Goal: Transaction & Acquisition: Purchase product/service

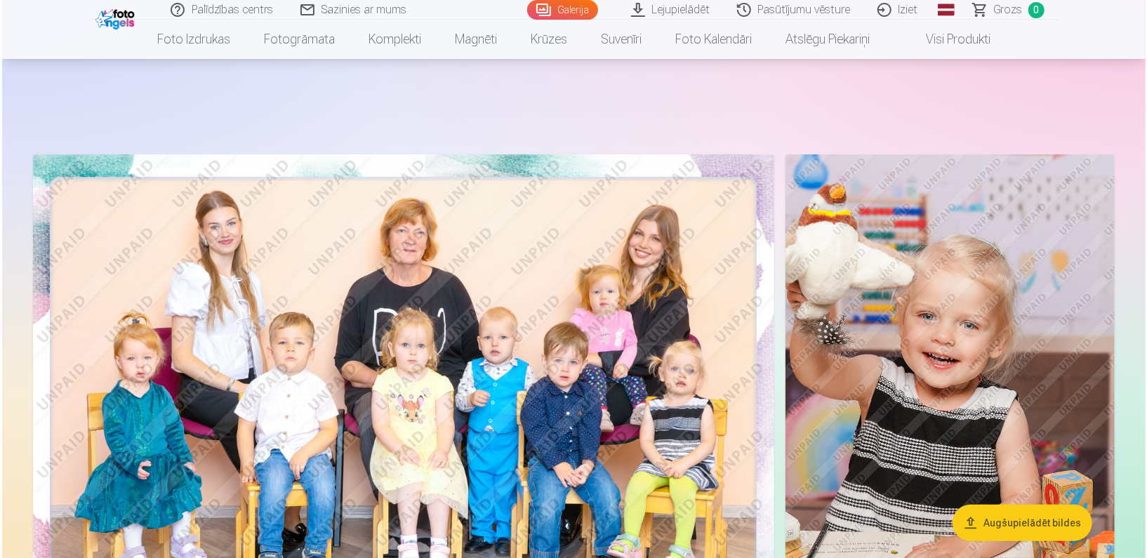
scroll to position [82, 0]
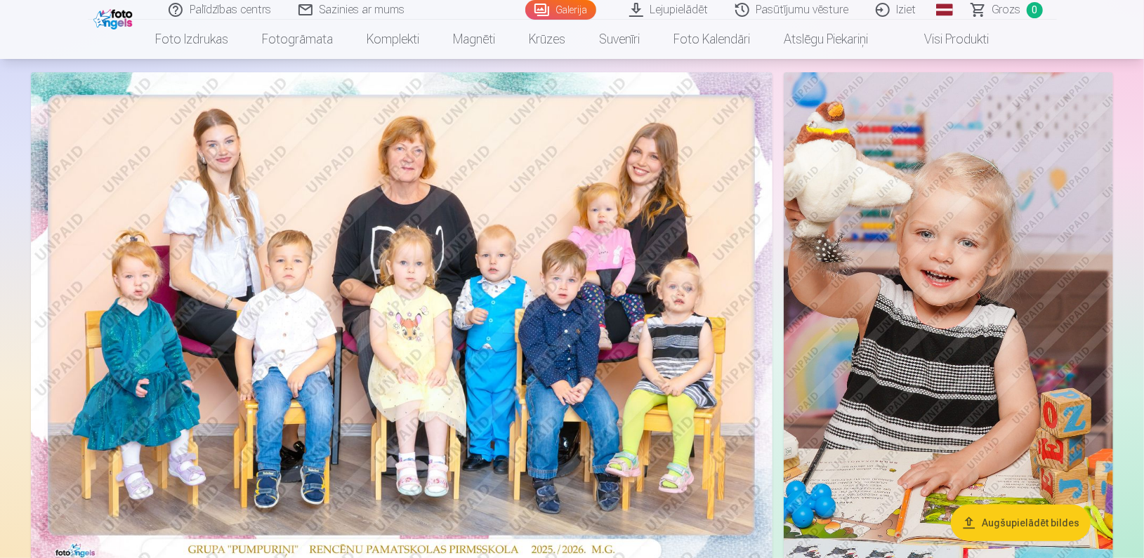
click at [376, 369] on img at bounding box center [402, 319] width 742 height 494
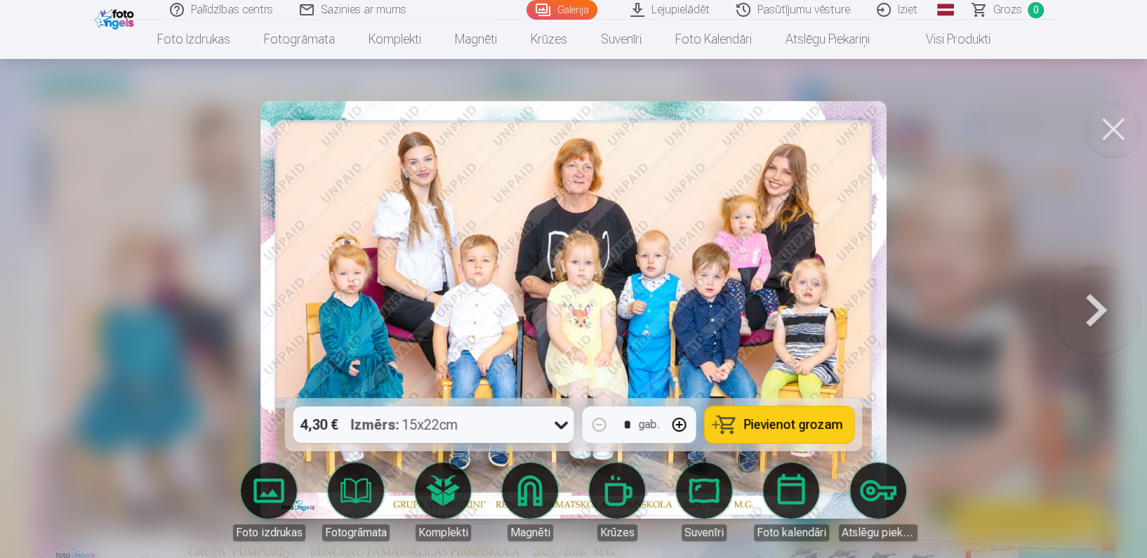
click at [759, 423] on span "Pievienot grozam" at bounding box center [793, 425] width 99 height 13
click at [306, 324] on div "4,30 € Izmērs : 15x22cm * gab. Pievienot grozam Foto izdrukas Fotogrāmata Kompl…" at bounding box center [574, 310] width 1136 height 418
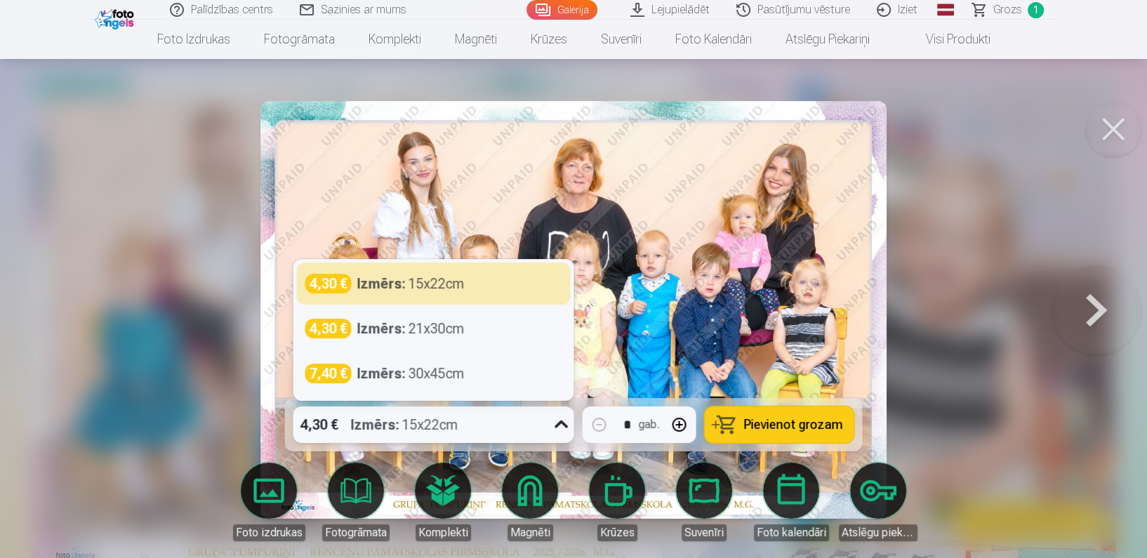
click at [565, 421] on icon at bounding box center [562, 425] width 22 height 22
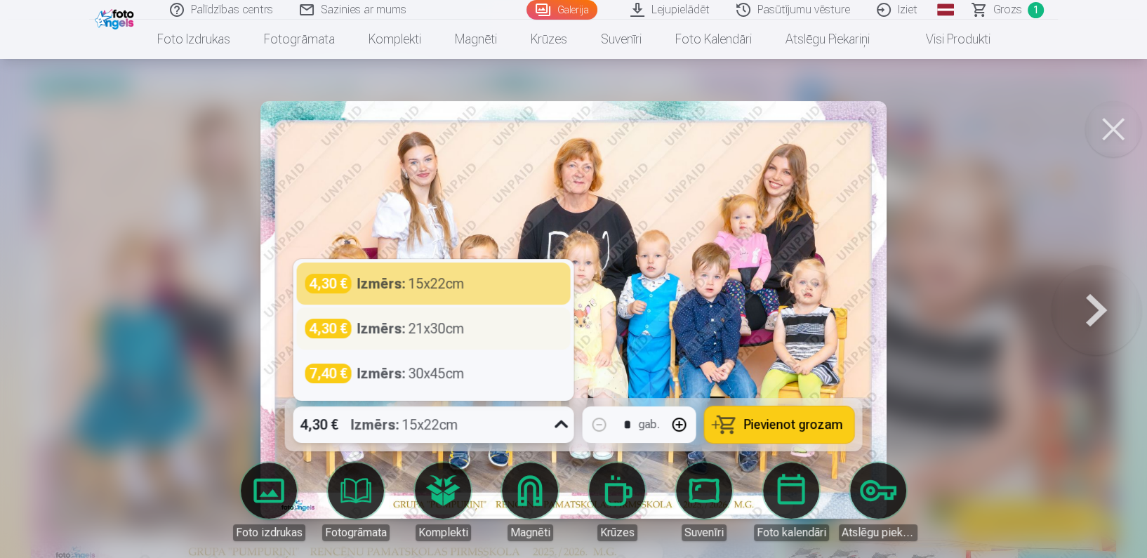
click at [413, 331] on div "Izmērs : 21x30cm" at bounding box center [410, 329] width 107 height 20
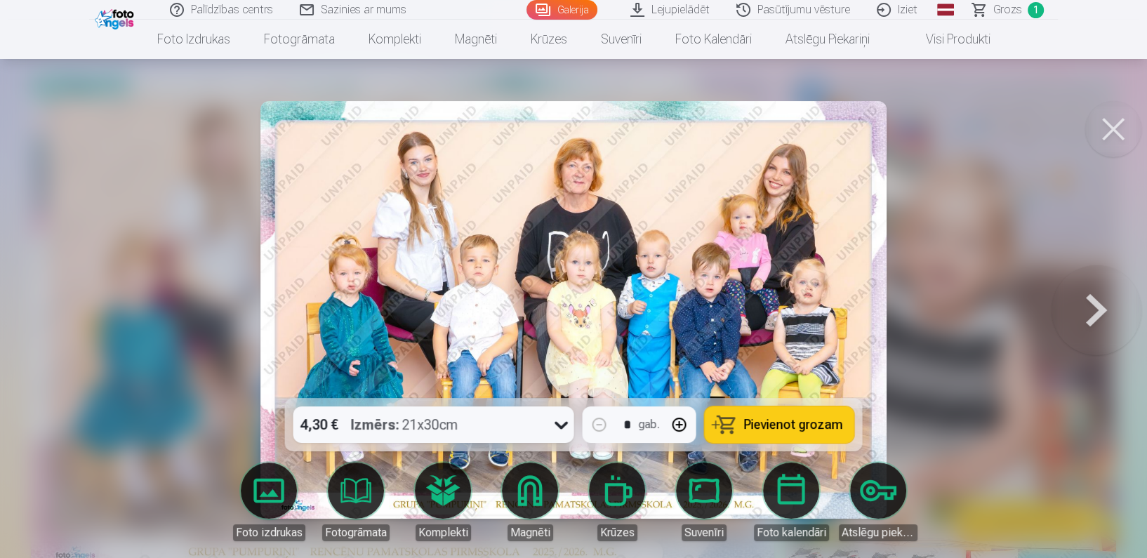
click at [812, 420] on span "Pievienot grozam" at bounding box center [793, 425] width 99 height 13
click at [1012, 8] on span "Grozs" at bounding box center [1008, 9] width 29 height 17
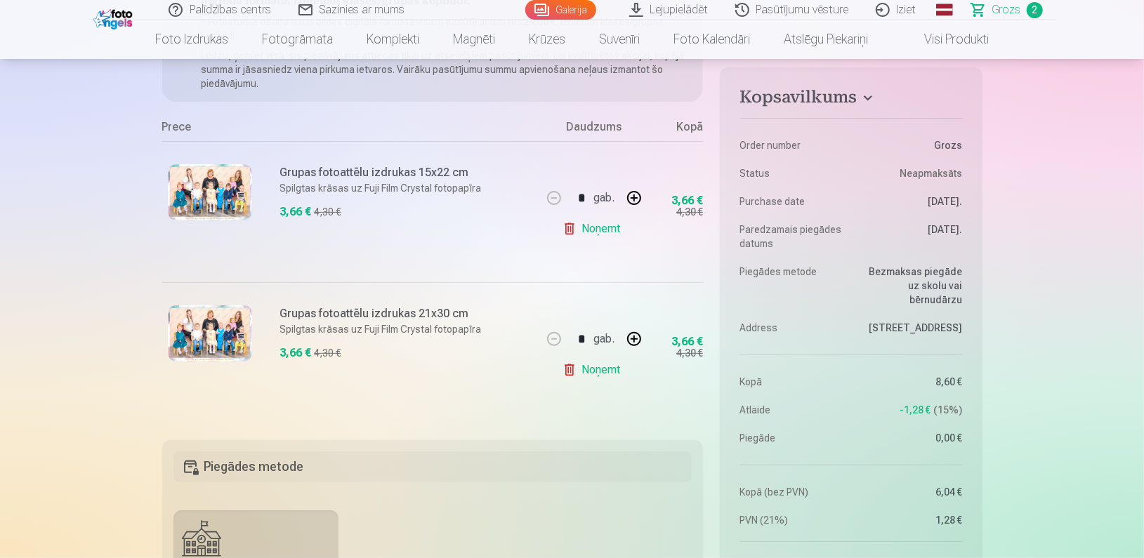
scroll to position [232, 0]
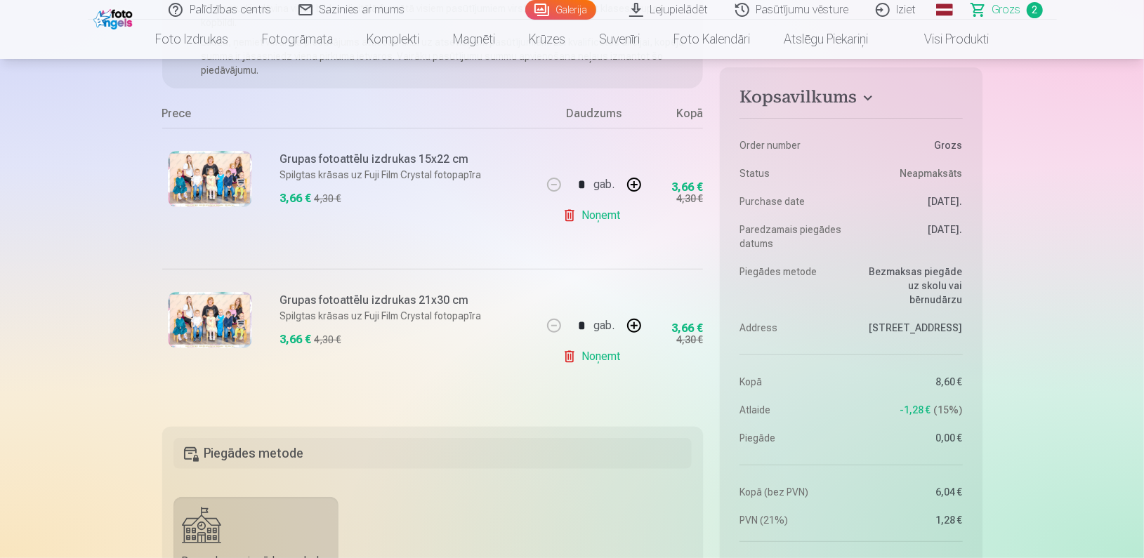
click at [585, 218] on link "Noņemt" at bounding box center [595, 216] width 64 height 28
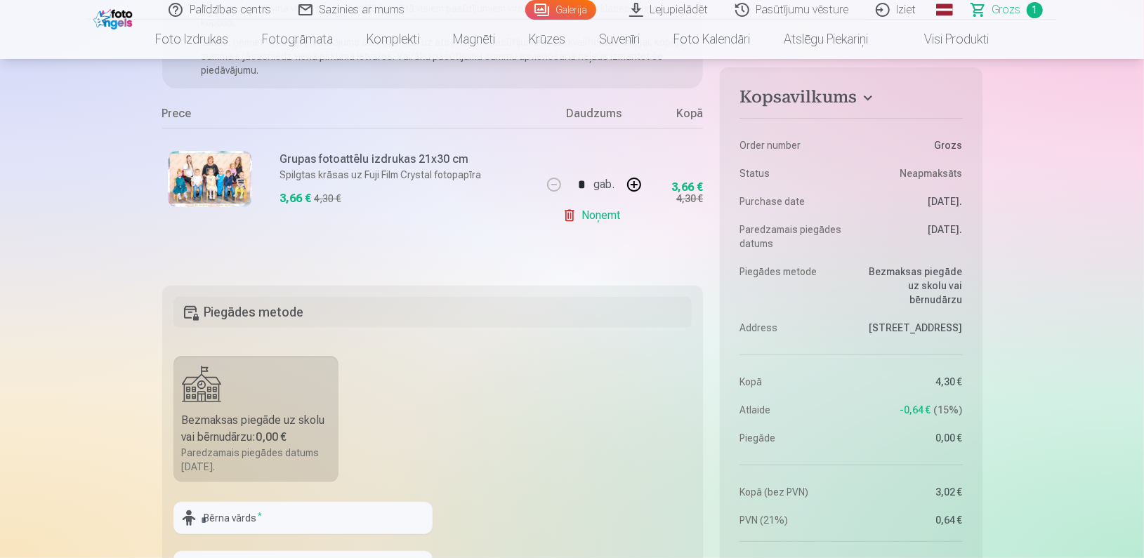
scroll to position [0, 0]
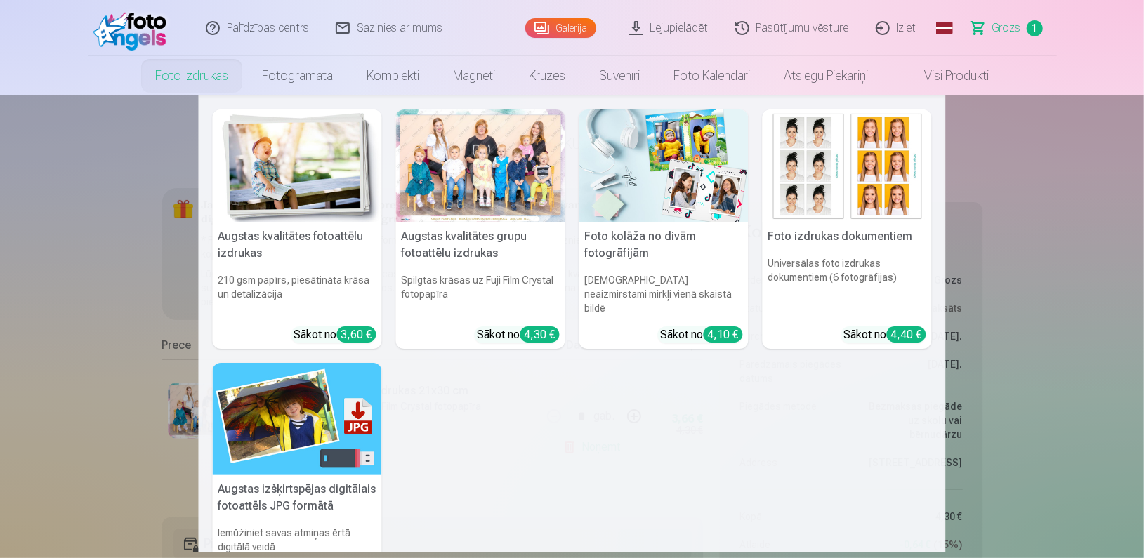
click at [213, 79] on link "Foto izdrukas" at bounding box center [191, 75] width 107 height 39
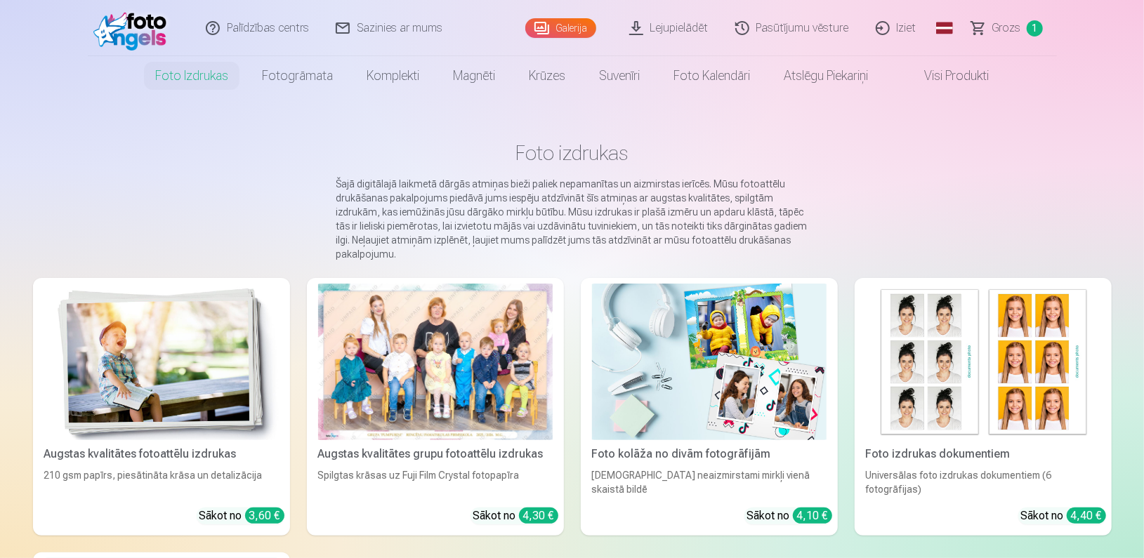
click at [111, 395] on img at bounding box center [161, 362] width 235 height 157
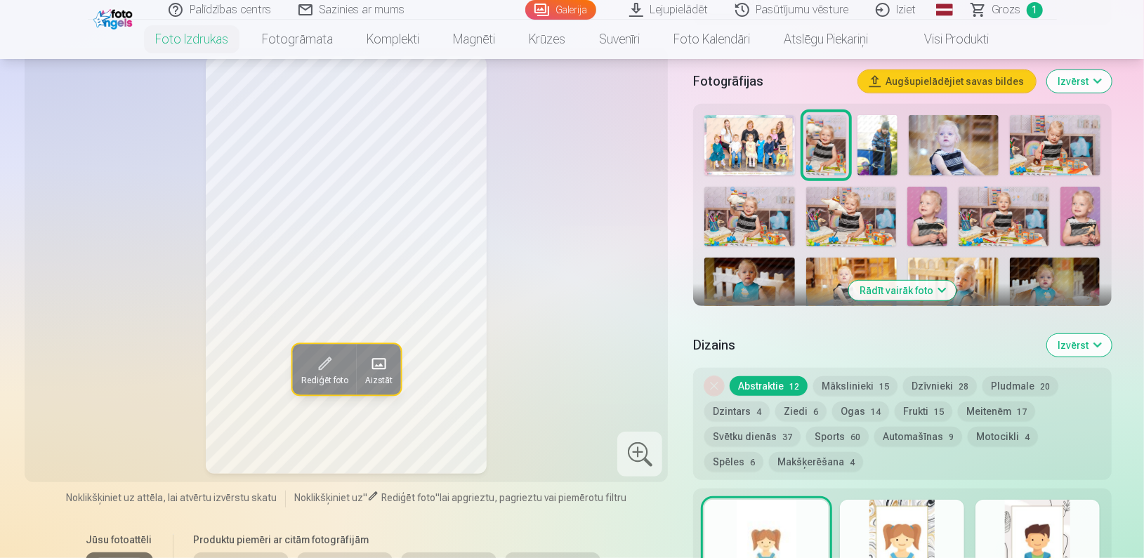
scroll to position [314, 0]
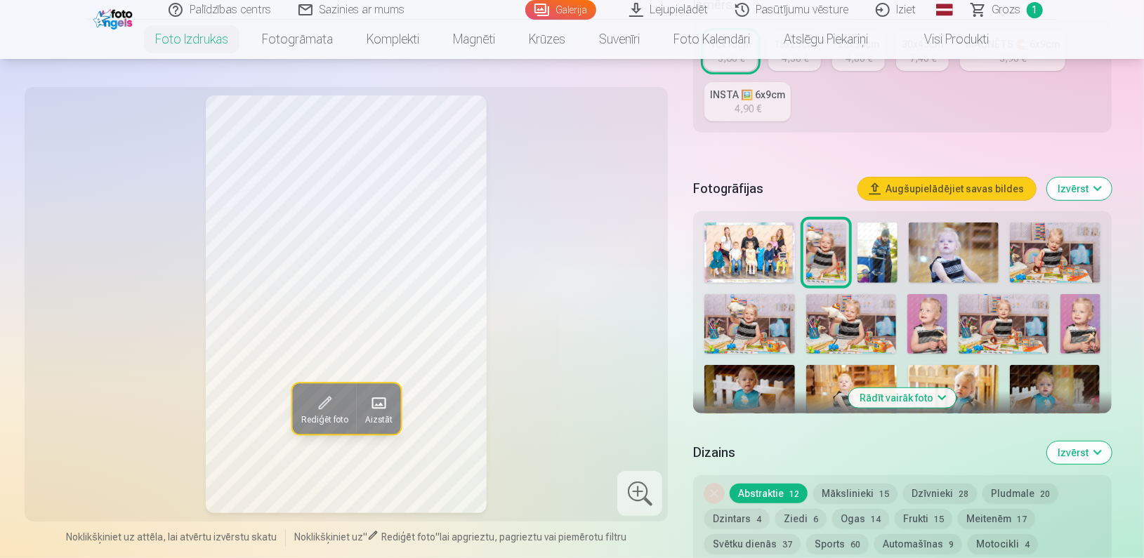
click at [876, 399] on button "Rādīt vairāk foto" at bounding box center [901, 398] width 107 height 20
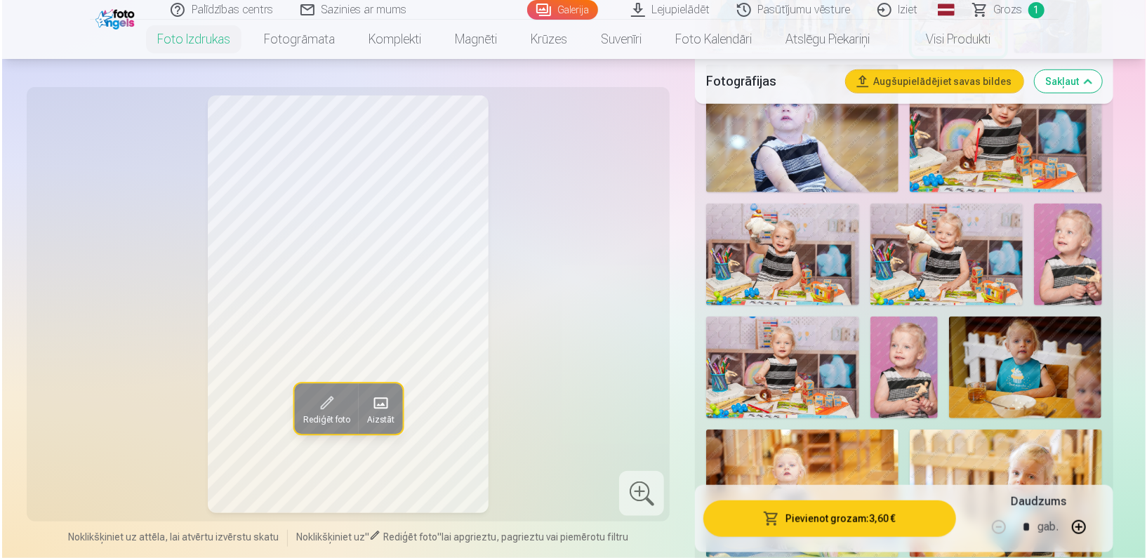
scroll to position [706, 0]
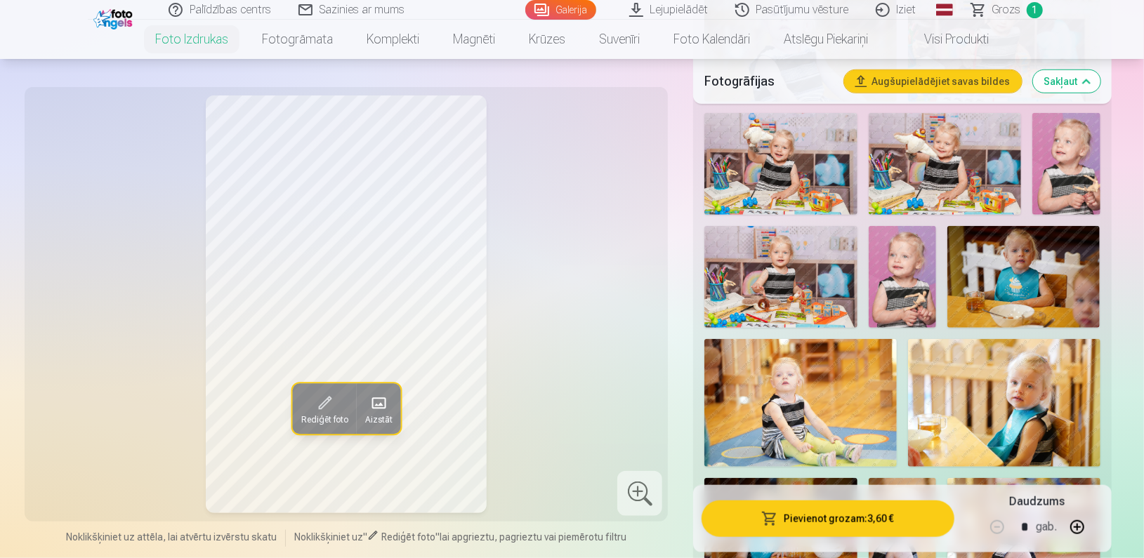
click at [919, 281] on img at bounding box center [903, 277] width 68 height 102
click at [1095, 172] on img at bounding box center [1066, 164] width 68 height 102
click at [885, 283] on img at bounding box center [903, 277] width 68 height 102
click at [775, 303] on img at bounding box center [780, 277] width 152 height 102
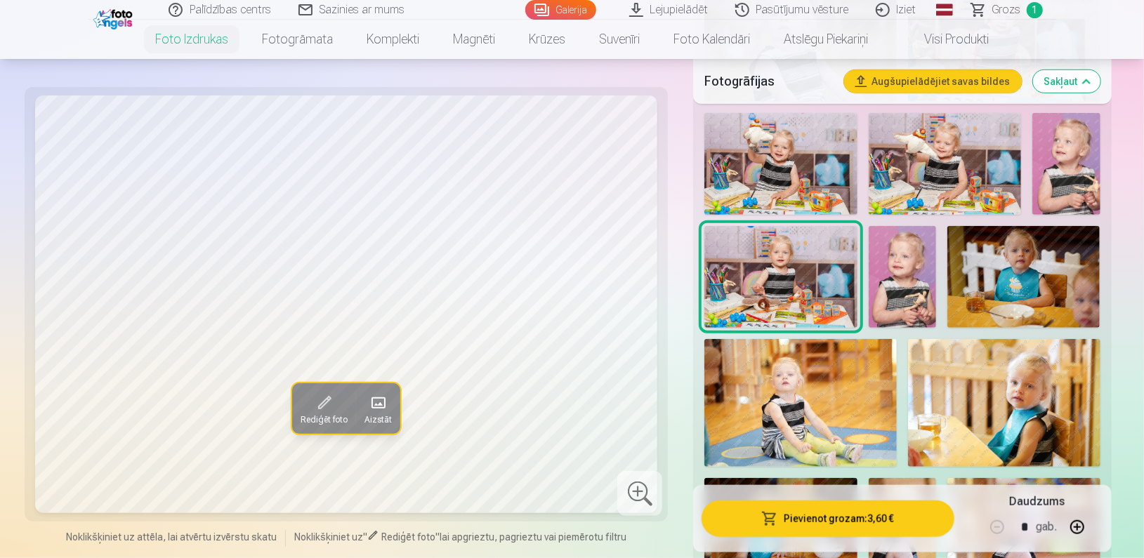
click at [821, 534] on button "Pievienot grozam : 3,60 €" at bounding box center [828, 519] width 252 height 37
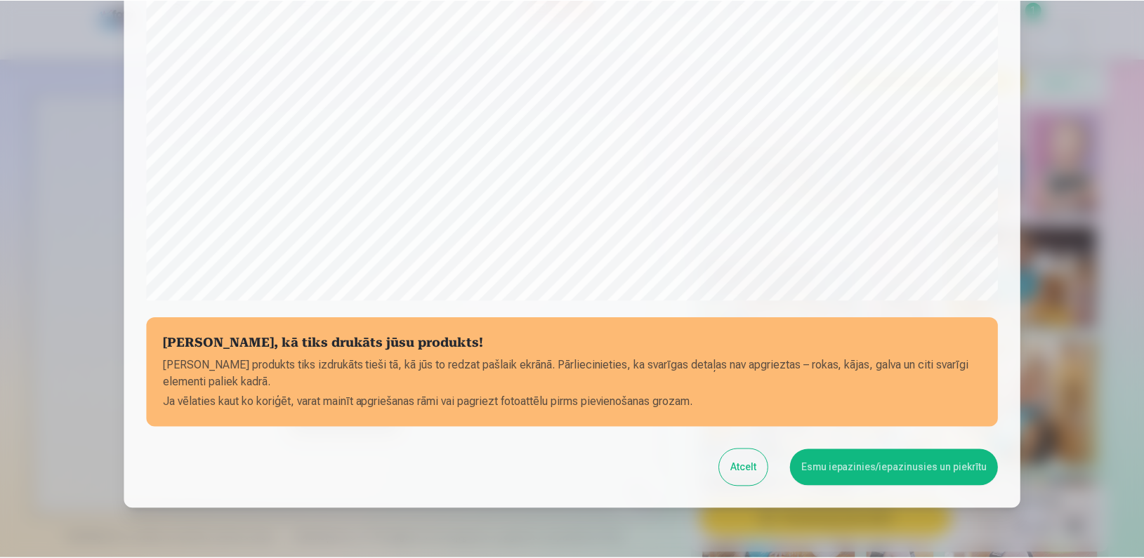
scroll to position [453, 0]
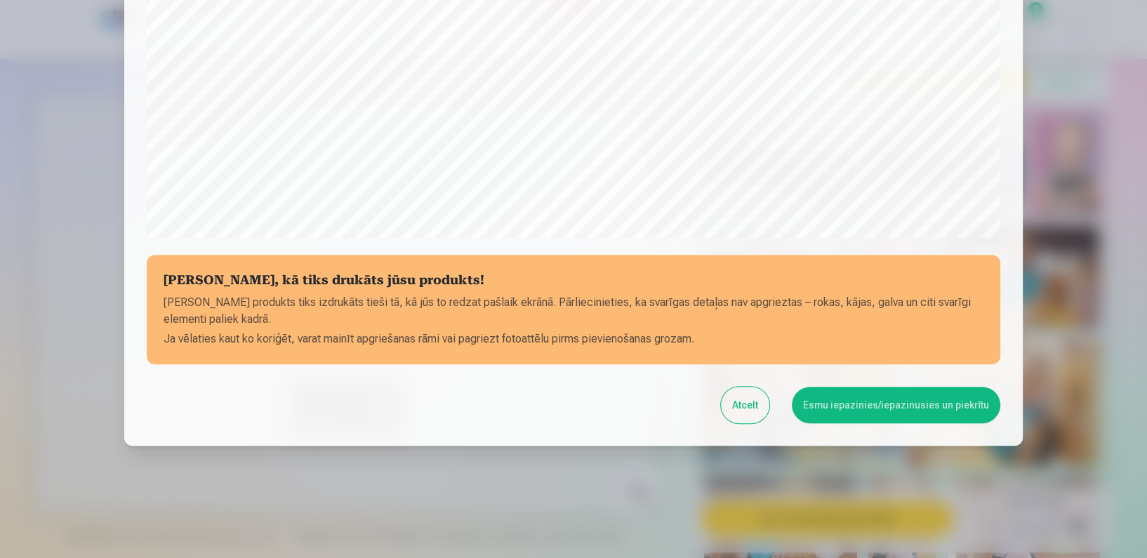
click at [874, 412] on button "Esmu iepazinies/iepazinusies un piekrītu" at bounding box center [896, 405] width 209 height 37
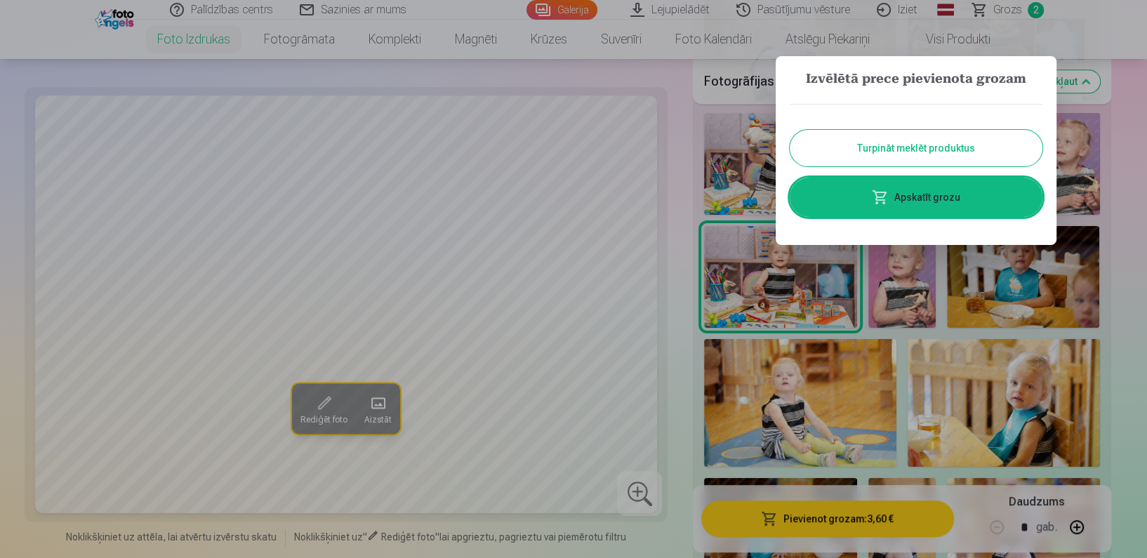
click at [1131, 318] on div at bounding box center [573, 279] width 1147 height 558
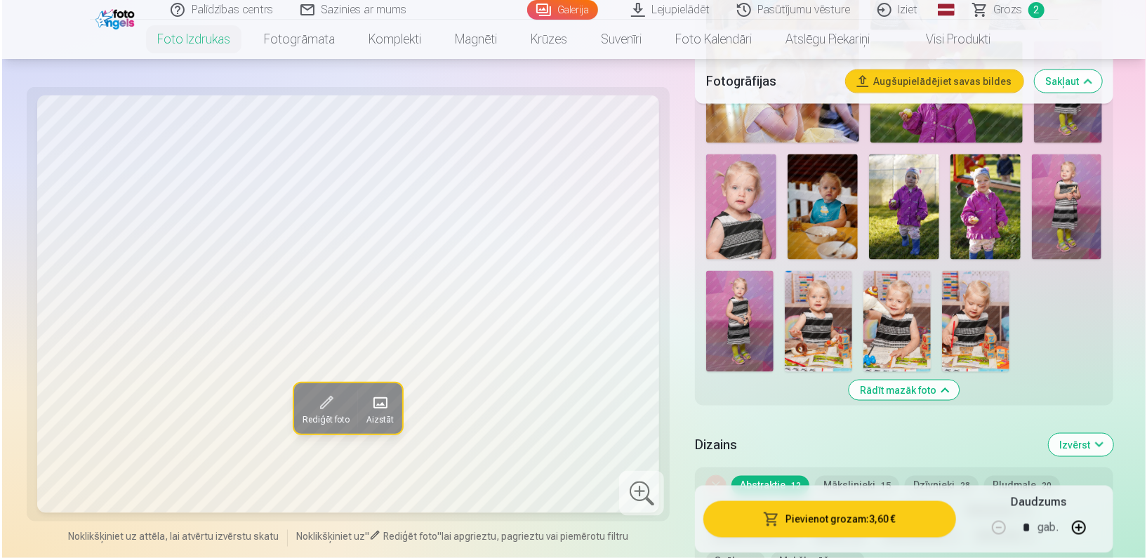
scroll to position [1230, 0]
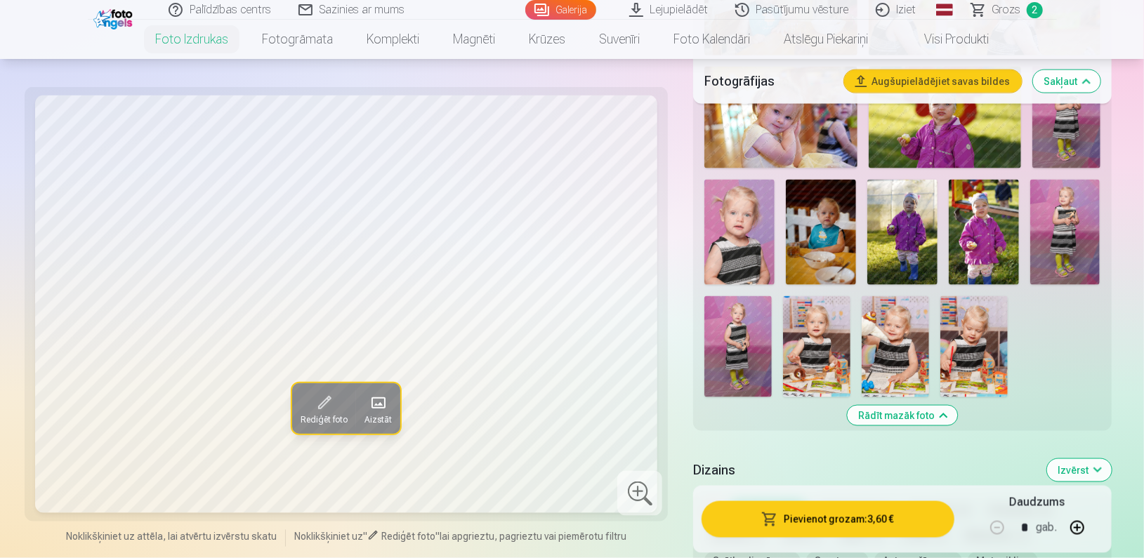
click at [1086, 228] on img at bounding box center [1065, 232] width 70 height 105
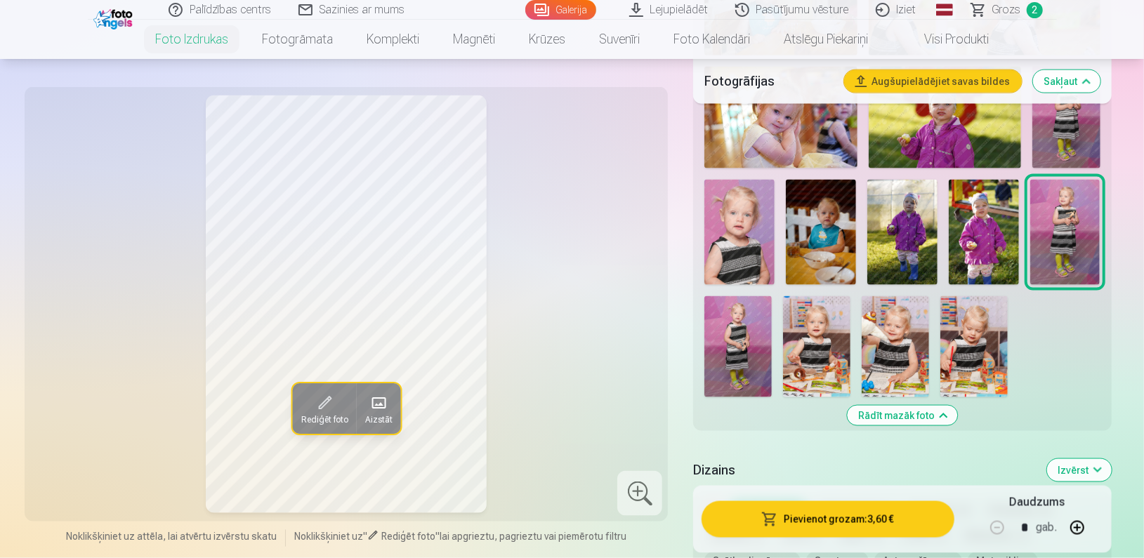
click at [784, 520] on button "Pievienot grozam : 3,60 €" at bounding box center [828, 519] width 252 height 37
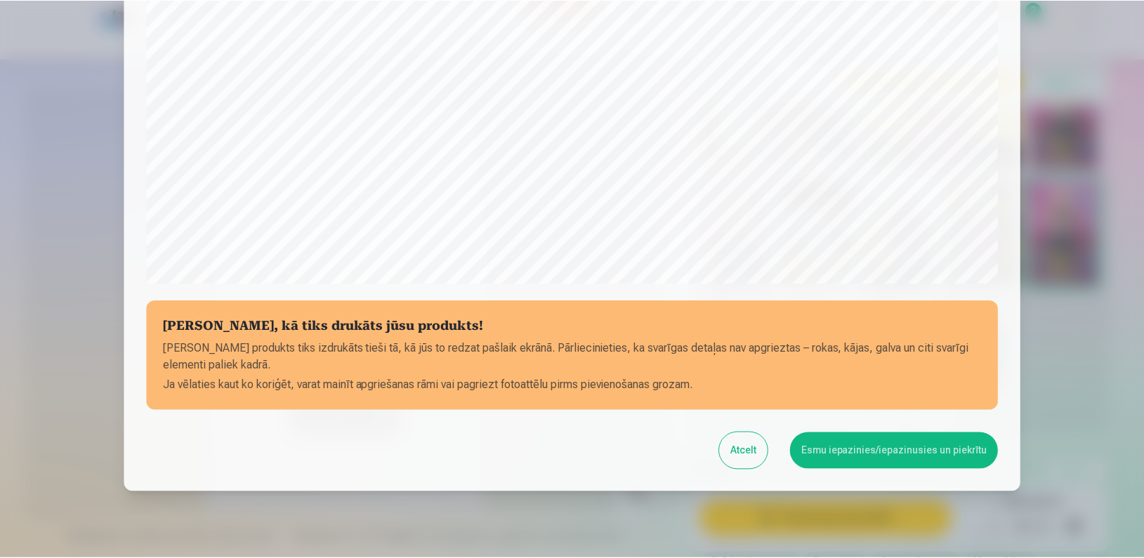
scroll to position [453, 0]
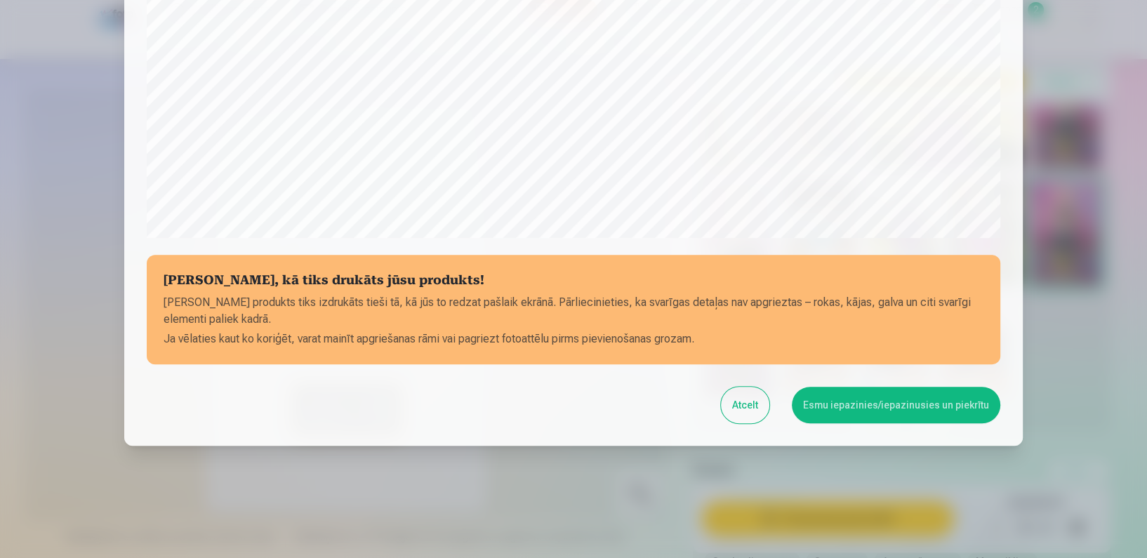
click at [862, 397] on button "Esmu iepazinies/iepazinusies un piekrītu" at bounding box center [896, 405] width 209 height 37
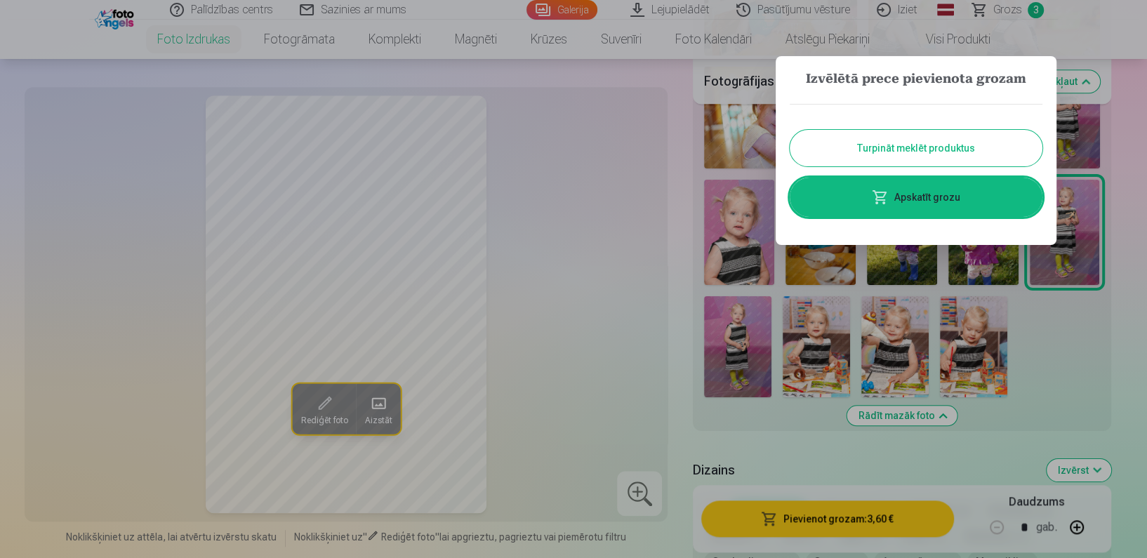
click at [1062, 347] on div at bounding box center [573, 279] width 1147 height 558
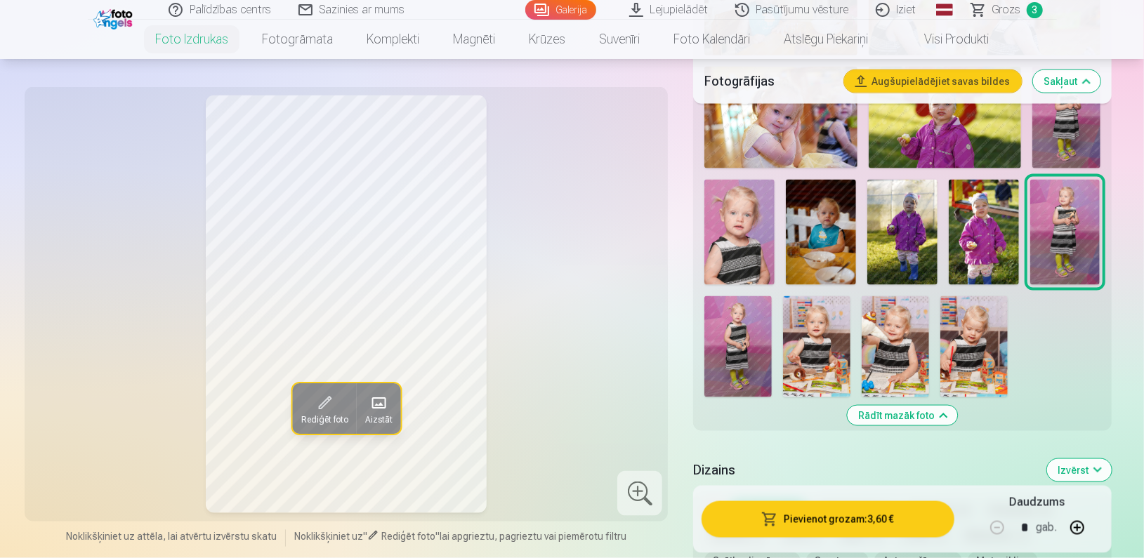
click at [974, 232] on img at bounding box center [984, 232] width 70 height 105
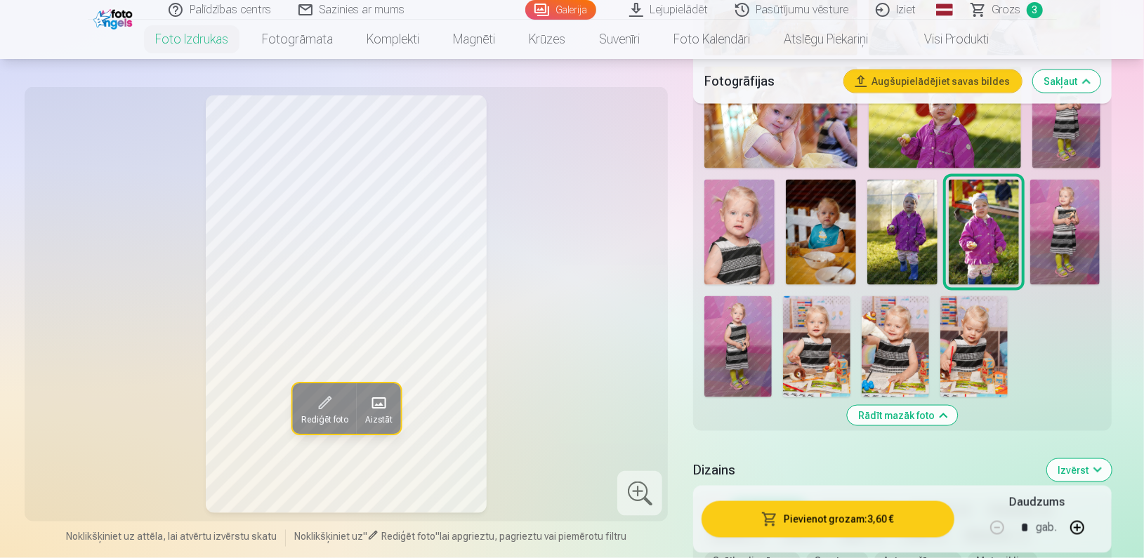
click at [902, 223] on img at bounding box center [902, 232] width 70 height 105
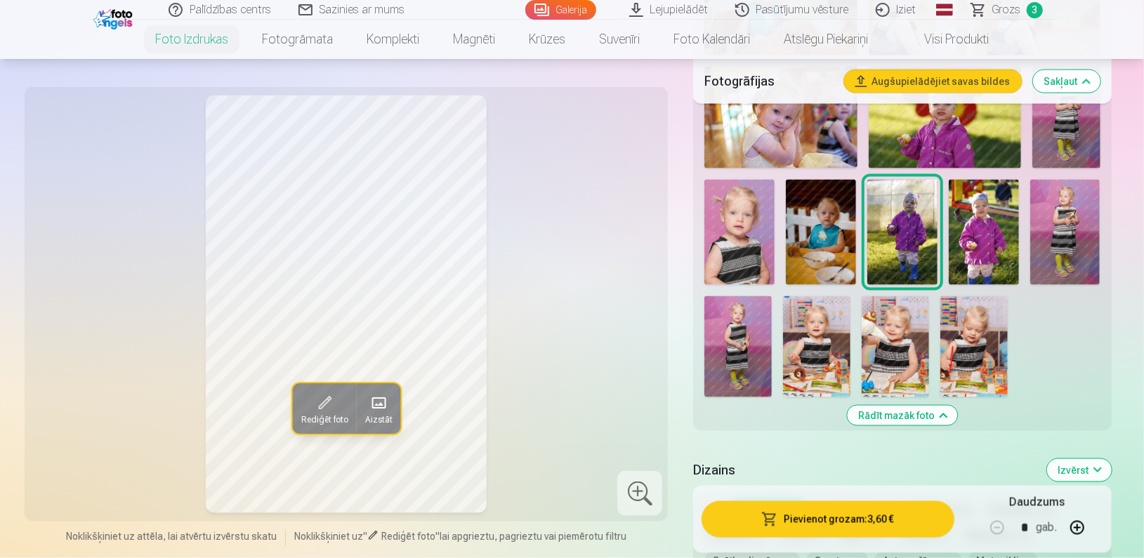
click at [921, 108] on img at bounding box center [945, 118] width 152 height 102
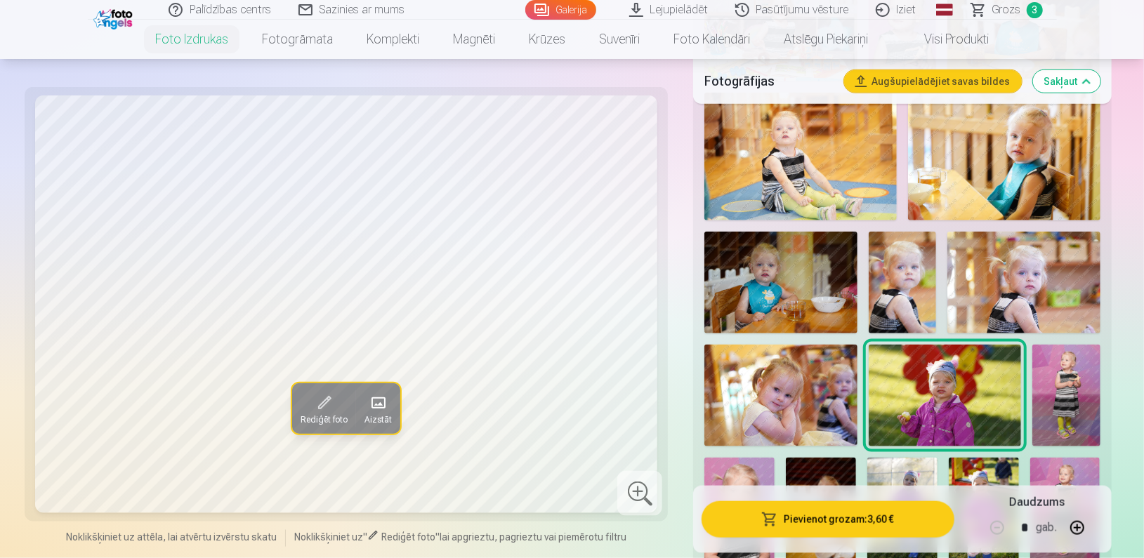
scroll to position [944, 0]
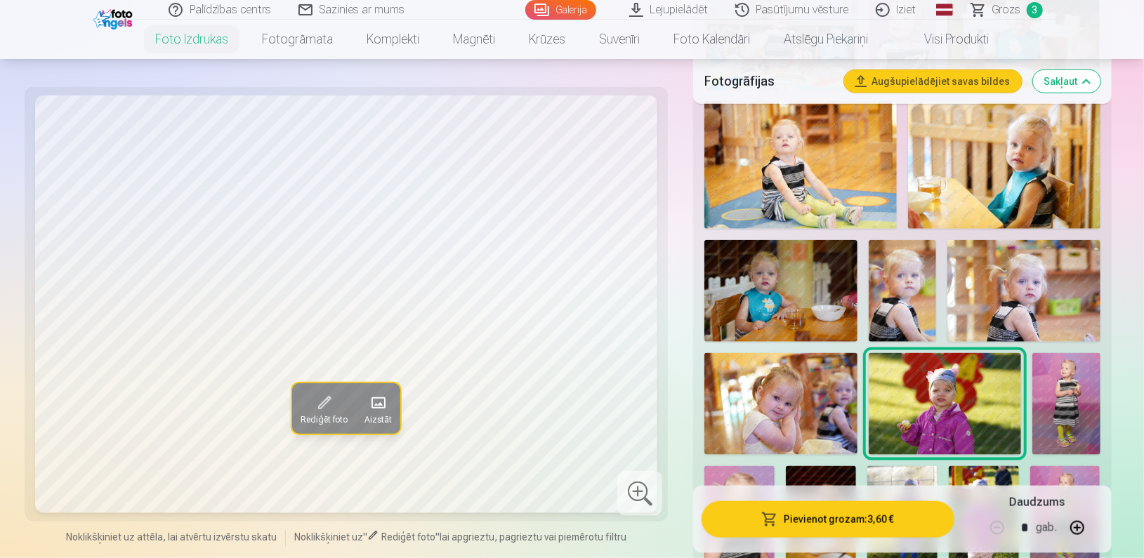
click at [1032, 284] on img at bounding box center [1023, 291] width 152 height 102
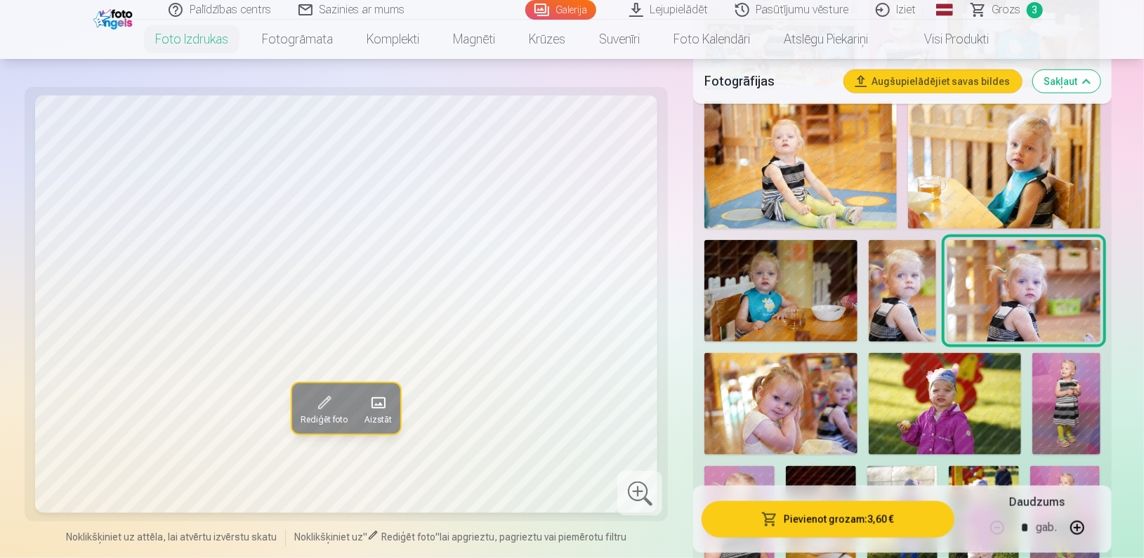
click at [971, 203] on img at bounding box center [1004, 165] width 192 height 128
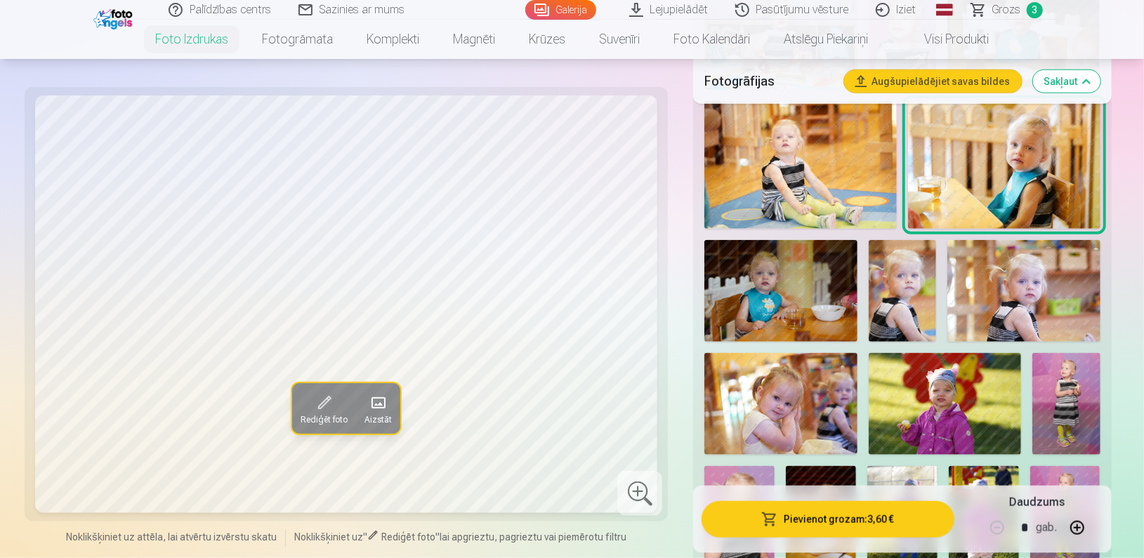
drag, startPoint x: 1141, startPoint y: 93, endPoint x: 1138, endPoint y: 67, distance: 25.5
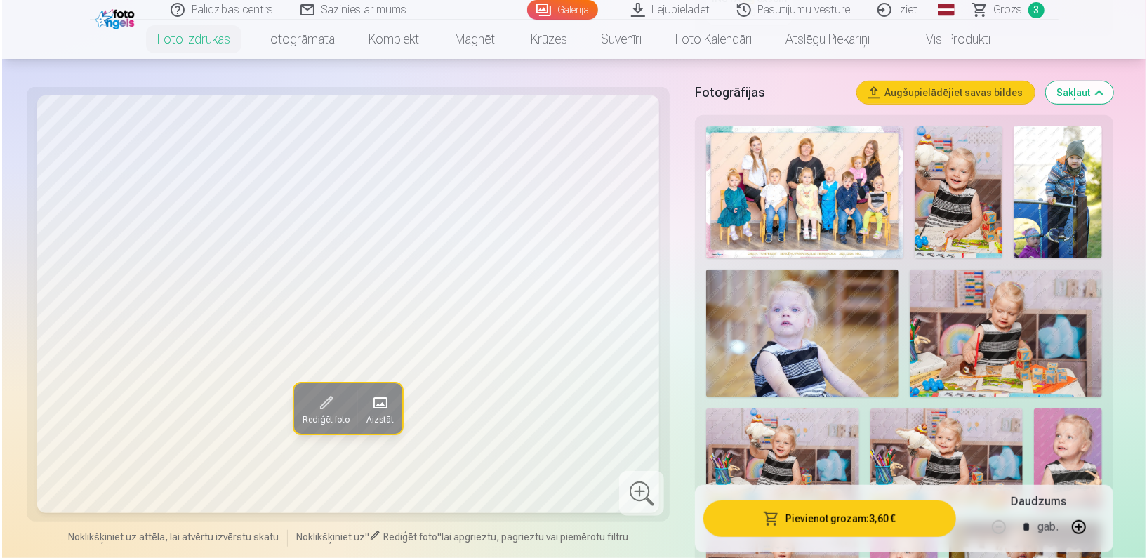
scroll to position [394, 0]
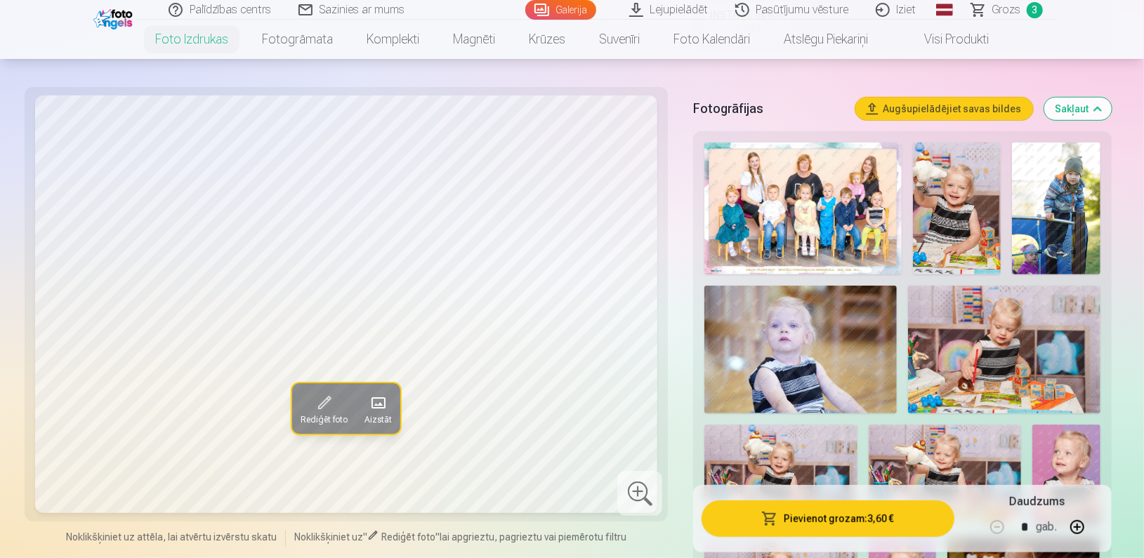
click at [952, 221] on img at bounding box center [957, 209] width 88 height 132
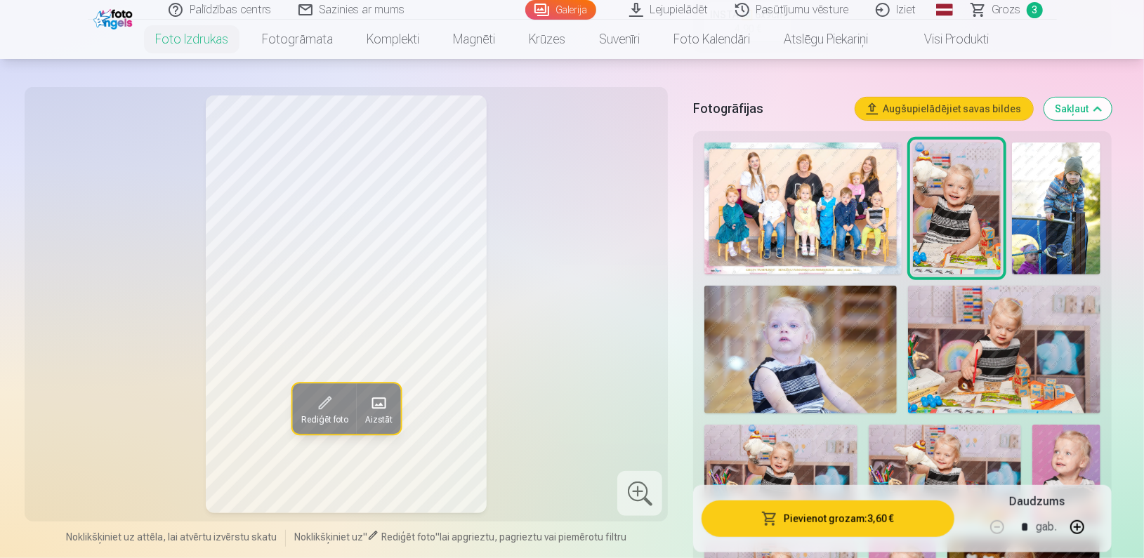
click at [800, 507] on button "Pievienot grozam : 3,60 €" at bounding box center [828, 519] width 252 height 37
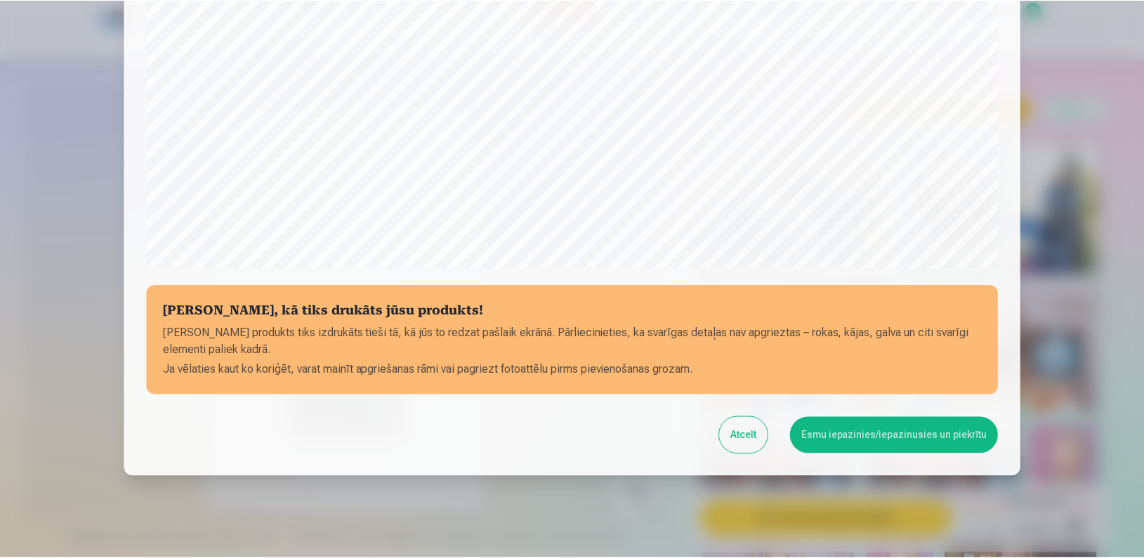
scroll to position [453, 0]
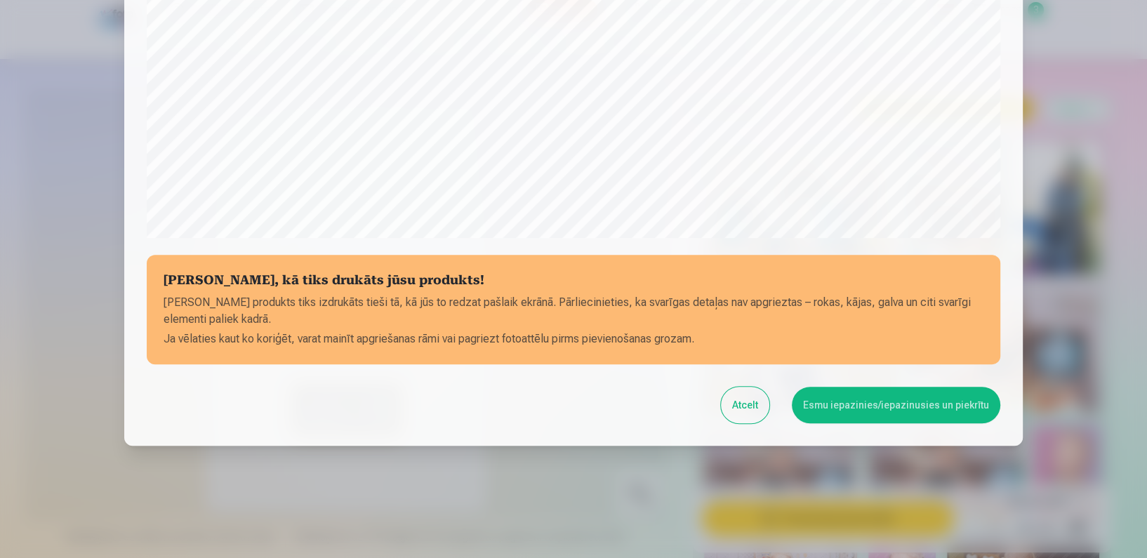
click at [869, 405] on button "Esmu iepazinies/iepazinusies un piekrītu" at bounding box center [896, 405] width 209 height 37
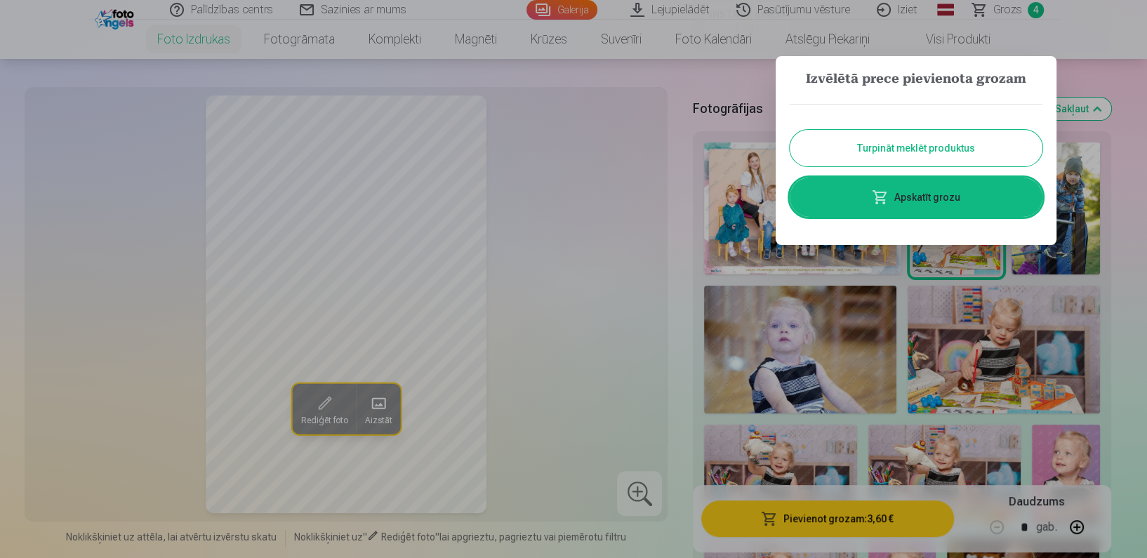
click at [1103, 13] on div at bounding box center [573, 279] width 1147 height 558
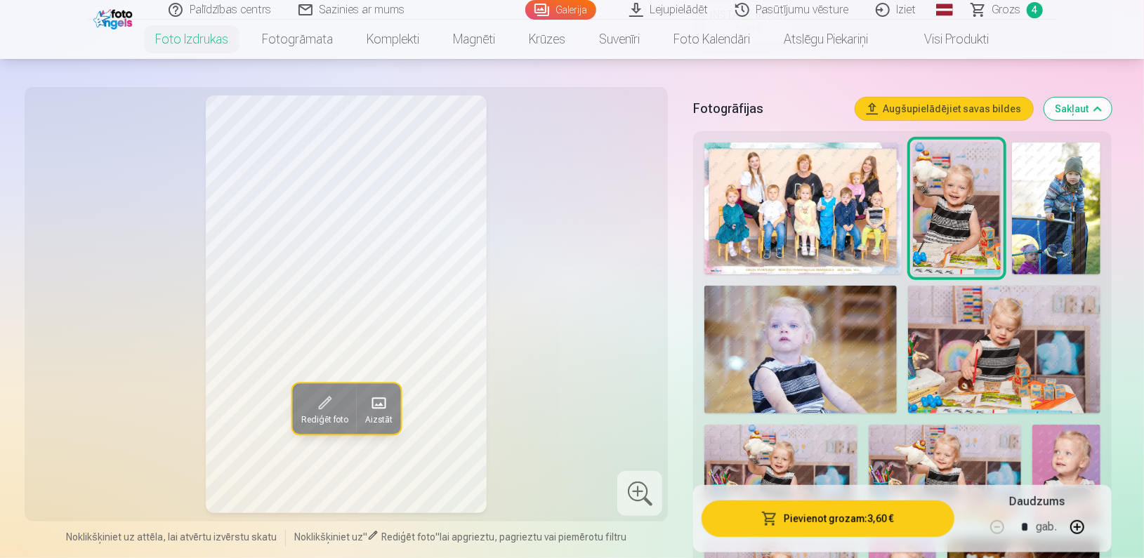
click at [1001, 2] on span "Grozs" at bounding box center [1006, 9] width 29 height 17
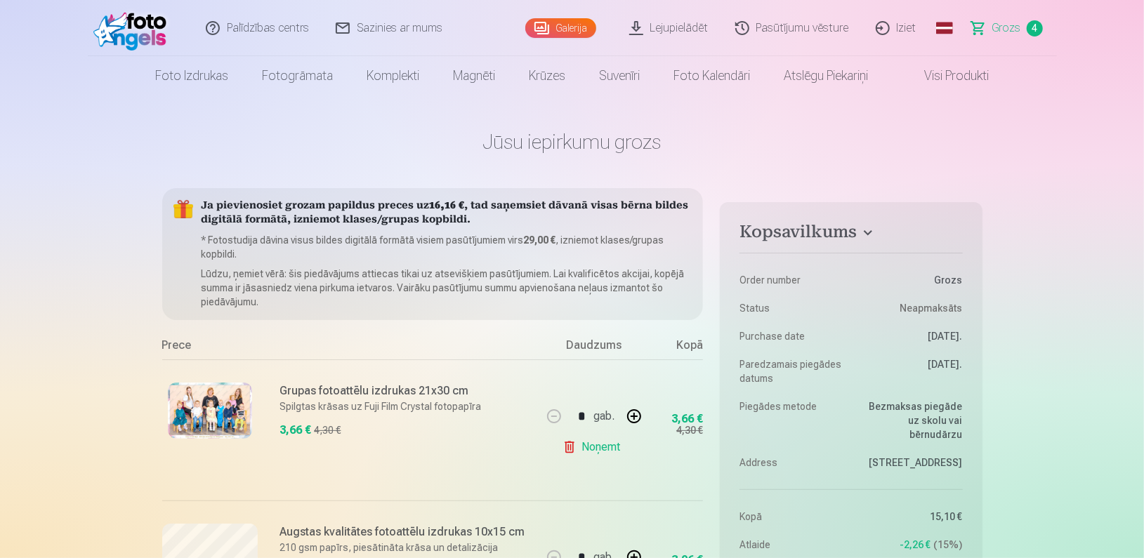
click at [923, 68] on link "Visi produkti" at bounding box center [945, 75] width 121 height 39
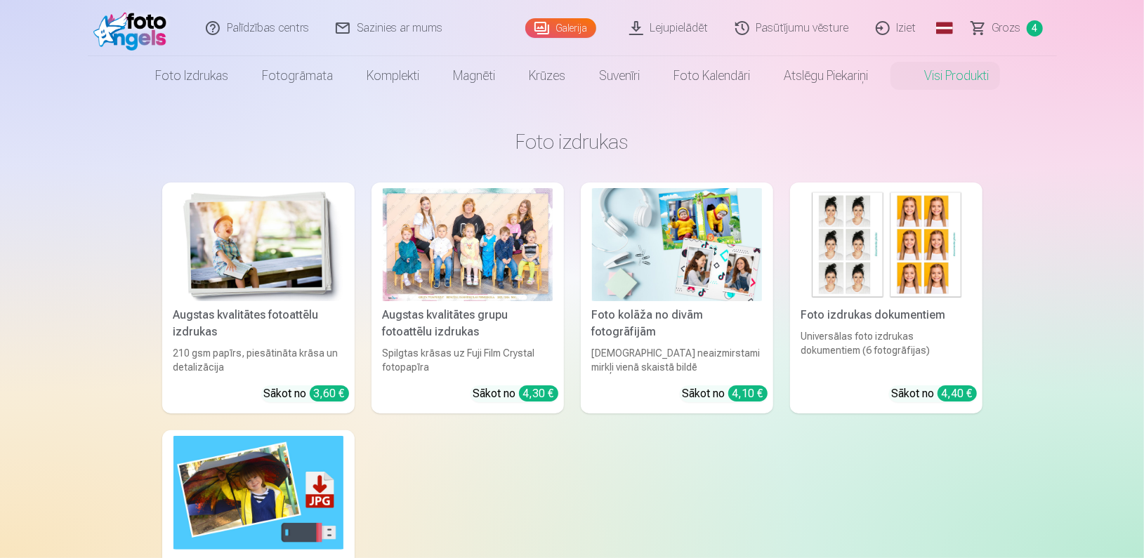
click at [626, 287] on img at bounding box center [677, 244] width 170 height 113
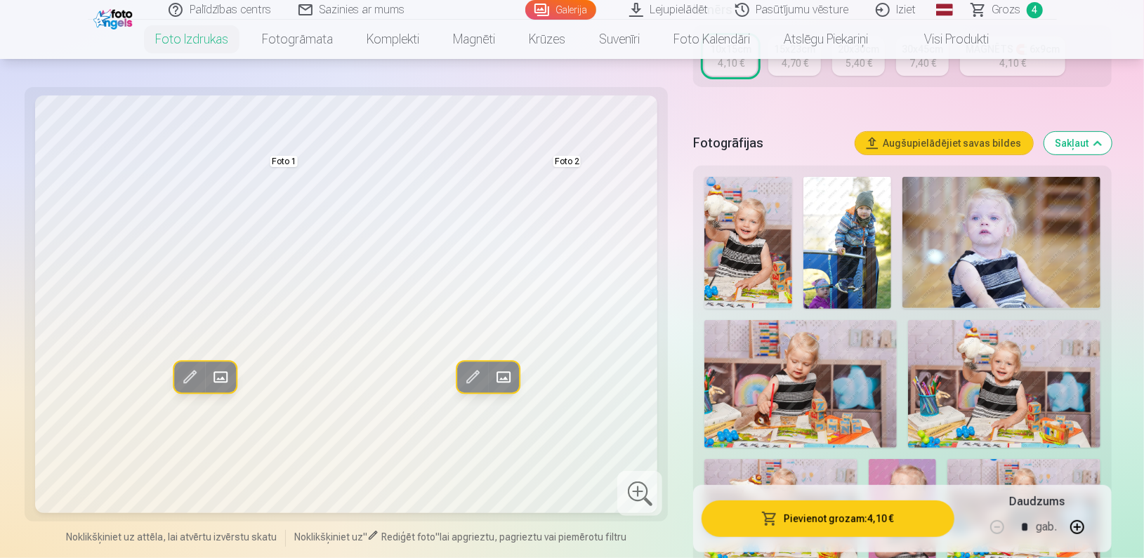
scroll to position [310, 0]
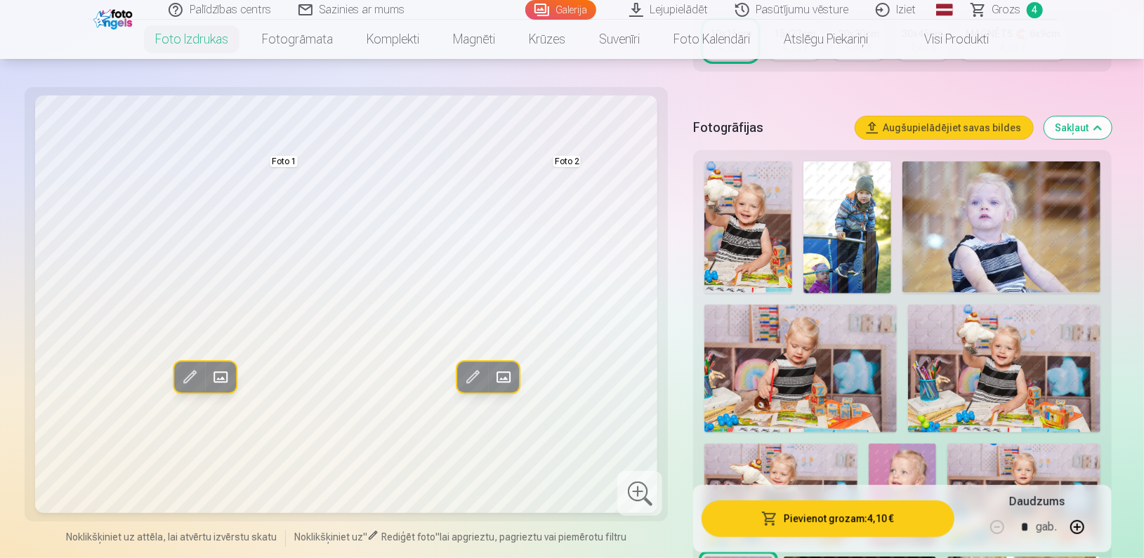
click at [734, 204] on img at bounding box center [748, 227] width 88 height 131
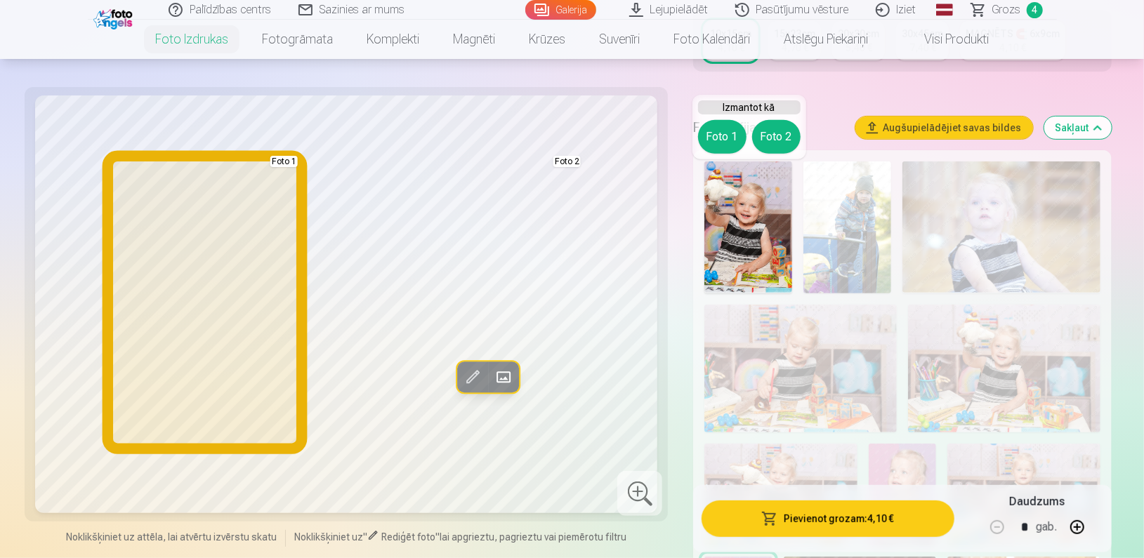
click at [719, 136] on button "Foto 1" at bounding box center [722, 137] width 48 height 34
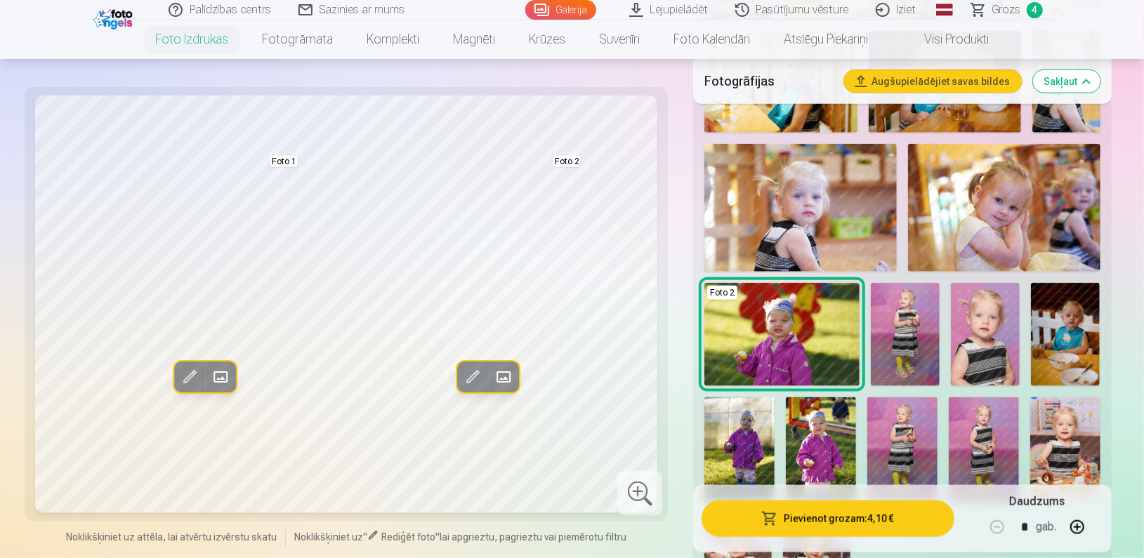
scroll to position [1053, 0]
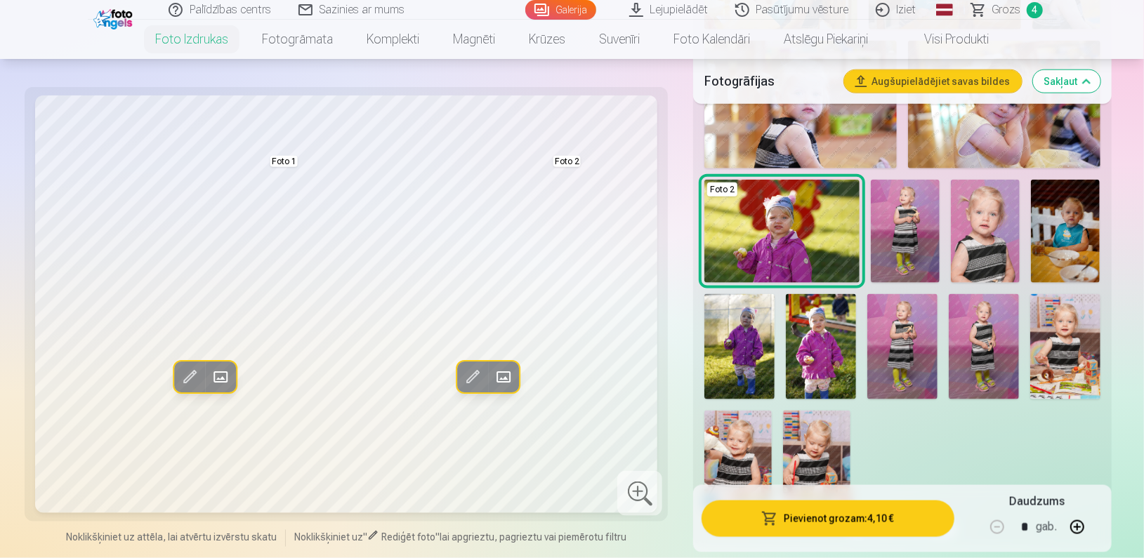
click at [909, 221] on img at bounding box center [905, 231] width 69 height 103
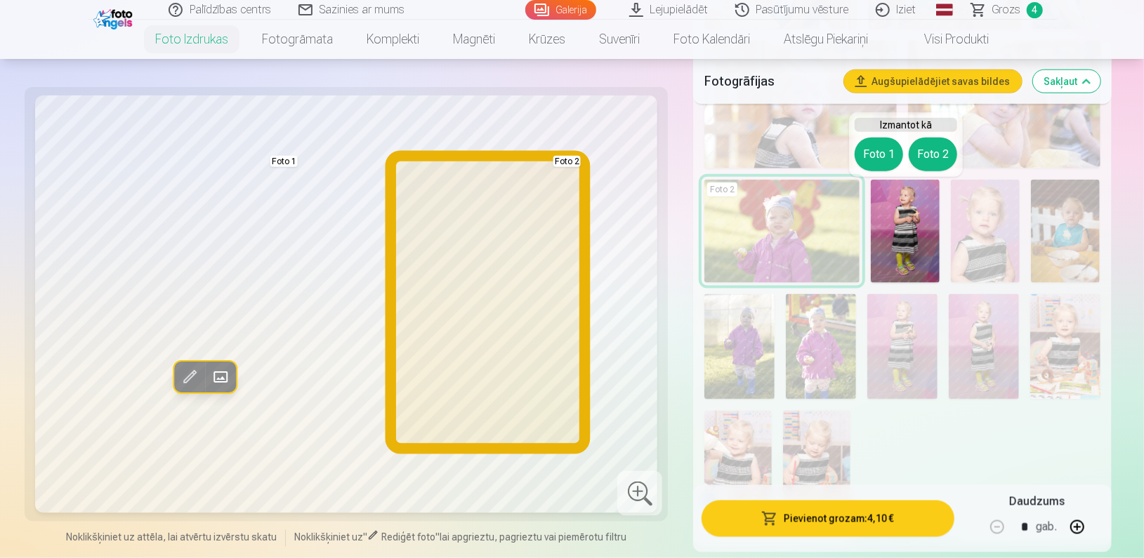
click at [925, 146] on button "Foto 2" at bounding box center [933, 155] width 48 height 34
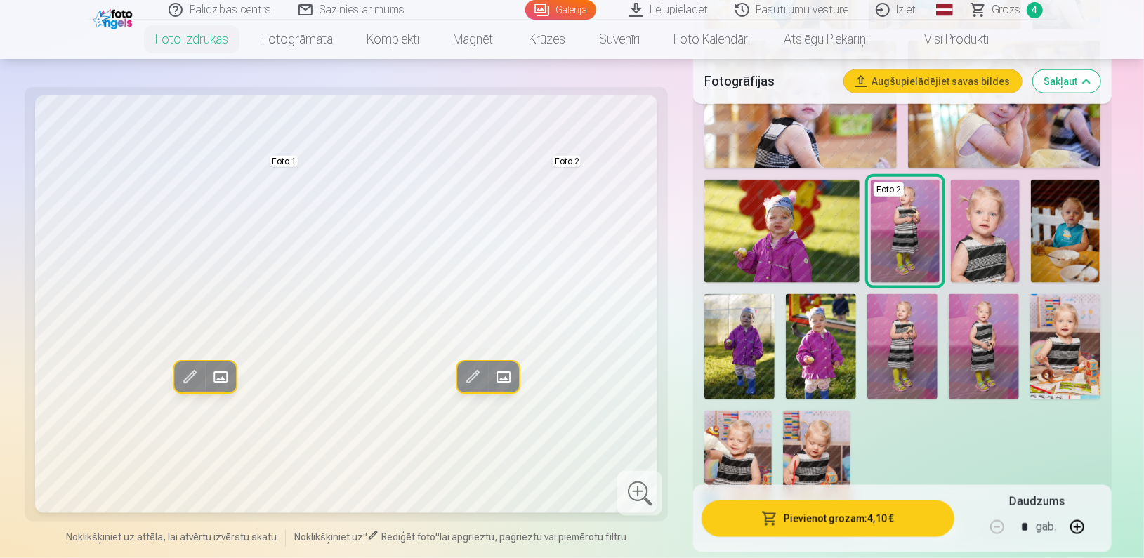
click at [986, 347] on img at bounding box center [984, 346] width 70 height 105
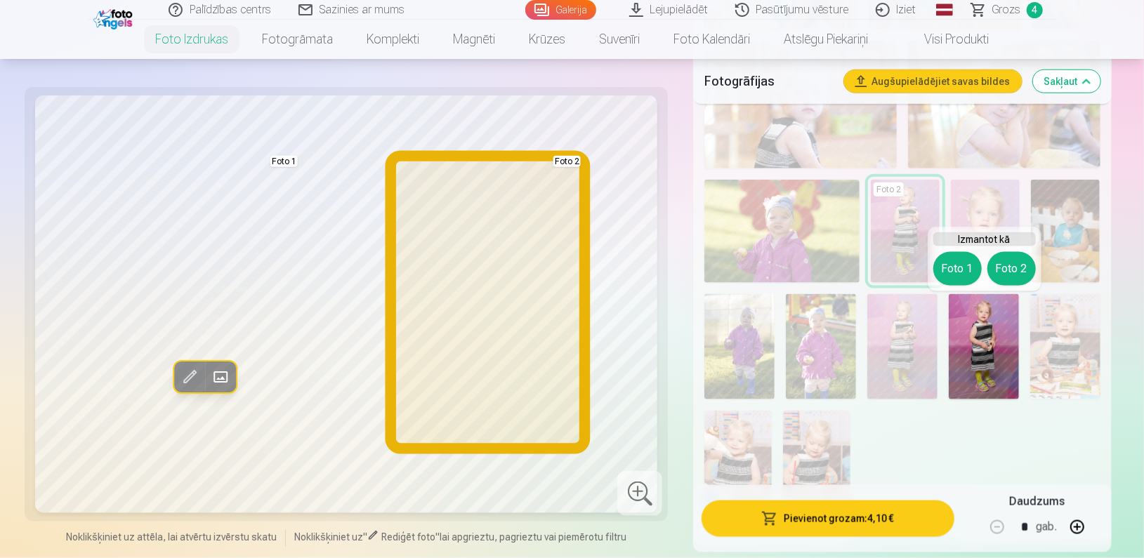
click at [1005, 258] on button "Foto 2" at bounding box center [1011, 269] width 48 height 34
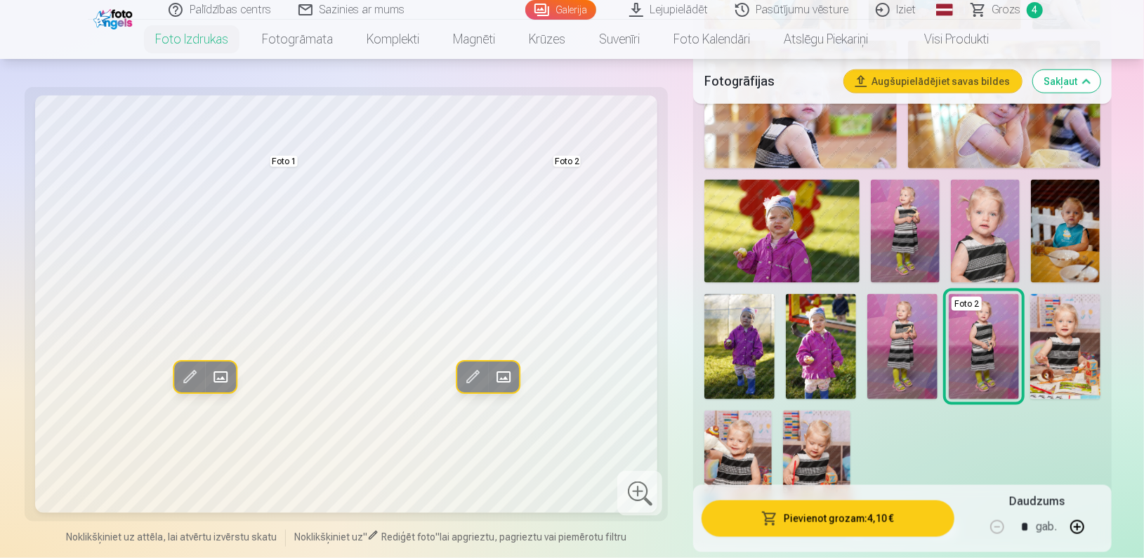
click at [895, 357] on img at bounding box center [902, 346] width 70 height 105
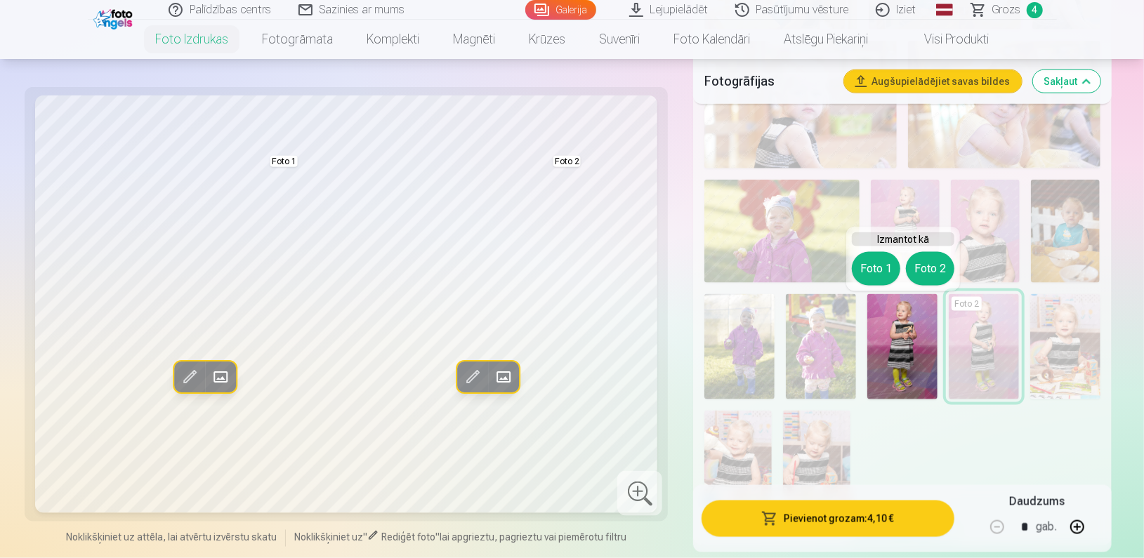
click at [936, 244] on h6 "Izmantot kā" at bounding box center [903, 239] width 103 height 14
click at [921, 289] on div "Izmantot kā Foto 1 Foto 2" at bounding box center [903, 259] width 114 height 65
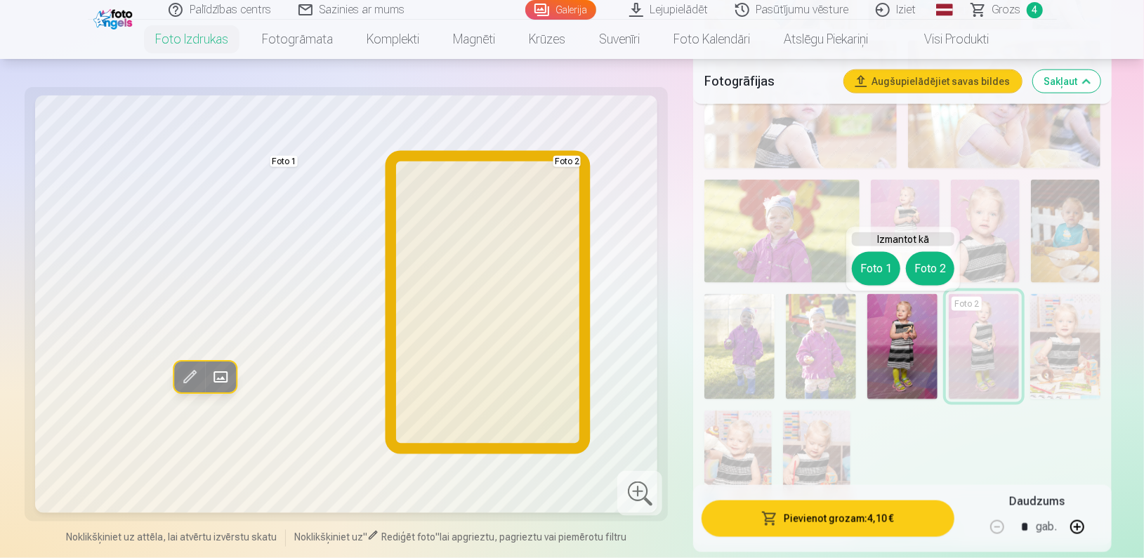
click at [924, 272] on button "Foto 2" at bounding box center [930, 269] width 48 height 34
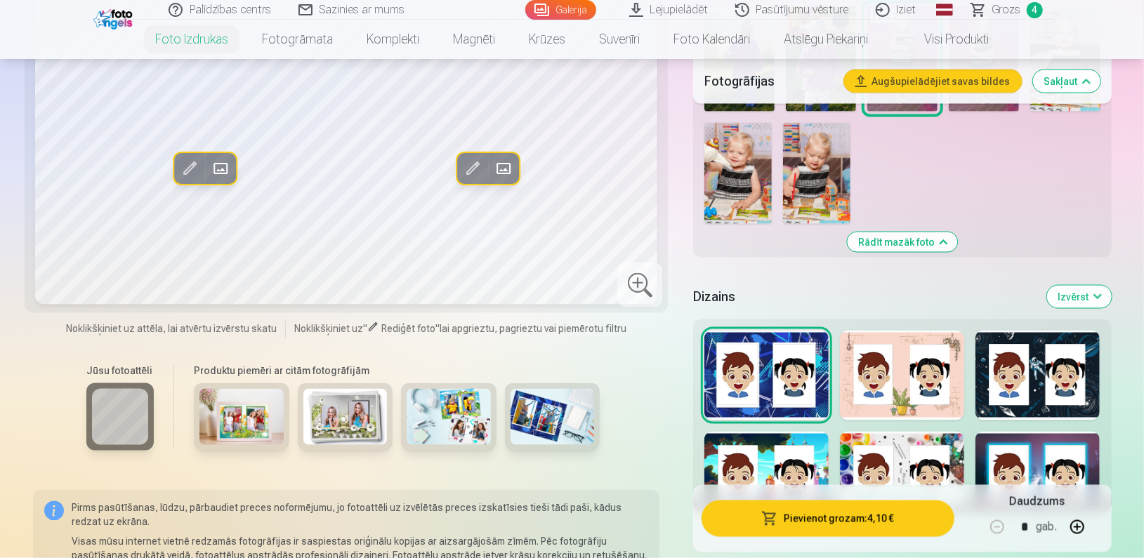
scroll to position [1332, 0]
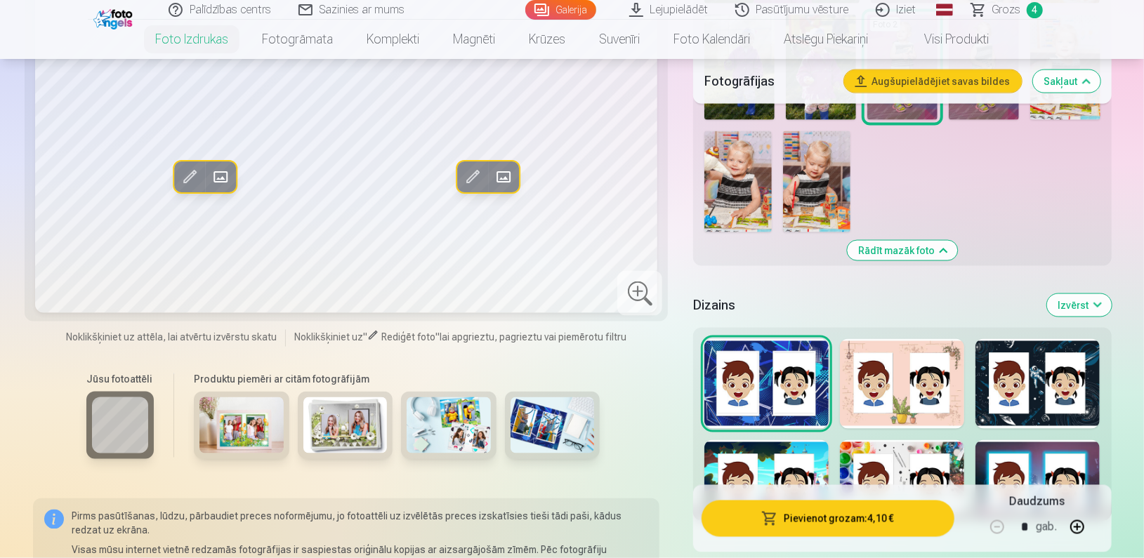
click at [1067, 306] on button "Izvērst" at bounding box center [1079, 305] width 65 height 22
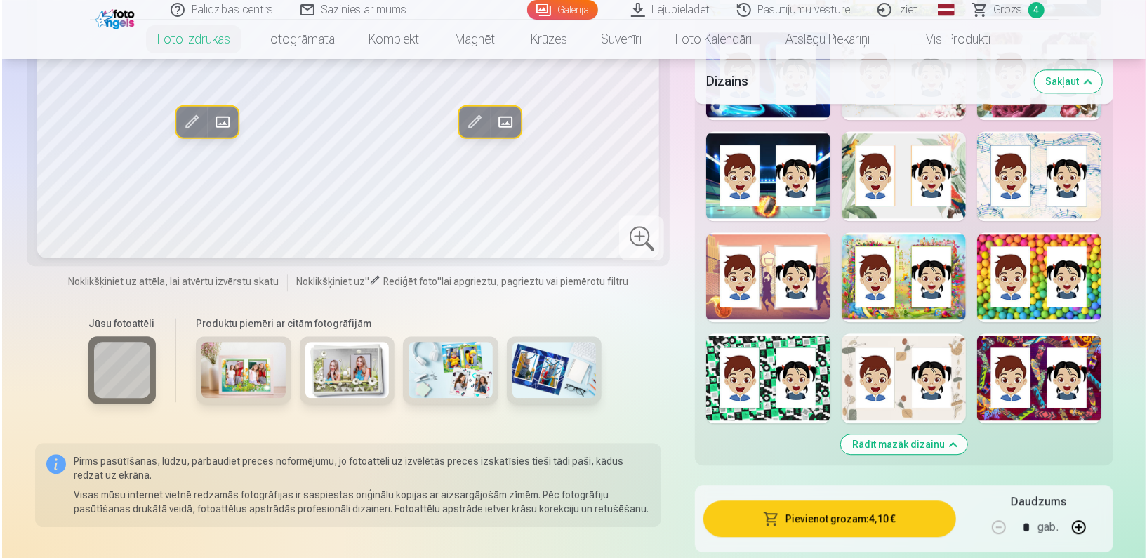
scroll to position [2034, 0]
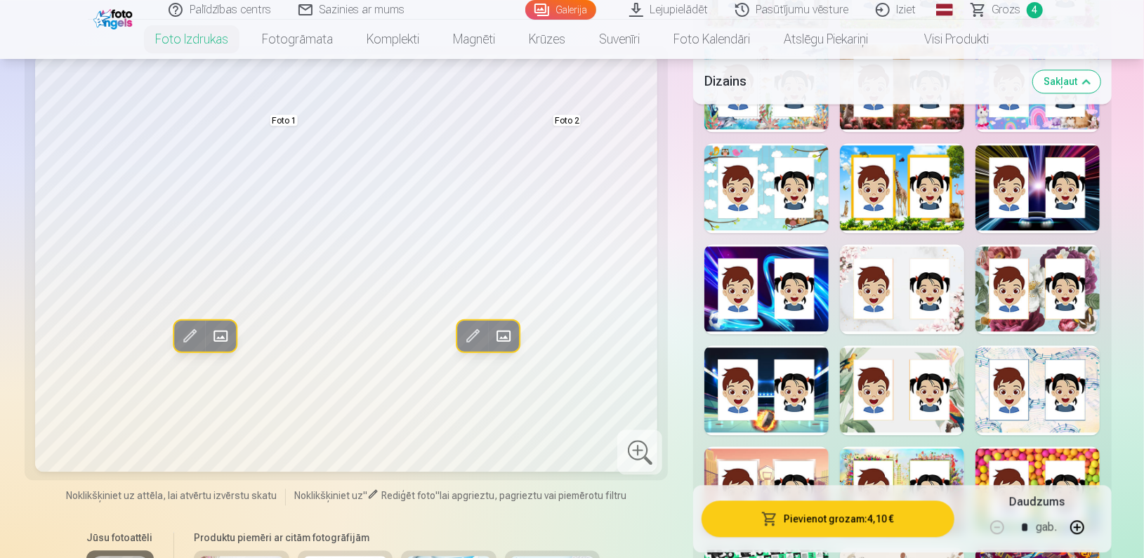
click at [1013, 440] on div "Rādīt mazāk dizainu" at bounding box center [902, 152] width 418 height 1053
click at [1019, 462] on div at bounding box center [1037, 492] width 124 height 90
click at [1008, 315] on div at bounding box center [1037, 289] width 124 height 90
click at [864, 122] on div at bounding box center [902, 87] width 124 height 90
click at [872, 322] on div at bounding box center [902, 289] width 124 height 90
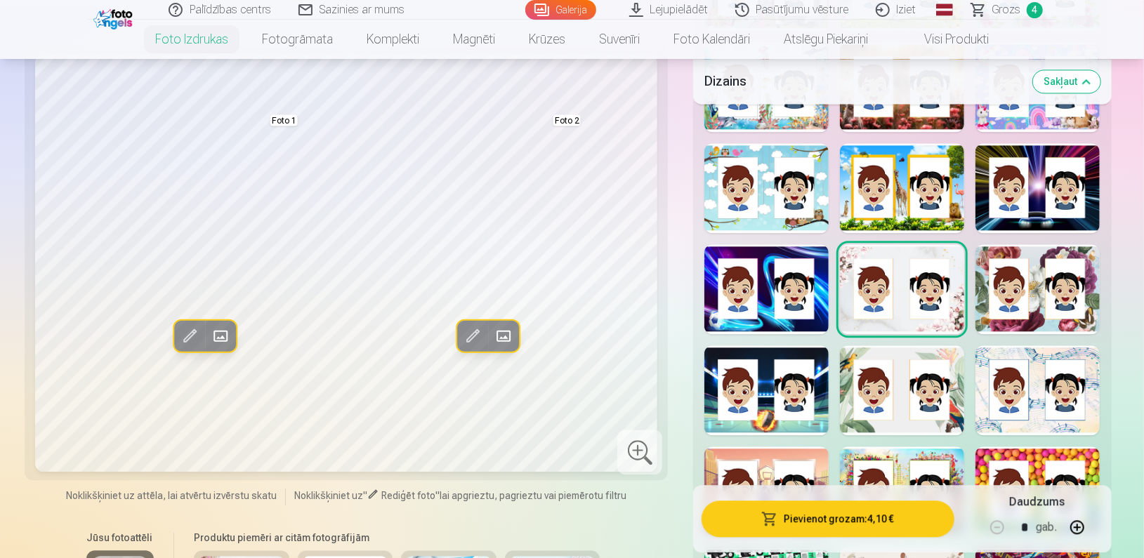
click at [1001, 309] on div at bounding box center [1037, 289] width 124 height 90
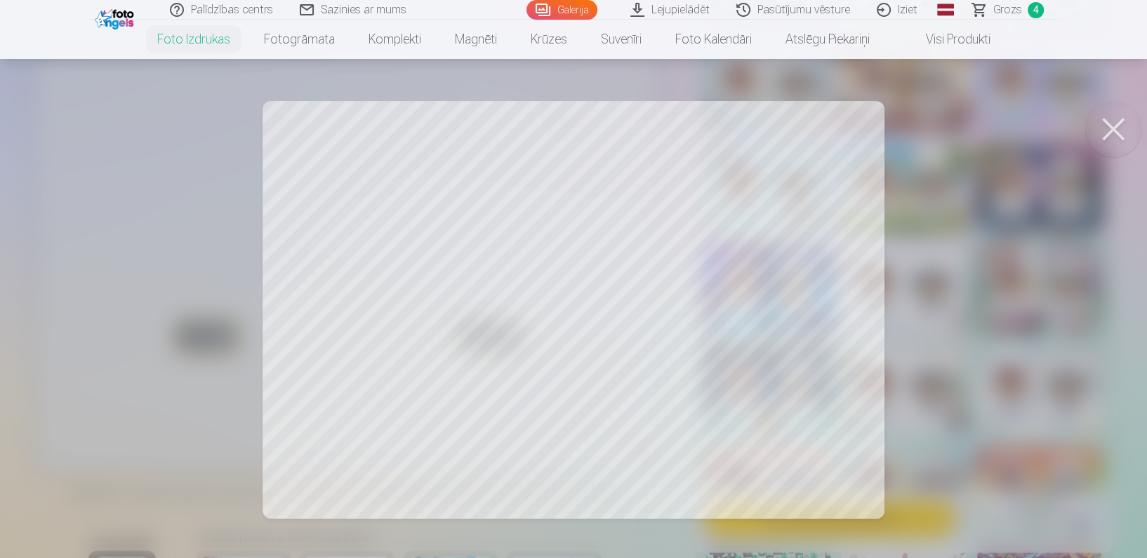
click at [1111, 131] on button at bounding box center [1114, 129] width 56 height 56
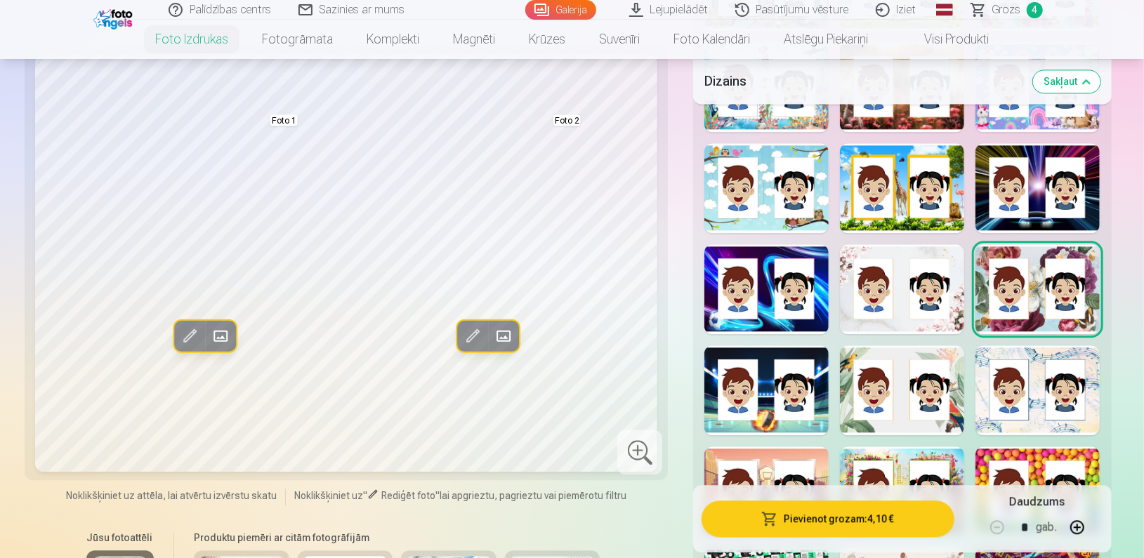
click at [816, 522] on button "Pievienot grozam : 4,10 €" at bounding box center [828, 519] width 252 height 37
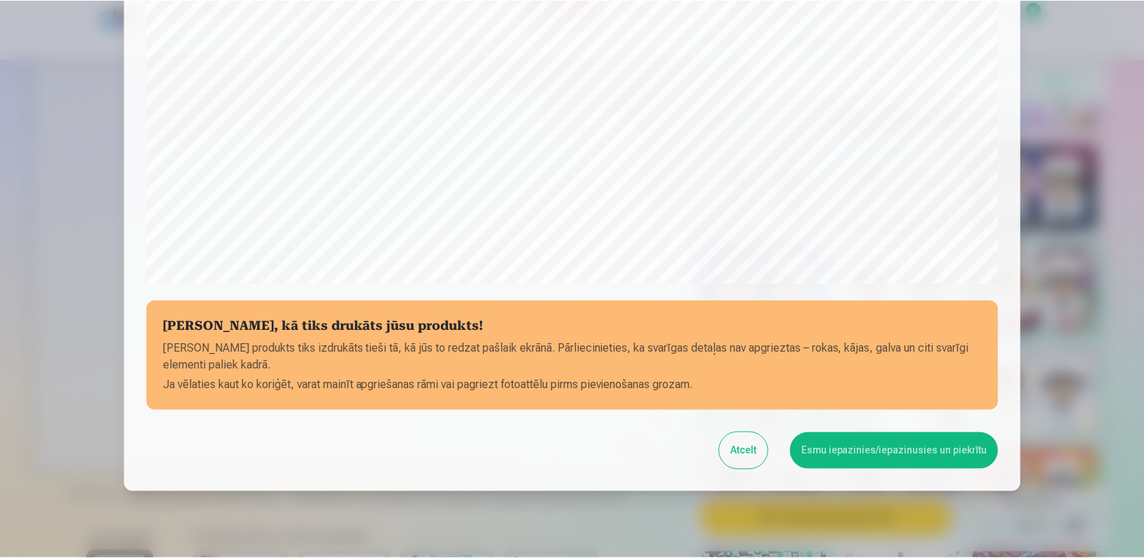
scroll to position [453, 0]
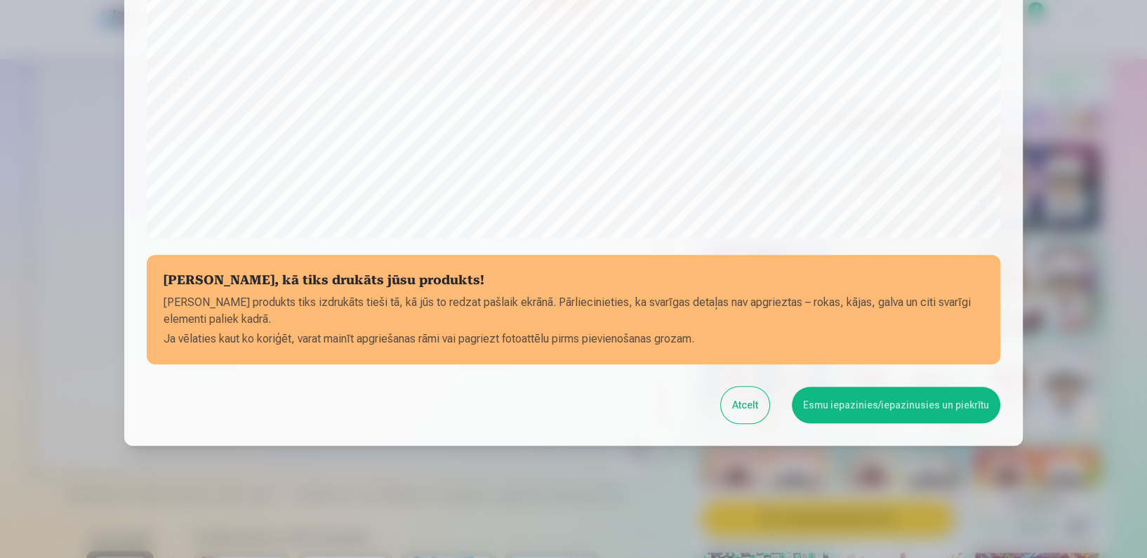
click at [854, 408] on button "Esmu iepazinies/iepazinusies un piekrītu" at bounding box center [896, 405] width 209 height 37
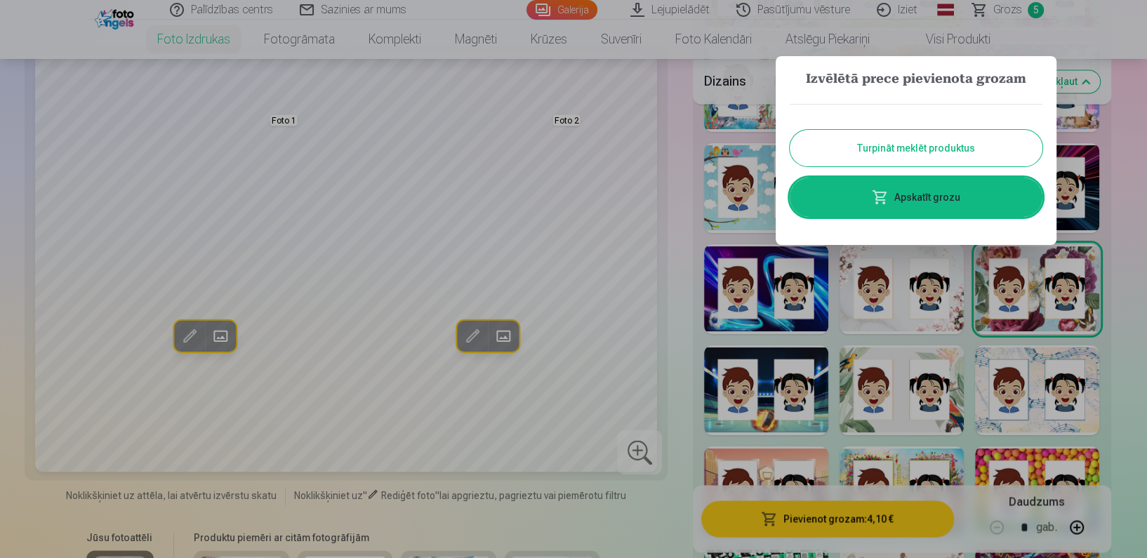
click at [930, 191] on link "Apskatīt grozu" at bounding box center [916, 197] width 253 height 39
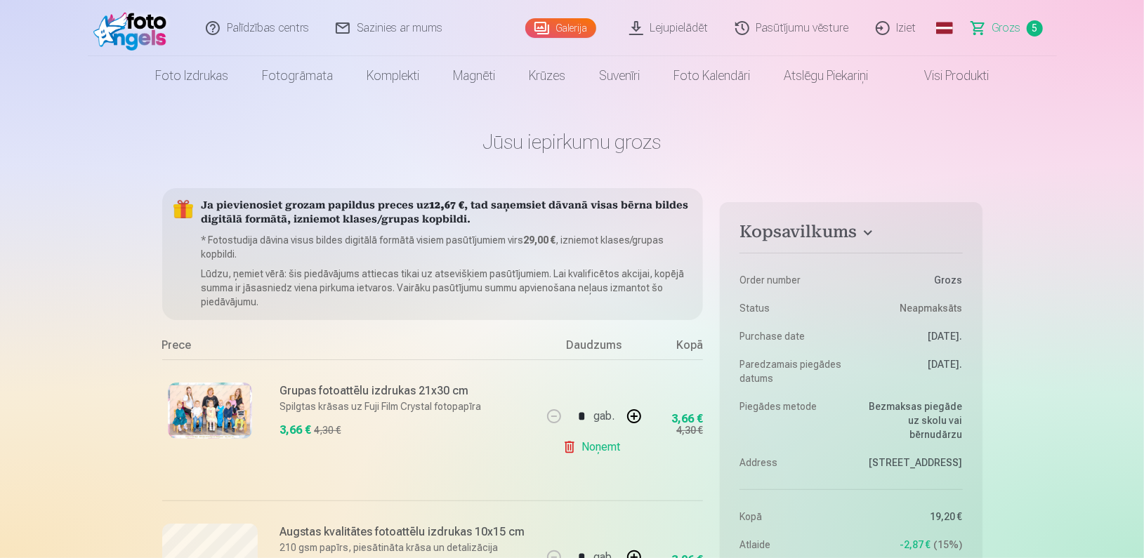
click at [966, 77] on link "Visi produkti" at bounding box center [945, 75] width 121 height 39
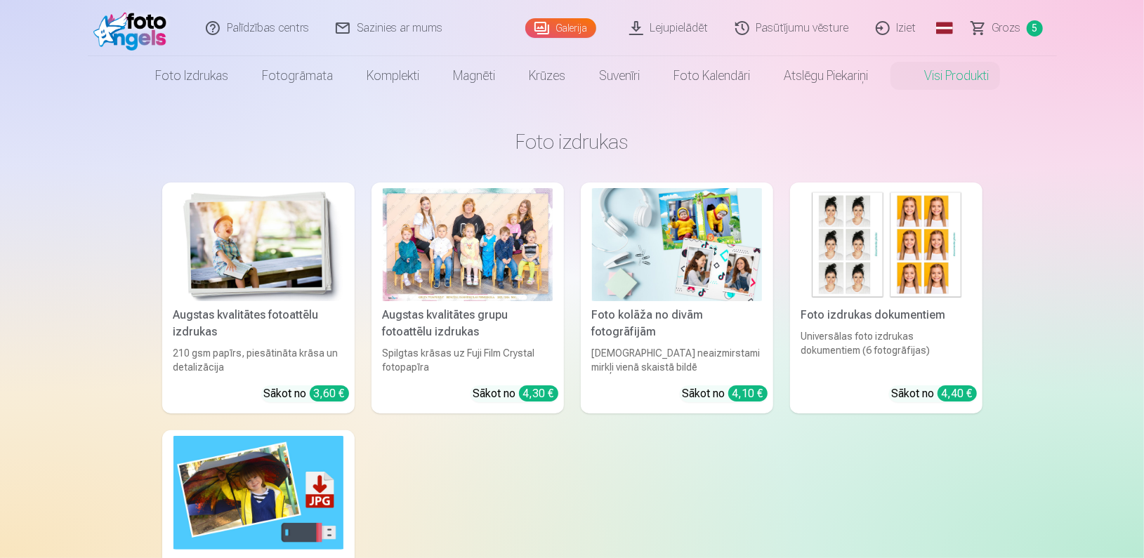
click at [721, 286] on img at bounding box center [677, 244] width 170 height 113
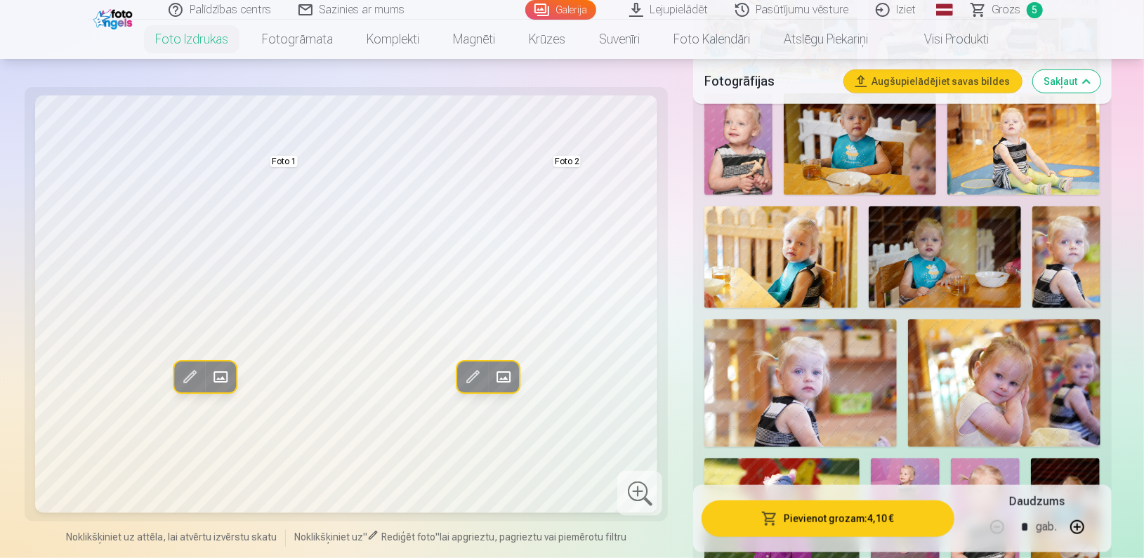
scroll to position [798, 0]
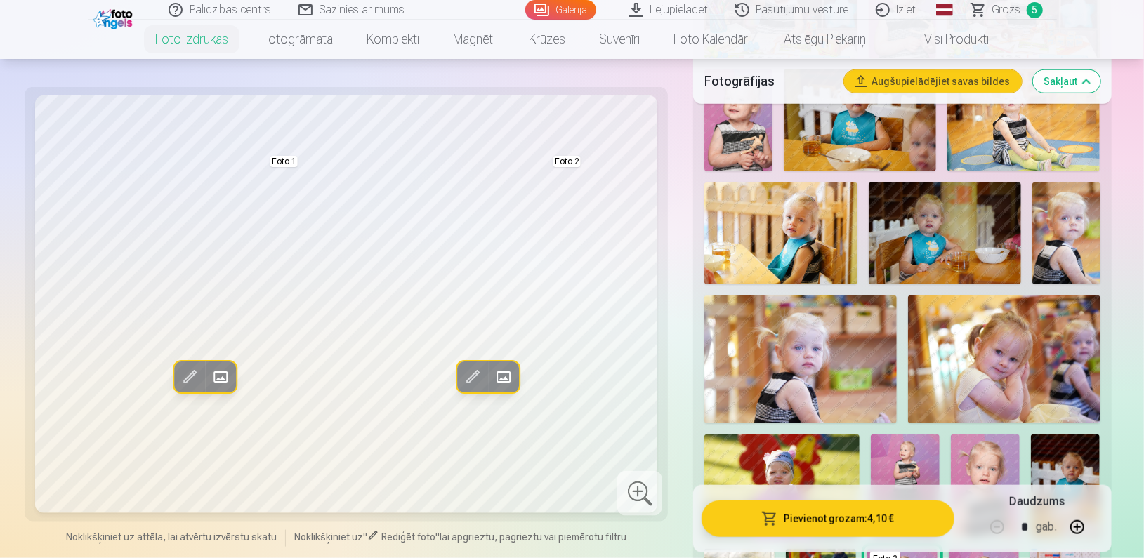
click at [815, 234] on img at bounding box center [780, 234] width 152 height 102
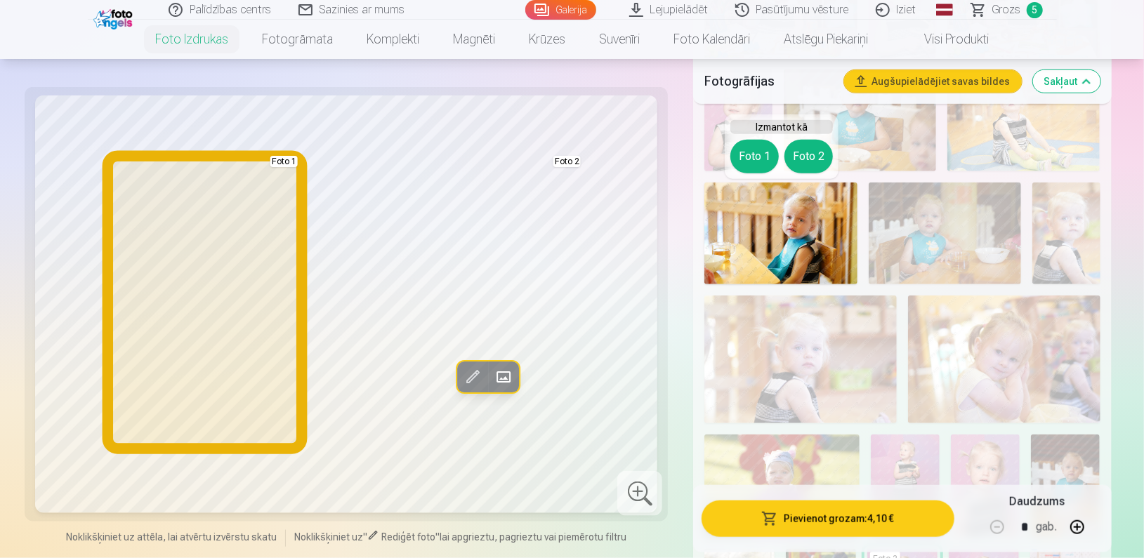
click at [750, 149] on button "Foto 1" at bounding box center [754, 157] width 48 height 34
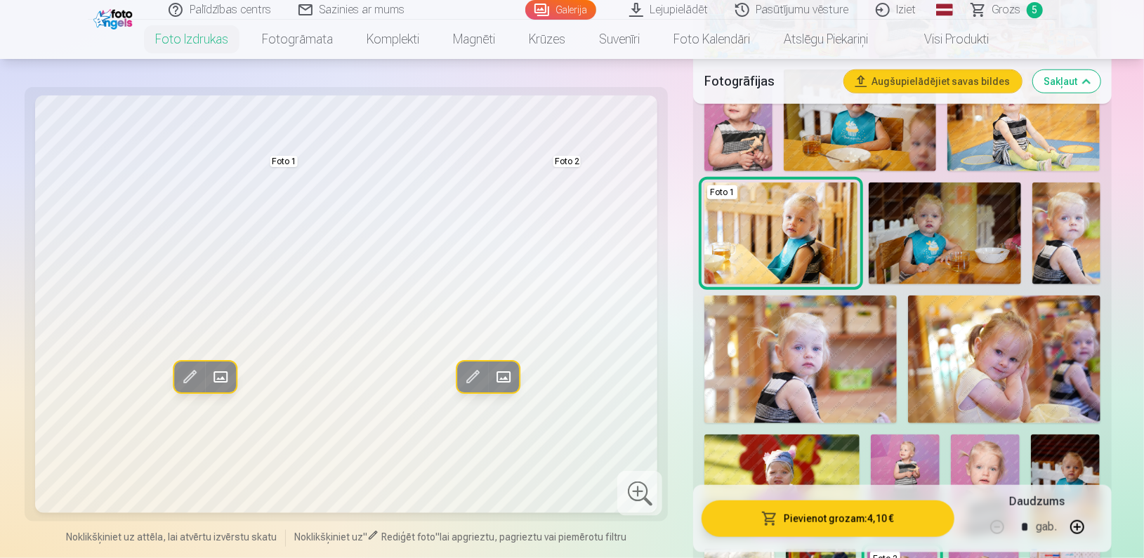
click at [902, 239] on img at bounding box center [945, 234] width 152 height 102
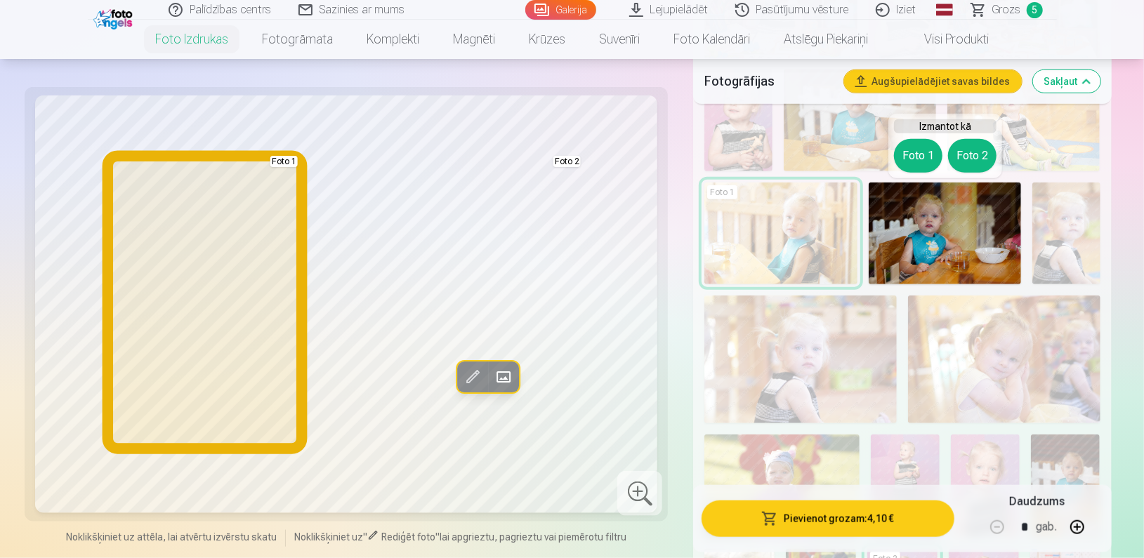
click at [930, 154] on button "Foto 1" at bounding box center [918, 156] width 48 height 34
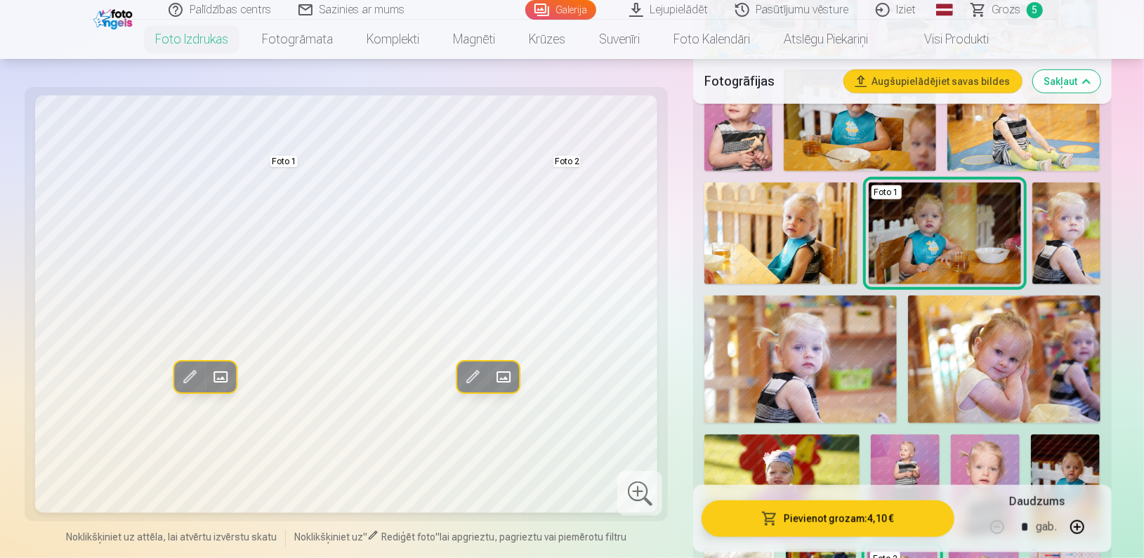
click at [813, 360] on img at bounding box center [800, 360] width 192 height 128
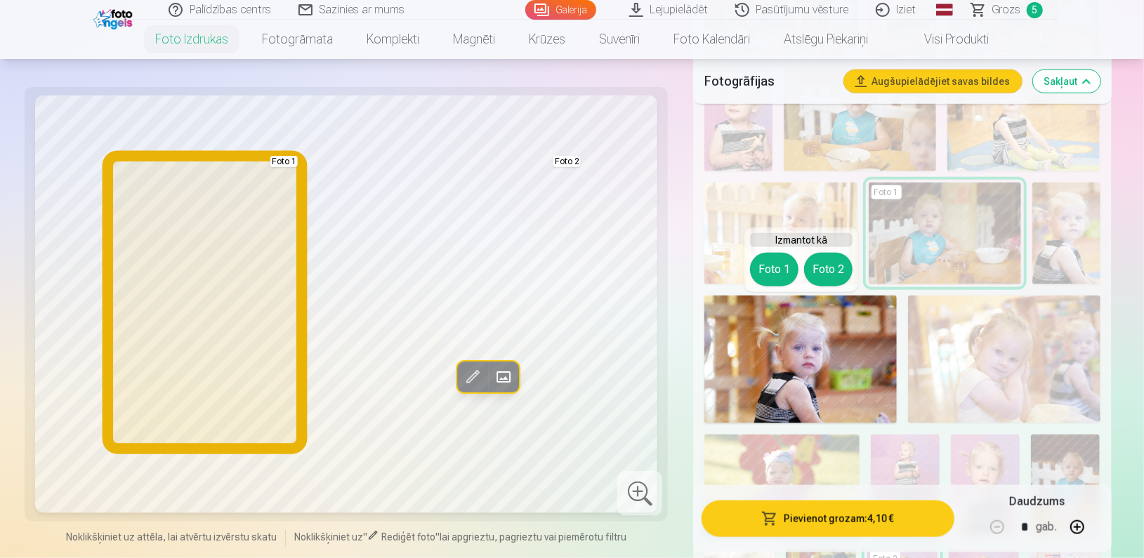
click at [782, 264] on button "Foto 1" at bounding box center [774, 270] width 48 height 34
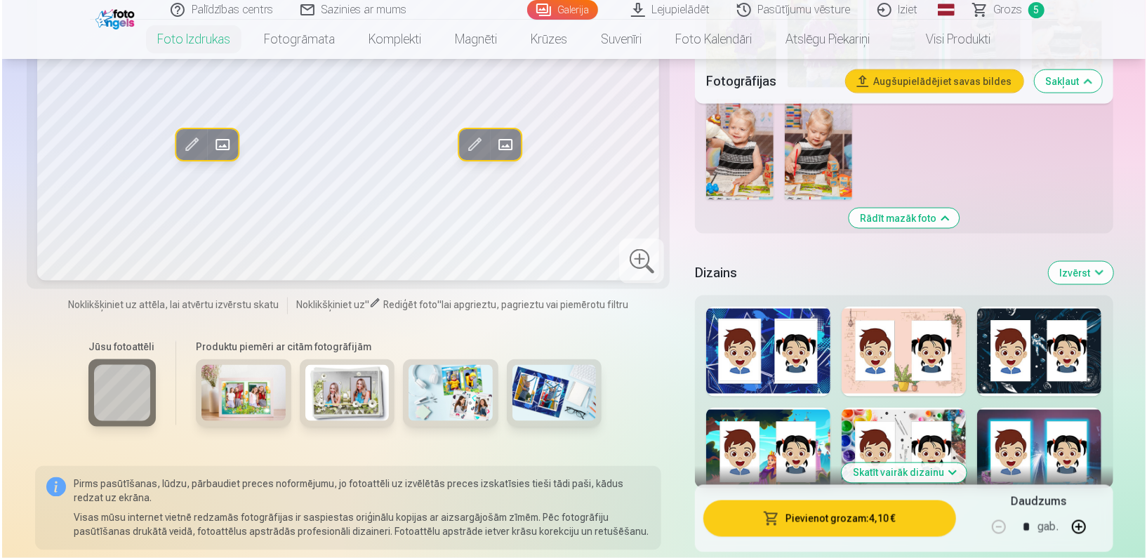
scroll to position [1149, 0]
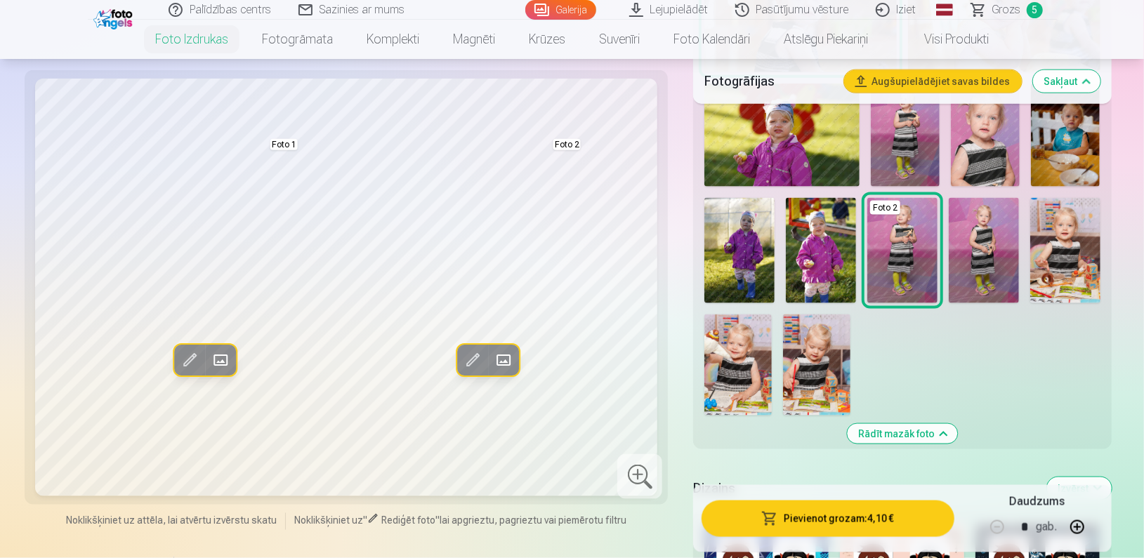
click at [747, 378] on img at bounding box center [737, 365] width 67 height 101
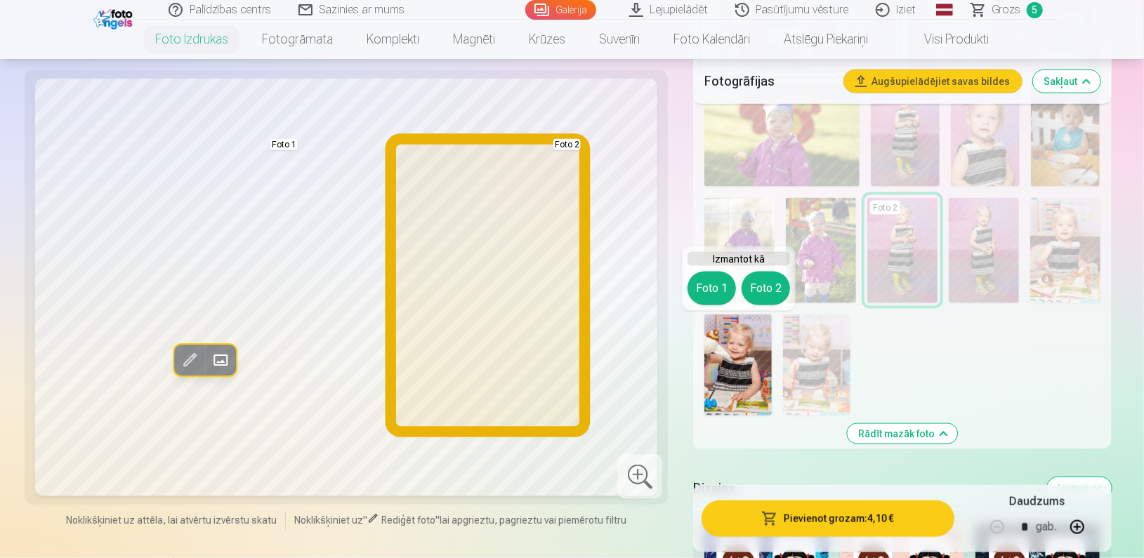
click at [765, 286] on button "Foto 2" at bounding box center [766, 289] width 48 height 34
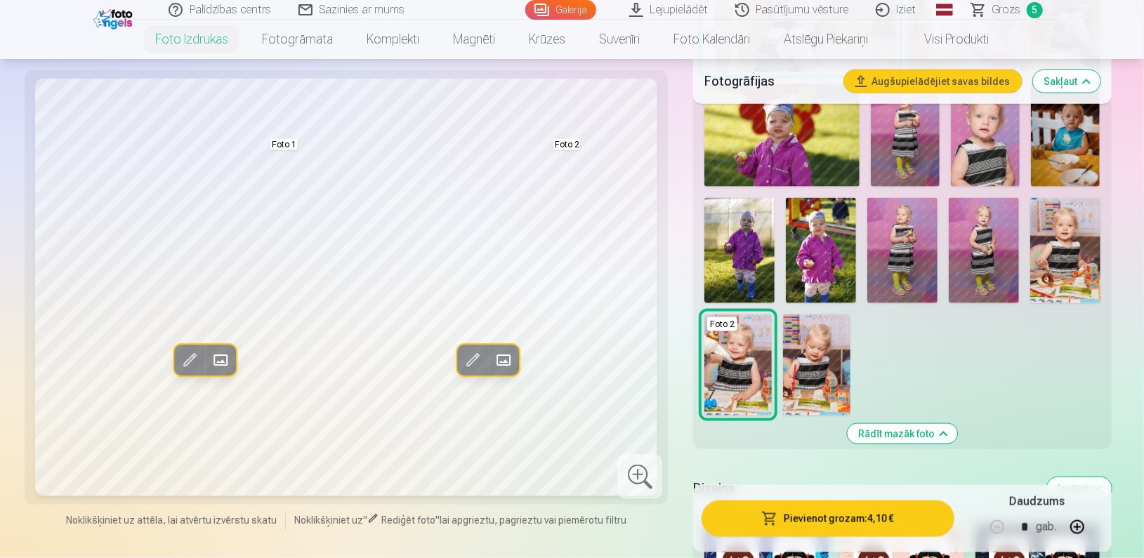
click at [1077, 263] on img at bounding box center [1065, 250] width 70 height 105
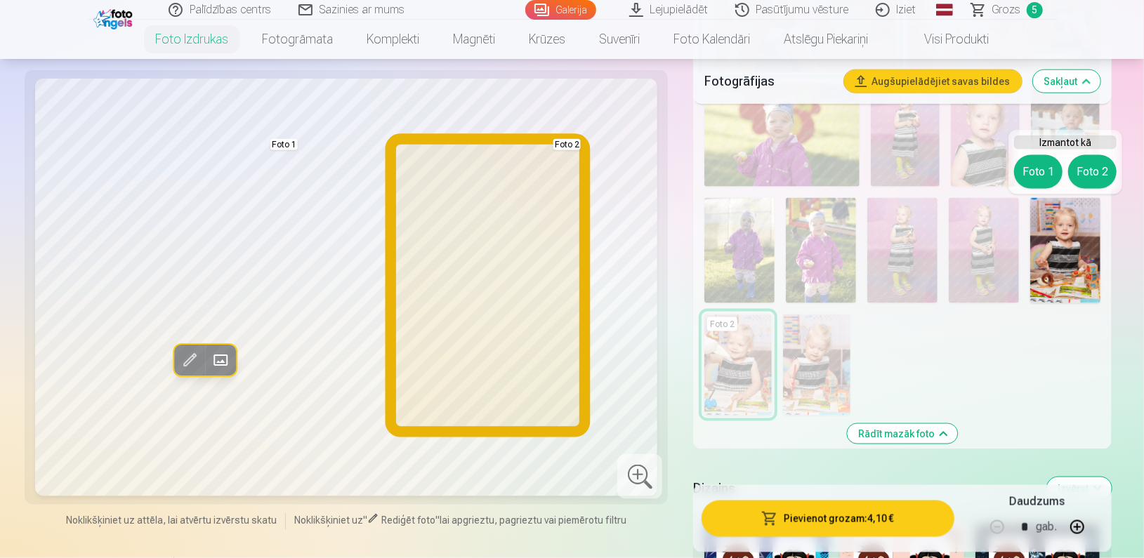
click at [1093, 160] on button "Foto 2" at bounding box center [1092, 172] width 48 height 34
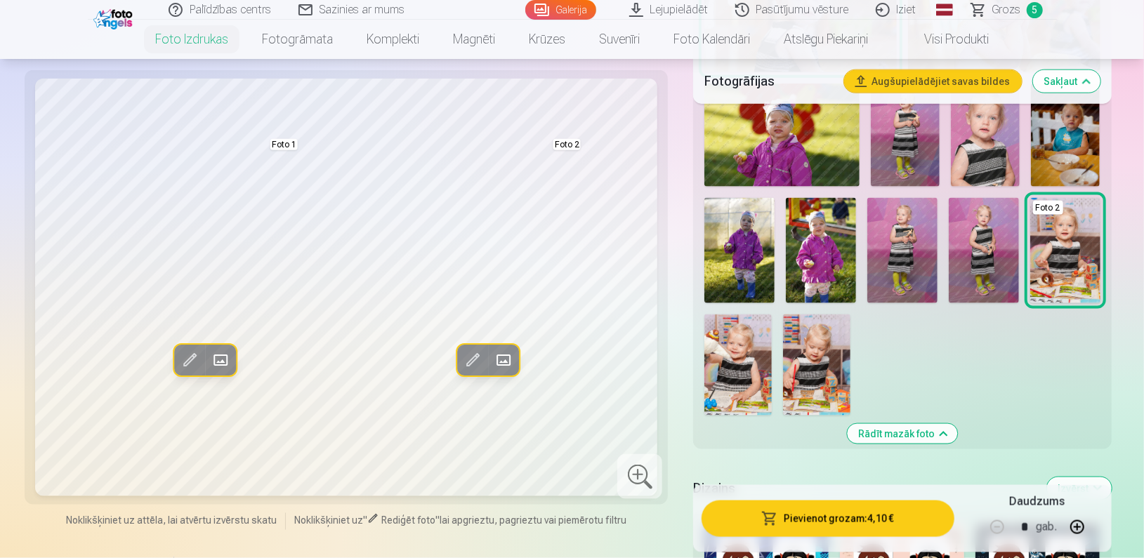
click at [905, 248] on img at bounding box center [902, 250] width 70 height 105
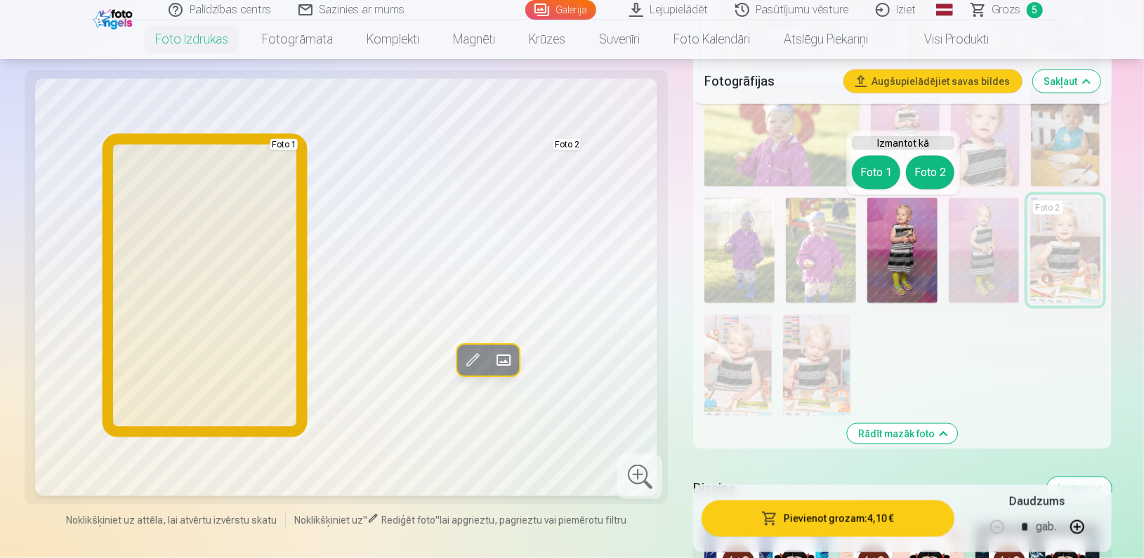
click at [867, 164] on button "Foto 1" at bounding box center [876, 173] width 48 height 34
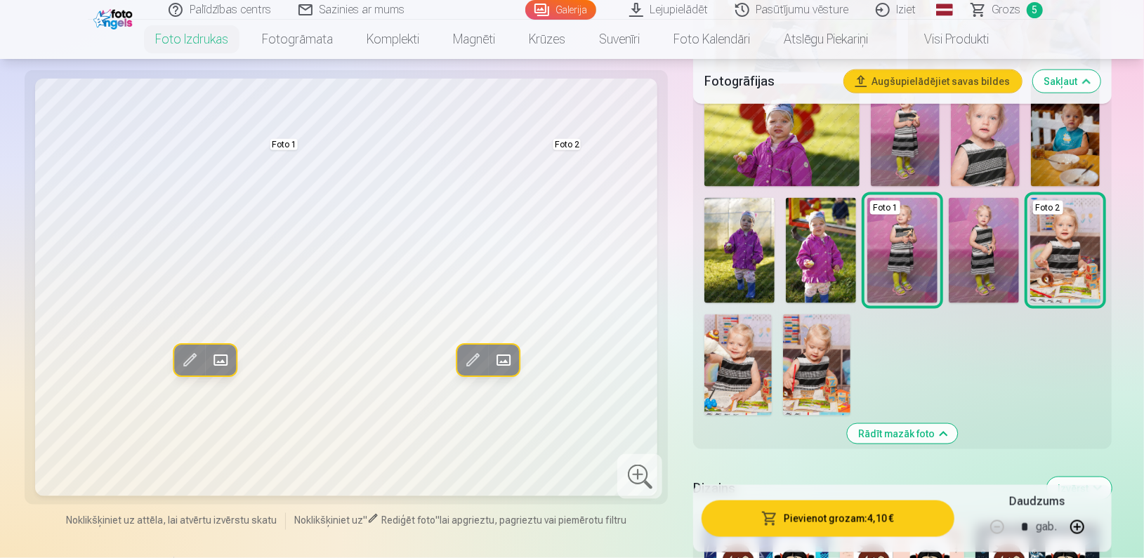
click at [890, 143] on img at bounding box center [905, 135] width 69 height 103
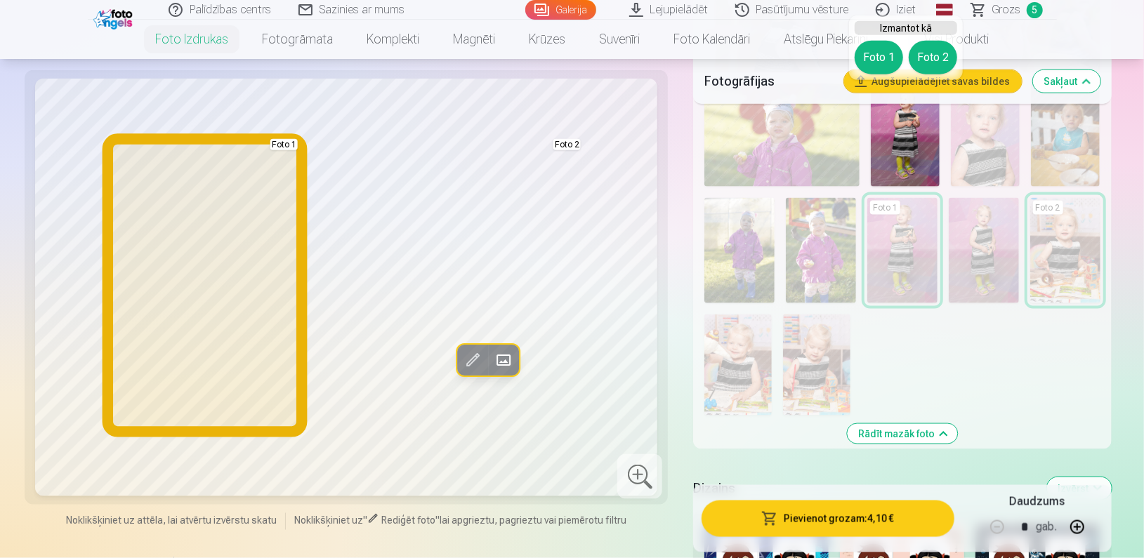
click at [879, 57] on button "Foto 1" at bounding box center [879, 58] width 48 height 34
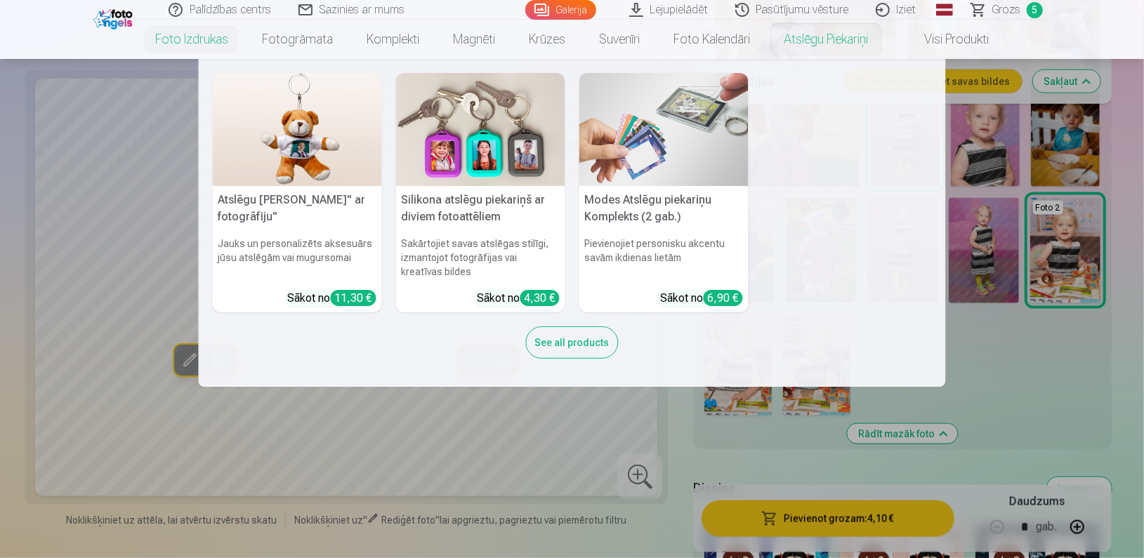
click at [1008, 352] on nav "Atslēgu piekariņš Lācītis" ar fotogrāfiju" Jauks un personalizēts aksesuārs jūs…" at bounding box center [572, 223] width 1144 height 328
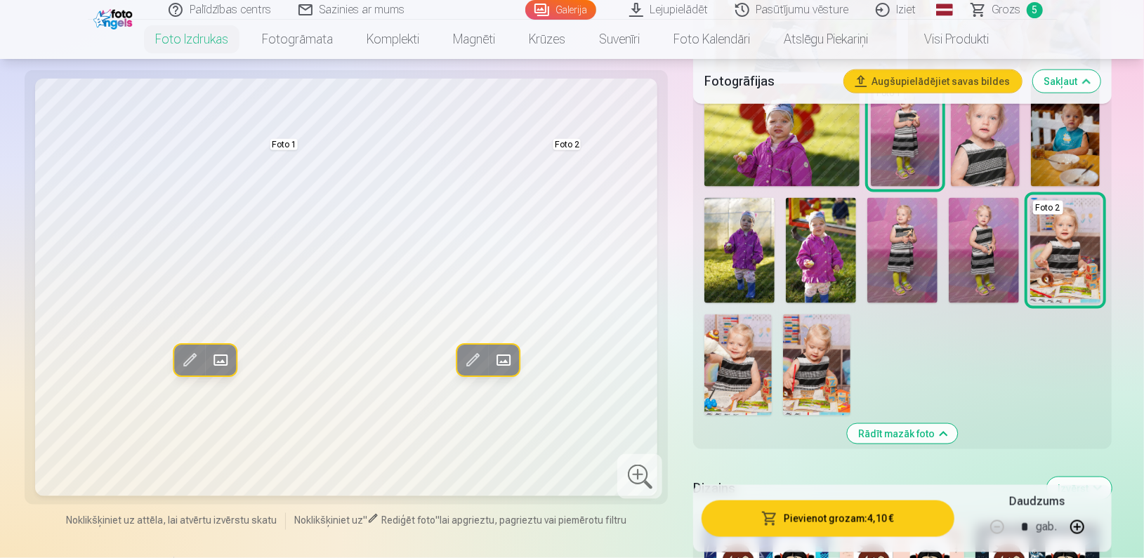
click at [801, 520] on button "Pievienot grozam : 4,10 €" at bounding box center [828, 519] width 252 height 37
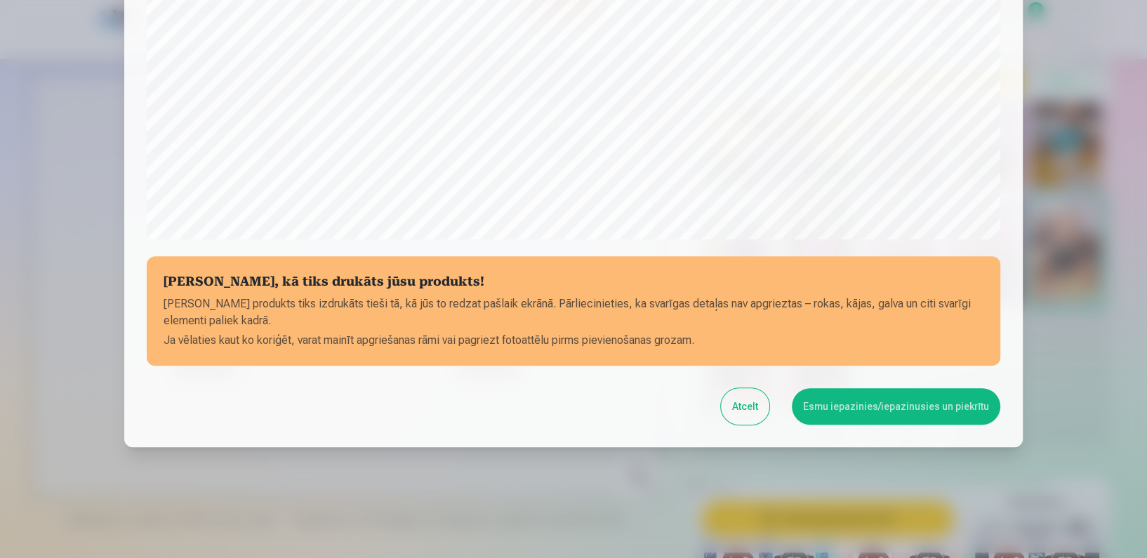
scroll to position [453, 0]
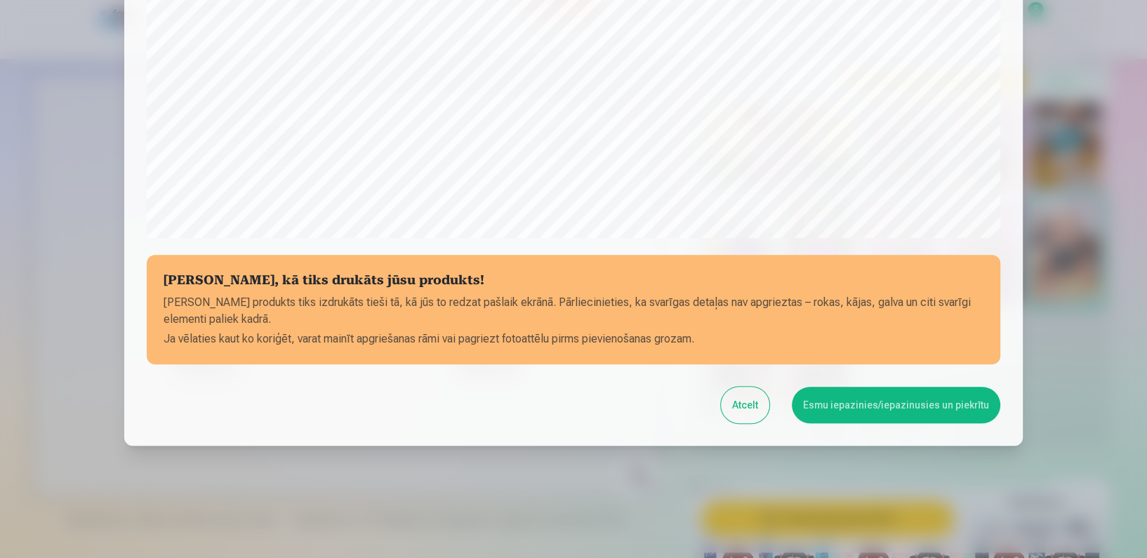
click at [820, 397] on button "Esmu iepazinies/iepazinusies un piekrītu" at bounding box center [896, 405] width 209 height 37
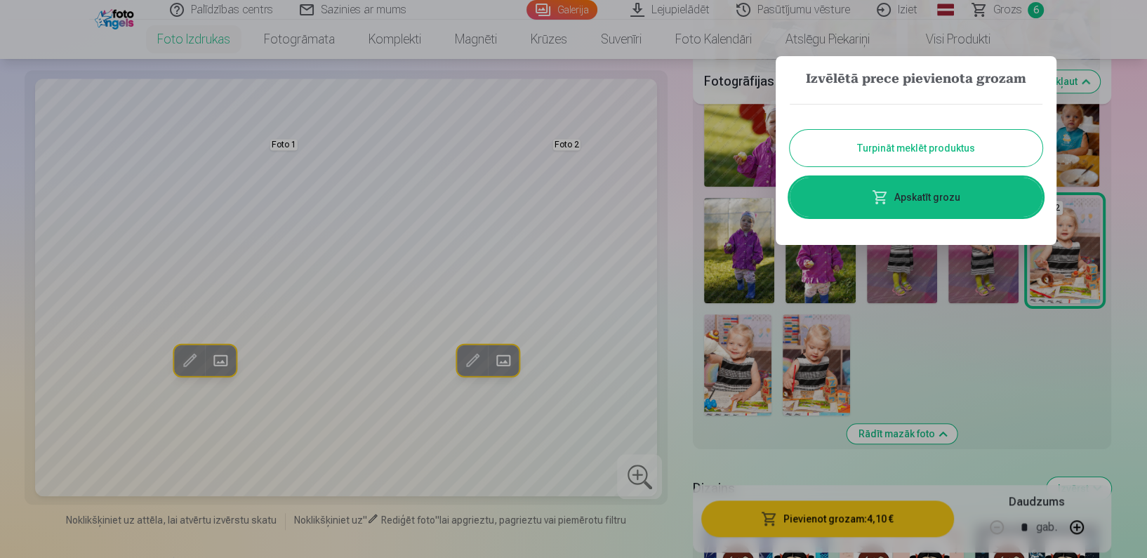
click at [940, 204] on link "Apskatīt grozu" at bounding box center [916, 197] width 253 height 39
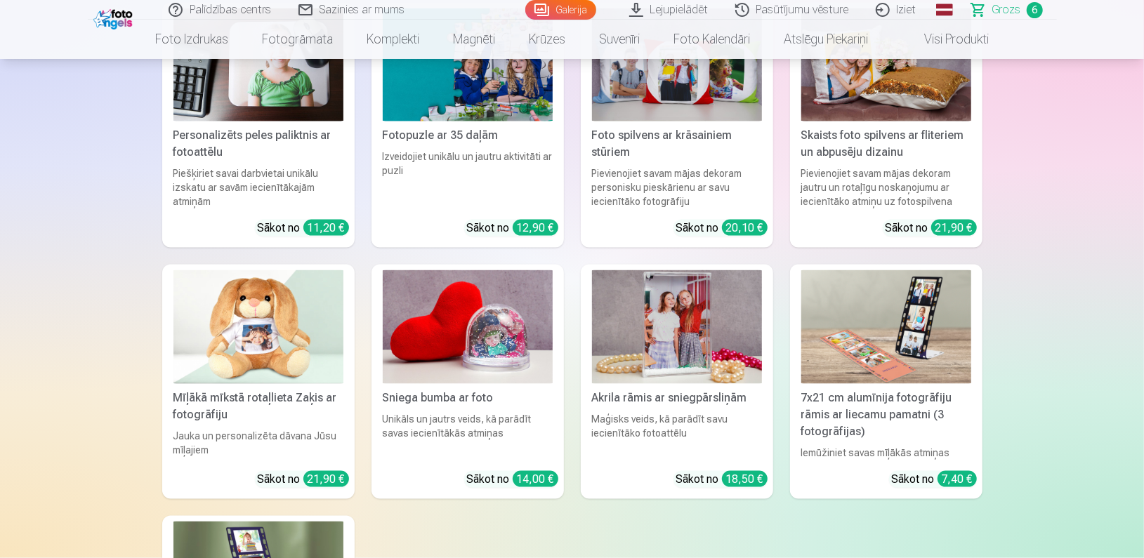
scroll to position [4553, 0]
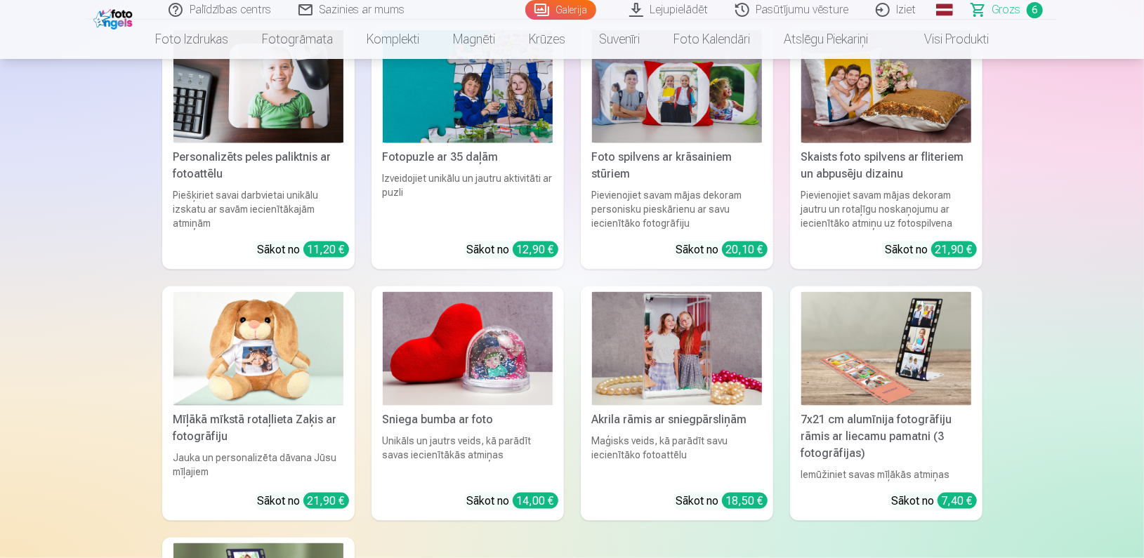
click at [671, 315] on img at bounding box center [677, 348] width 170 height 113
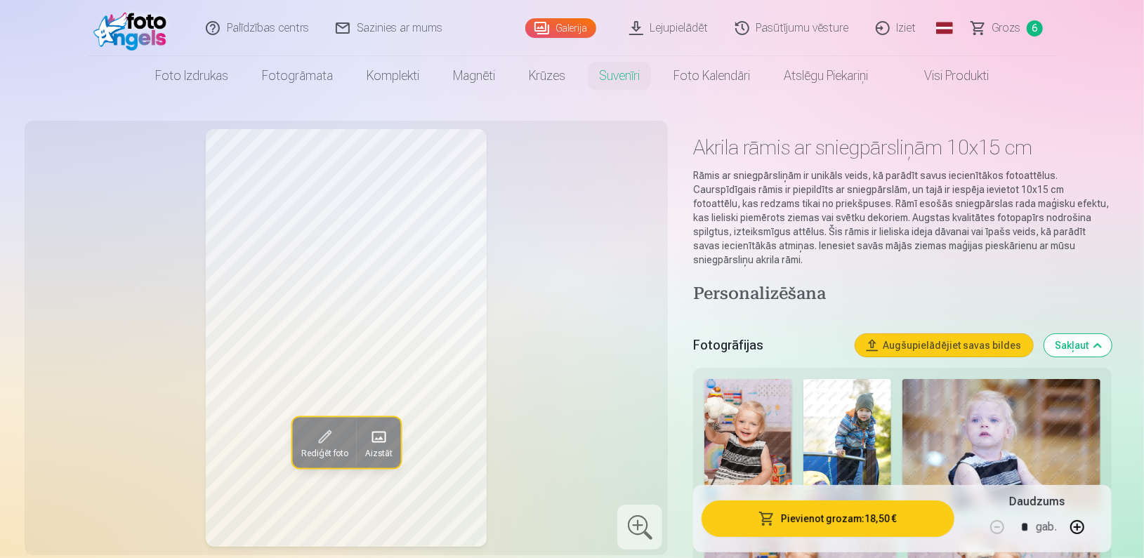
click at [940, 77] on link "Visi produkti" at bounding box center [945, 75] width 121 height 39
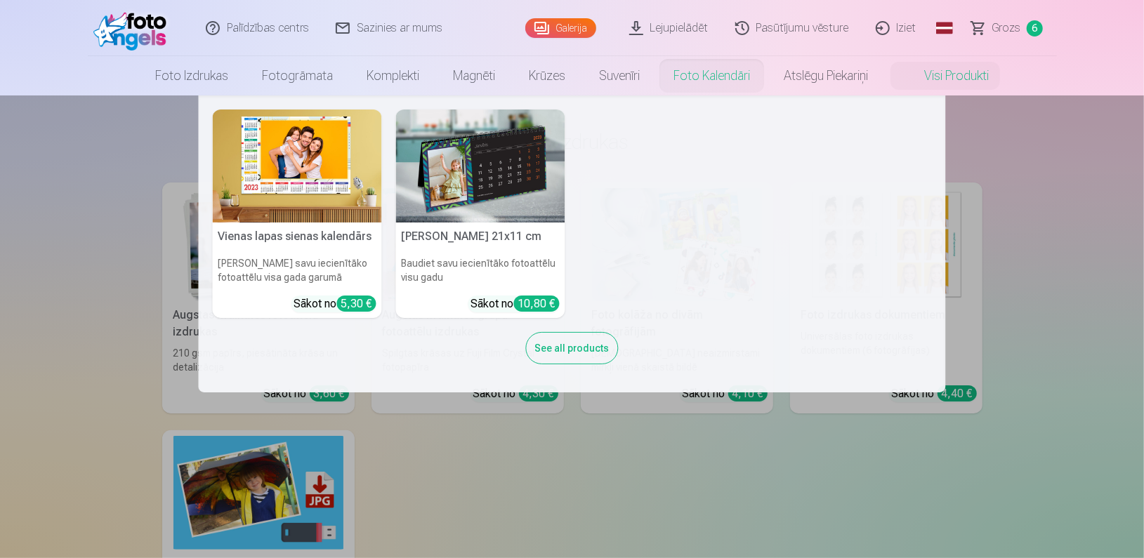
click at [1048, 308] on nav "Vienas lapas sienas kalendārs Parādiet savu iecienītāko fotoattēlu visa gada ga…" at bounding box center [572, 244] width 1144 height 297
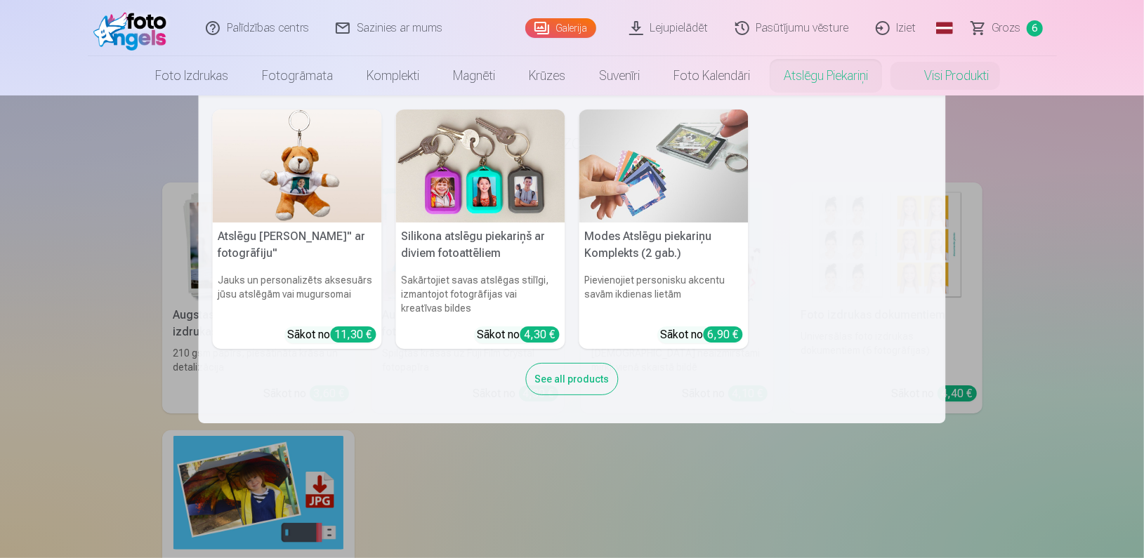
click at [813, 84] on link "Atslēgu piekariņi" at bounding box center [826, 75] width 118 height 39
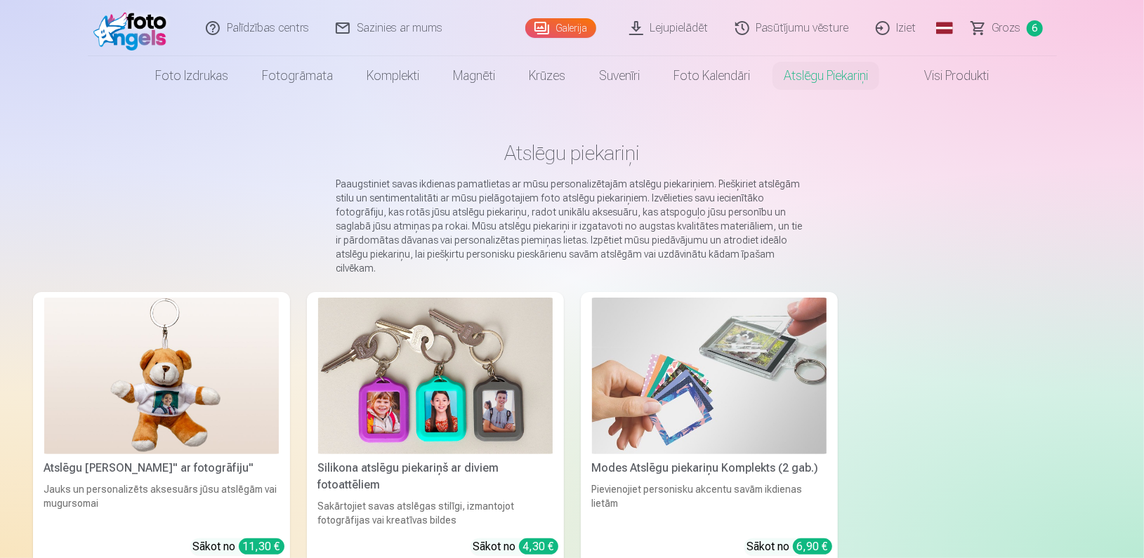
click at [940, 88] on link "Visi produkti" at bounding box center [945, 75] width 121 height 39
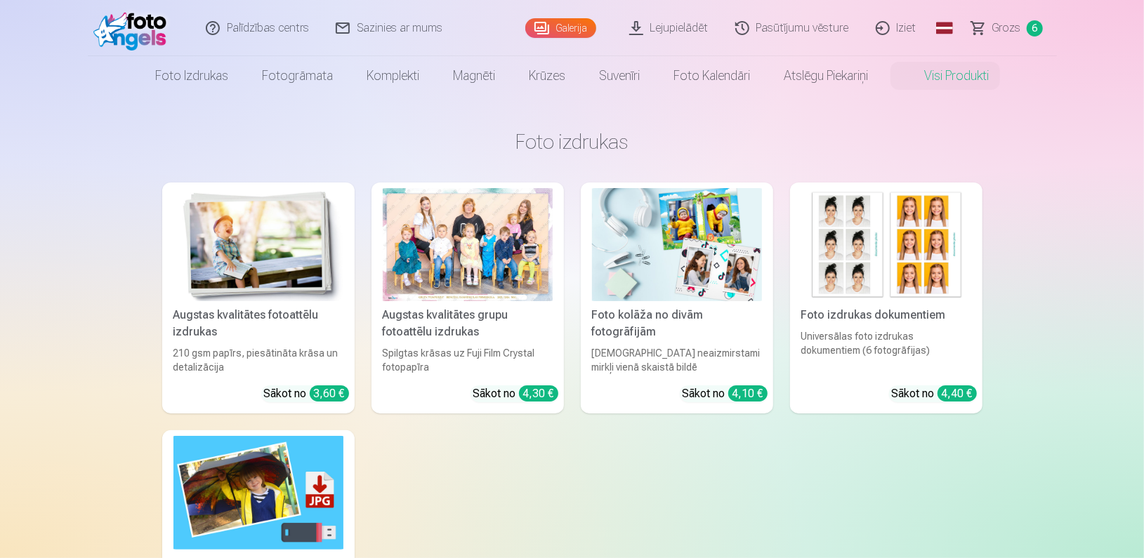
click at [216, 294] on img at bounding box center [258, 244] width 170 height 113
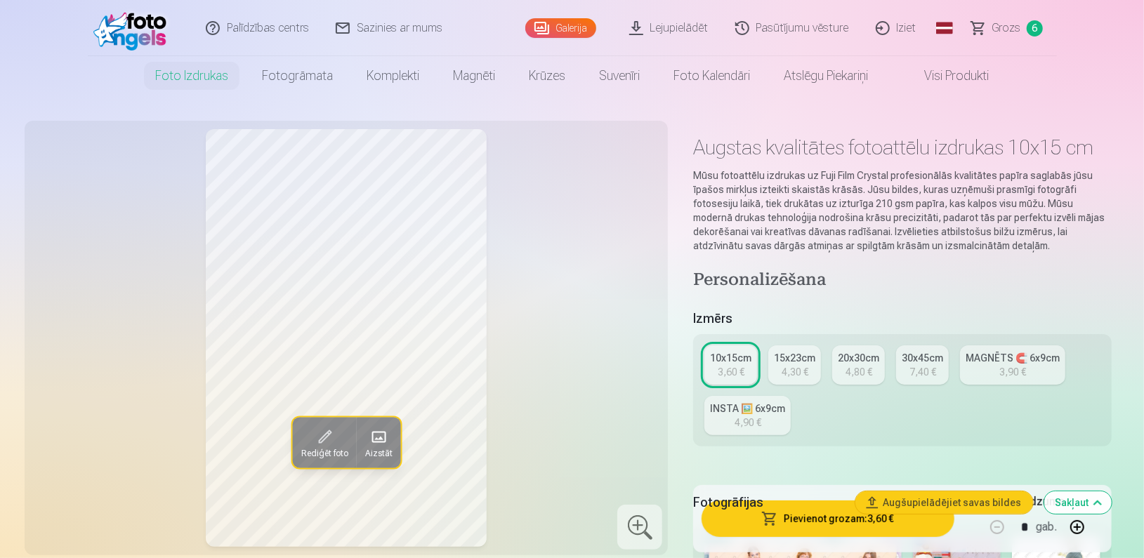
click at [1011, 20] on span "Grozs" at bounding box center [1006, 28] width 29 height 17
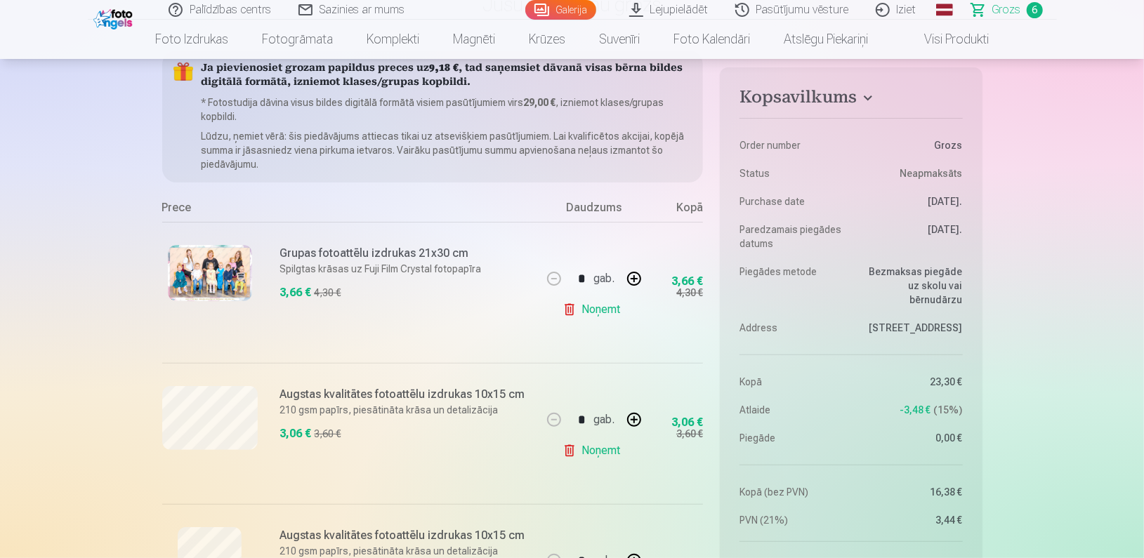
scroll to position [124, 0]
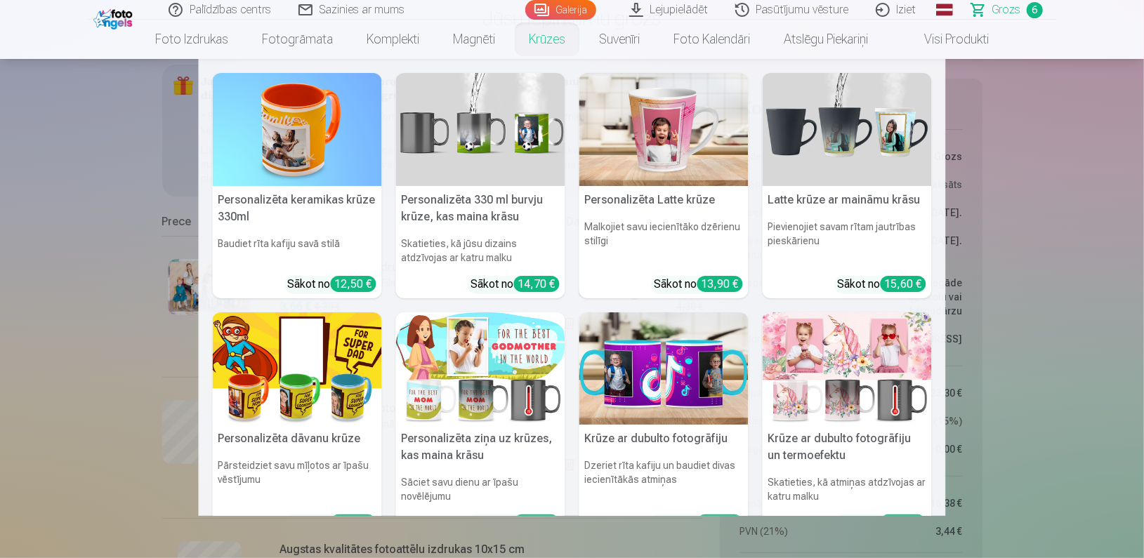
click at [541, 41] on link "Krūzes" at bounding box center [547, 39] width 70 height 39
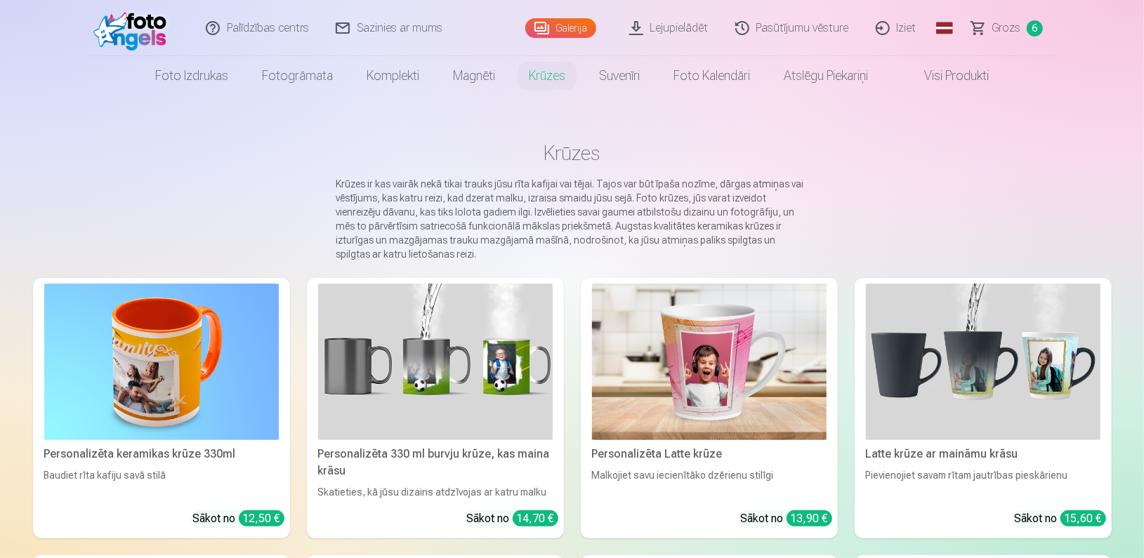
click at [146, 426] on img at bounding box center [161, 362] width 235 height 157
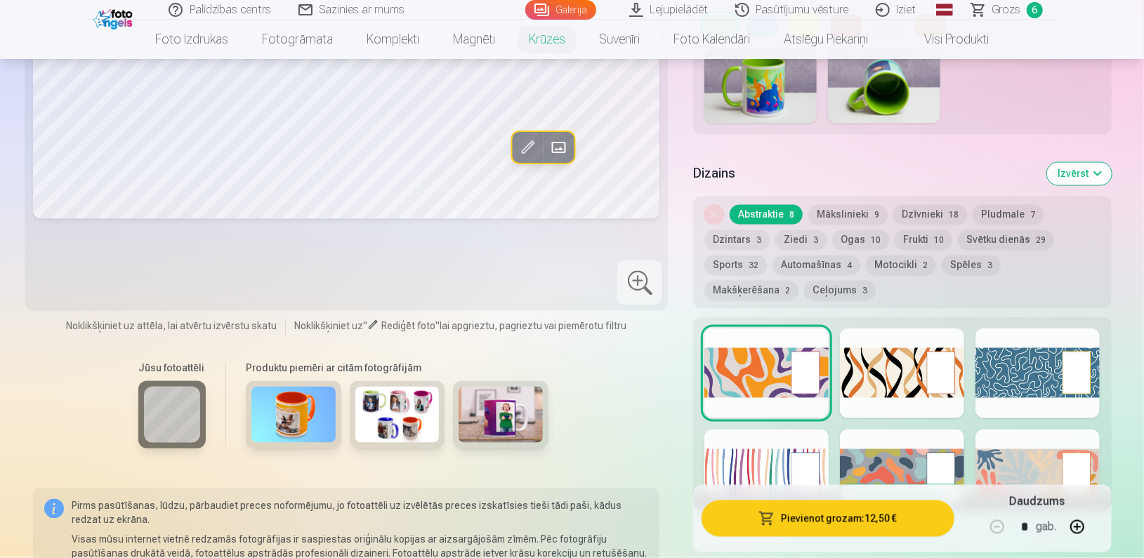
scroll to position [1610, 0]
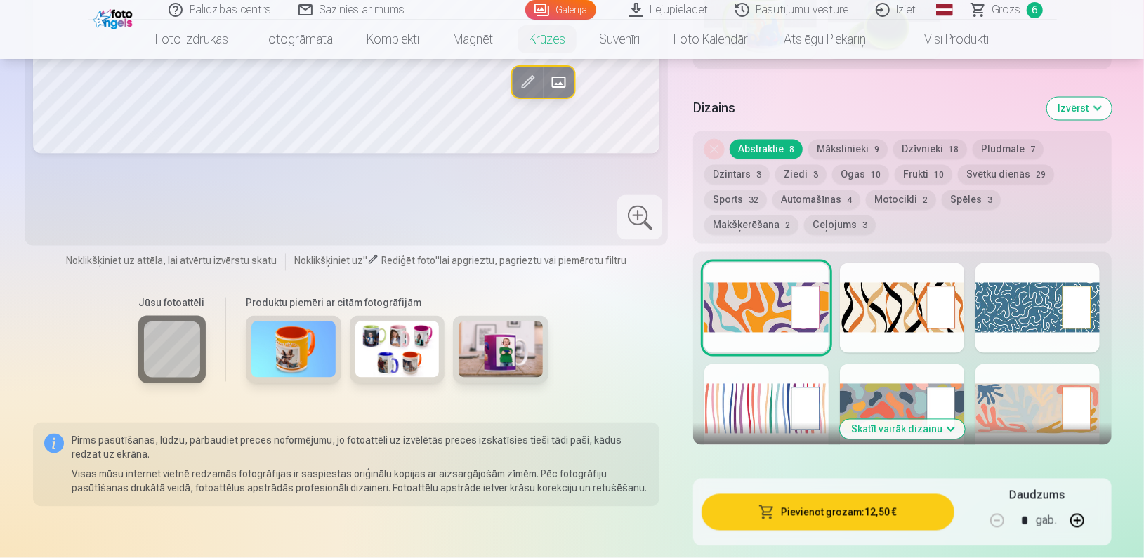
click at [834, 140] on button "Mākslinieki 9" at bounding box center [847, 150] width 79 height 20
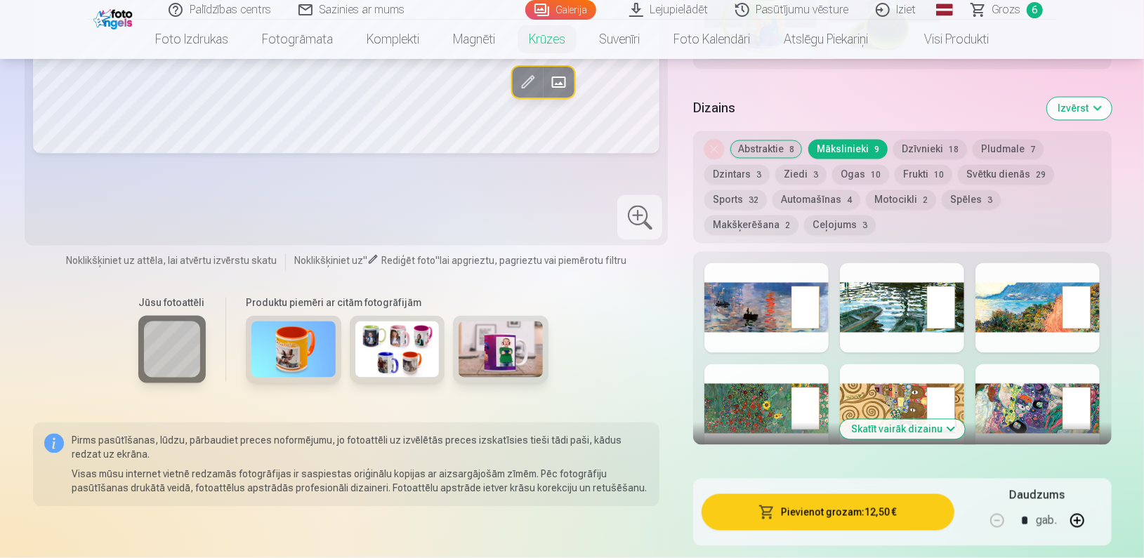
click at [924, 165] on button "Frukti 10" at bounding box center [924, 175] width 58 height 20
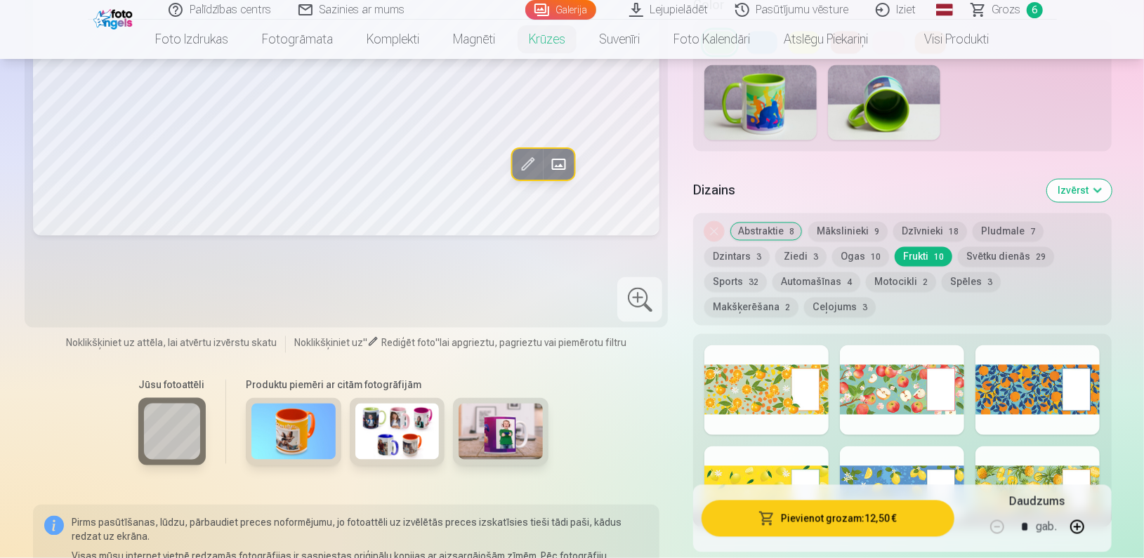
scroll to position [1536, 0]
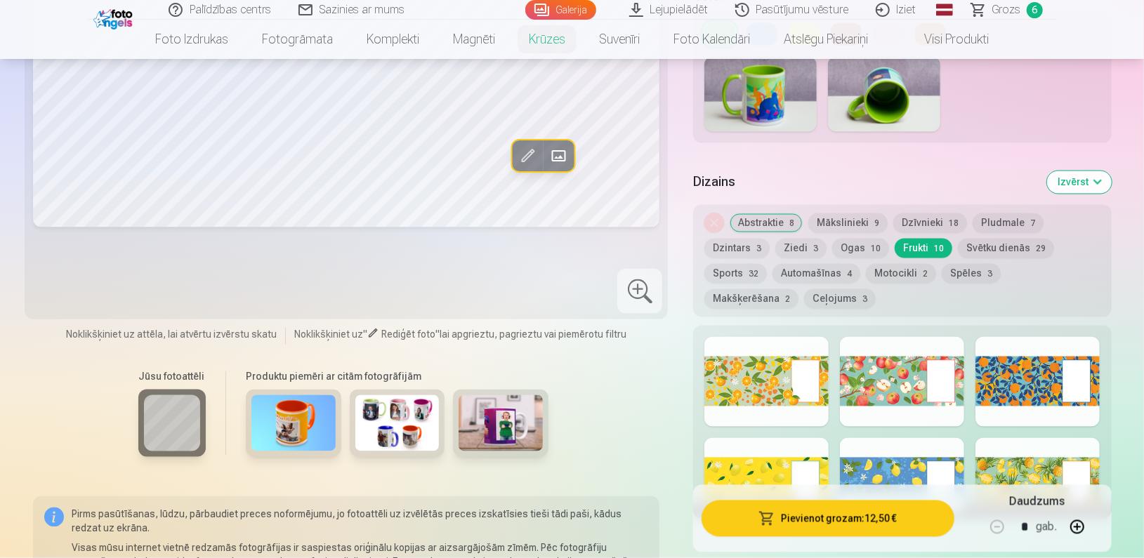
click at [804, 289] on button "Ceļojums 3" at bounding box center [840, 299] width 72 height 20
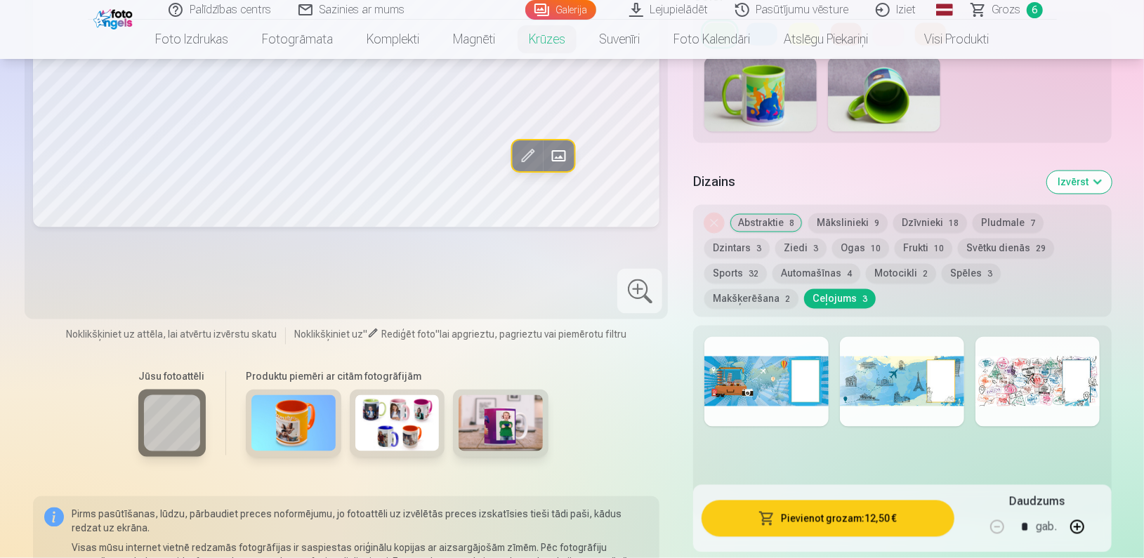
click at [798, 289] on button "Makšķerēšana 2" at bounding box center [751, 299] width 94 height 20
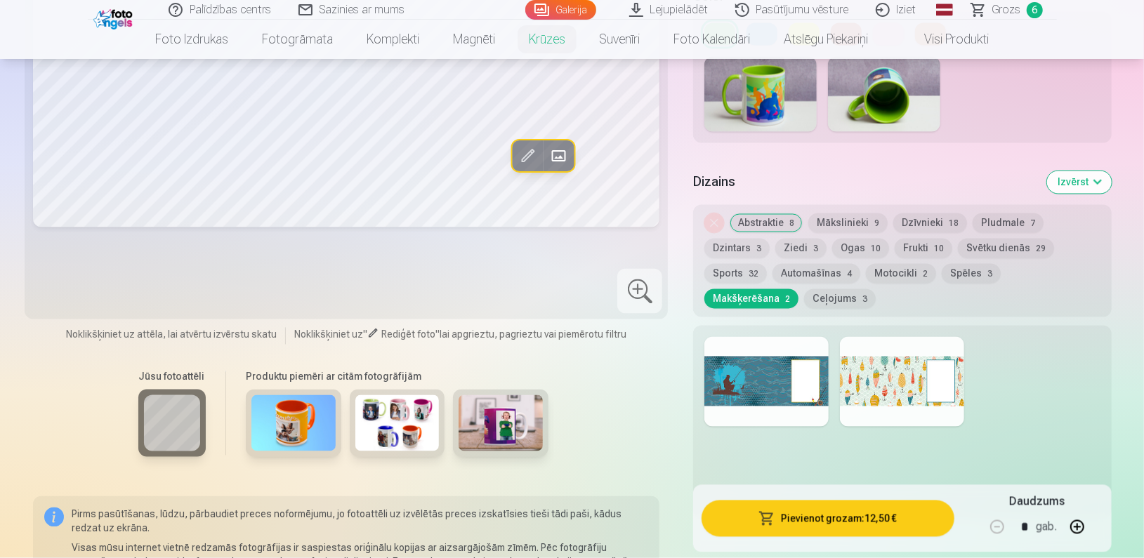
click at [956, 264] on button "Spēles 3" at bounding box center [971, 274] width 59 height 20
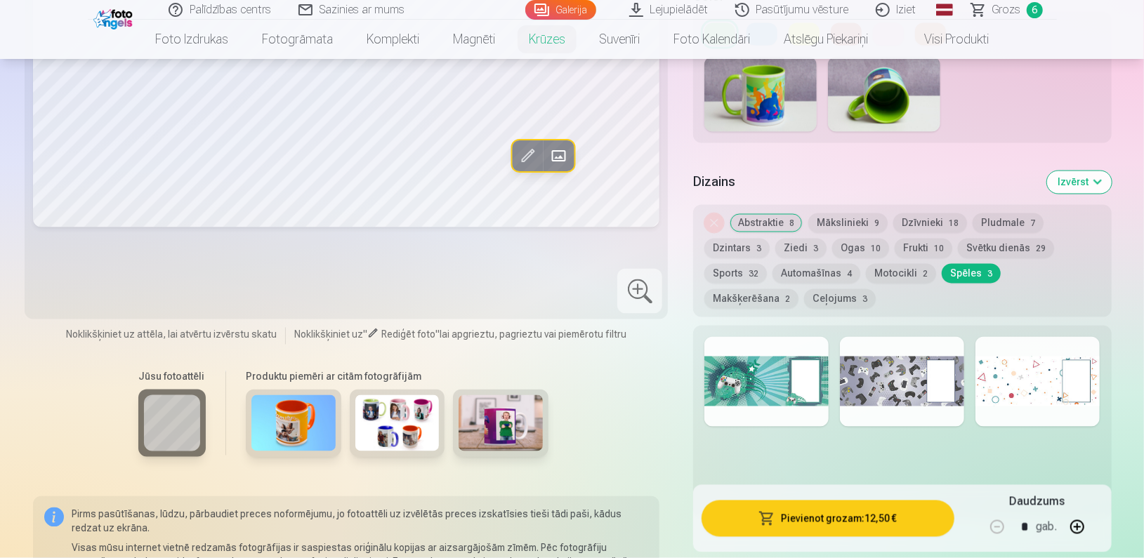
click at [877, 264] on button "Motocikli 2" at bounding box center [901, 274] width 70 height 20
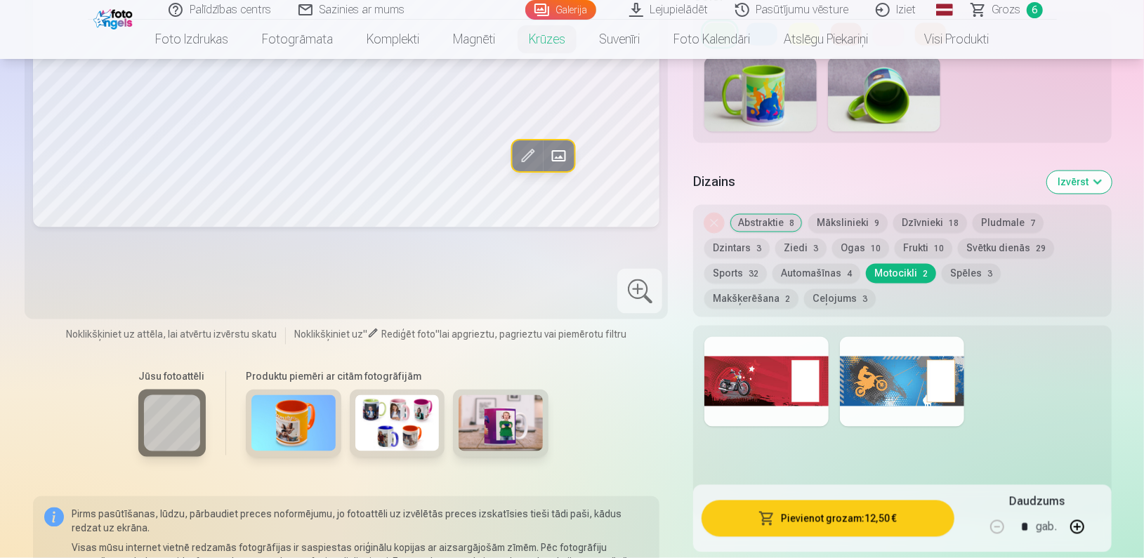
click at [822, 264] on button "Automašīnas 4" at bounding box center [816, 274] width 88 height 20
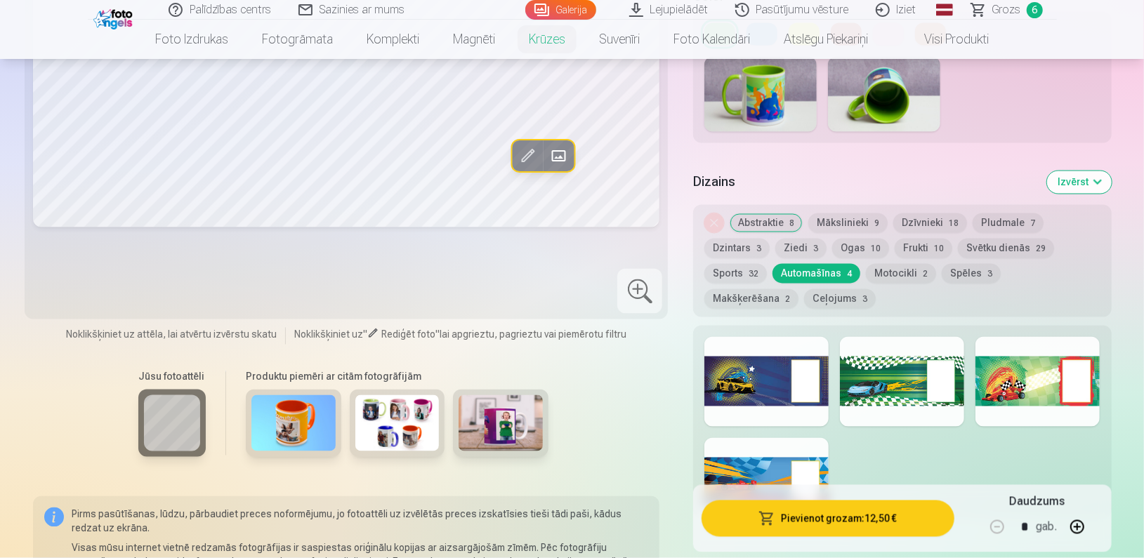
click at [749, 270] on span "32" at bounding box center [754, 275] width 10 height 10
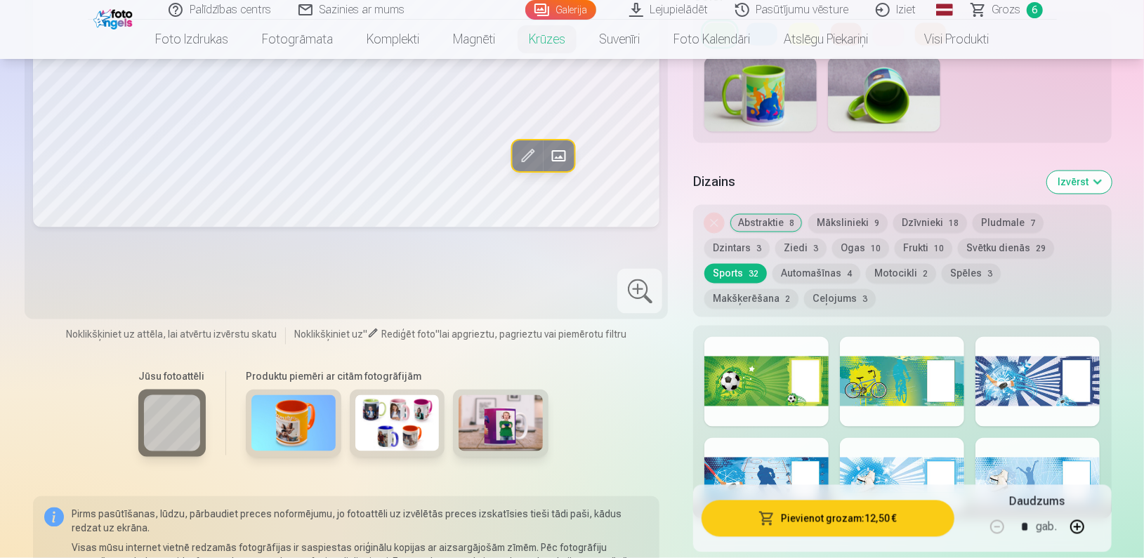
click at [1004, 239] on button "Svētku dienās 29" at bounding box center [1006, 249] width 96 height 20
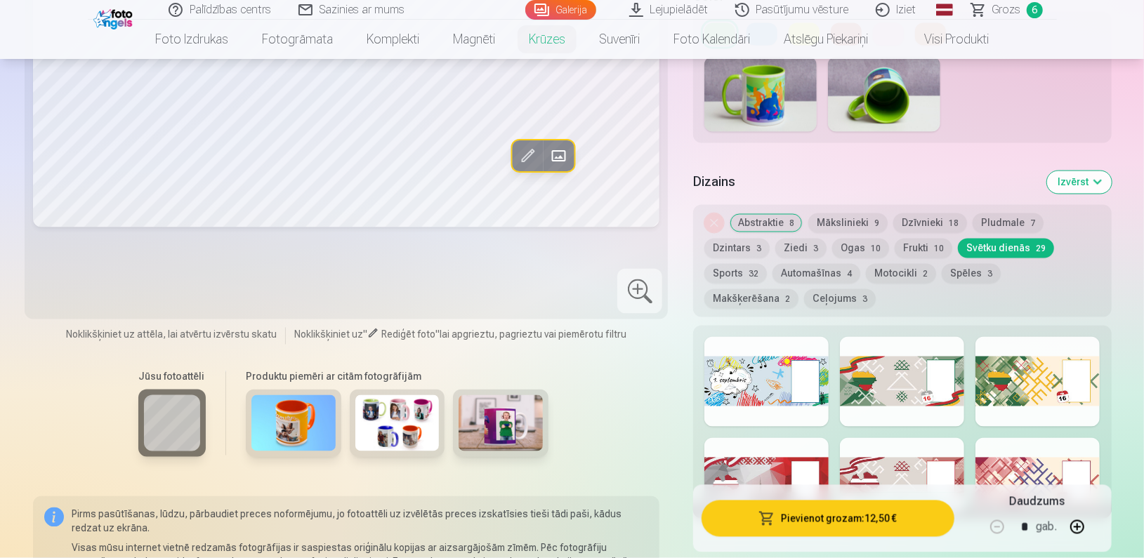
click at [895, 368] on div at bounding box center [902, 382] width 124 height 90
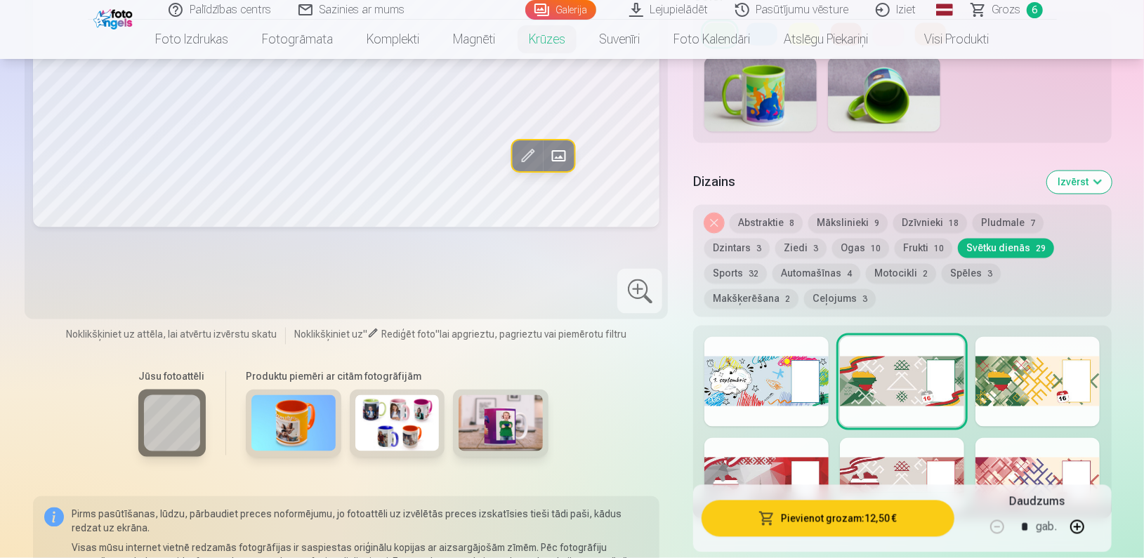
scroll to position [1684, 0]
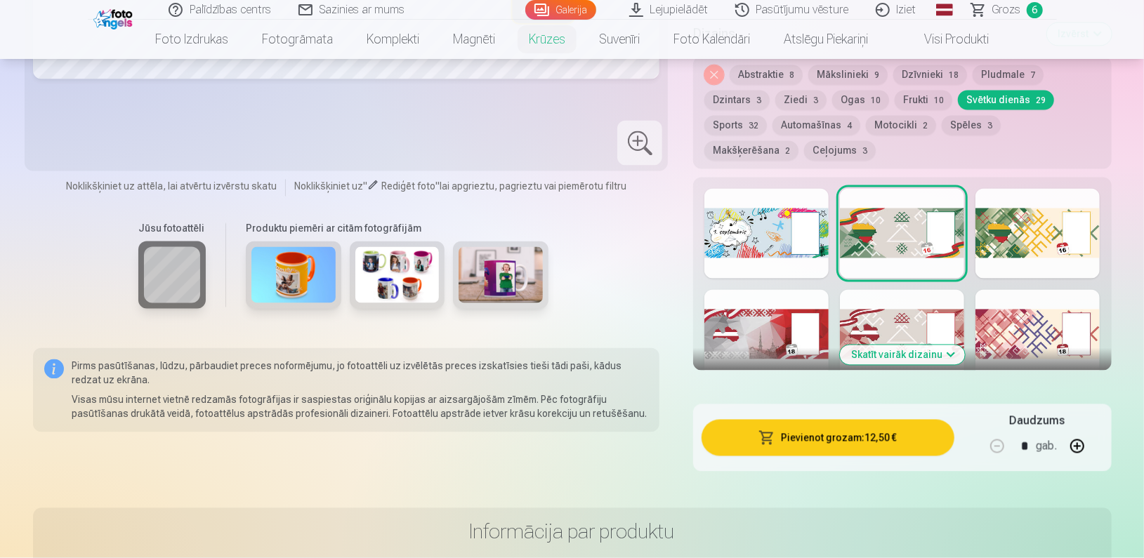
click at [1031, 317] on div at bounding box center [1037, 335] width 124 height 90
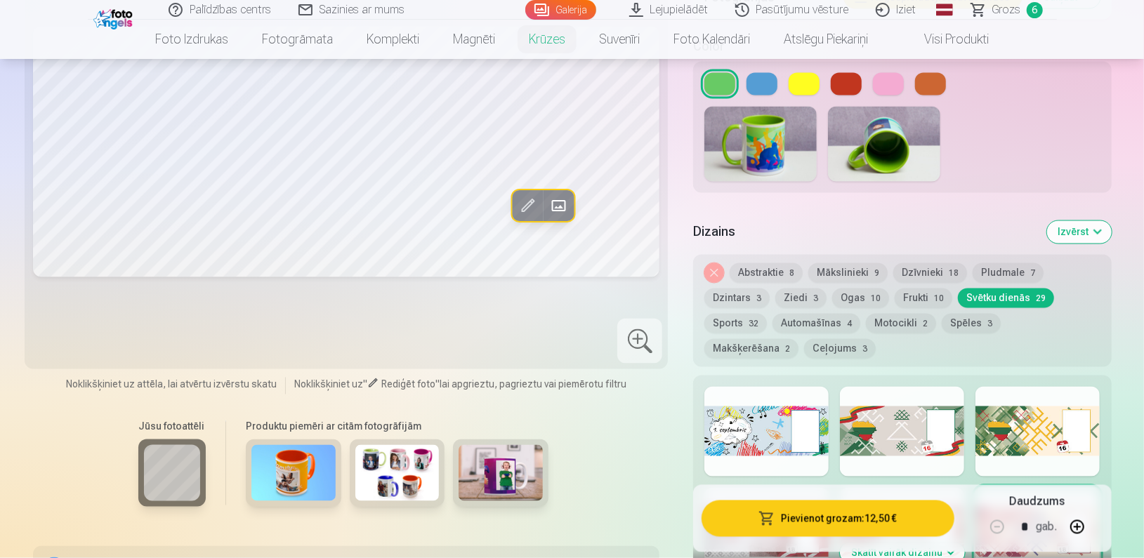
scroll to position [1626, 0]
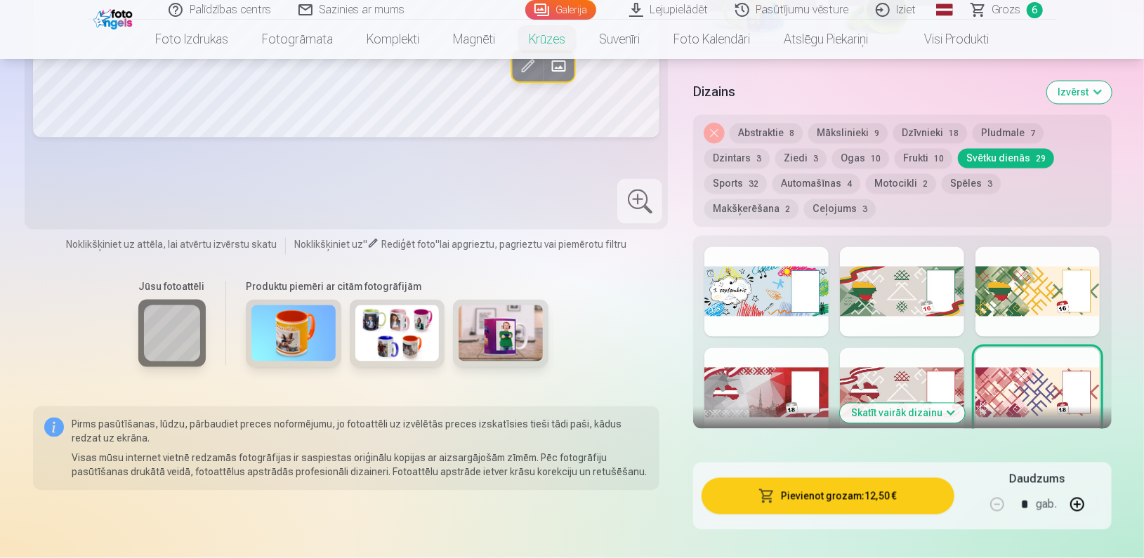
click at [918, 404] on button "Skatīt vairāk dizainu" at bounding box center [902, 414] width 125 height 20
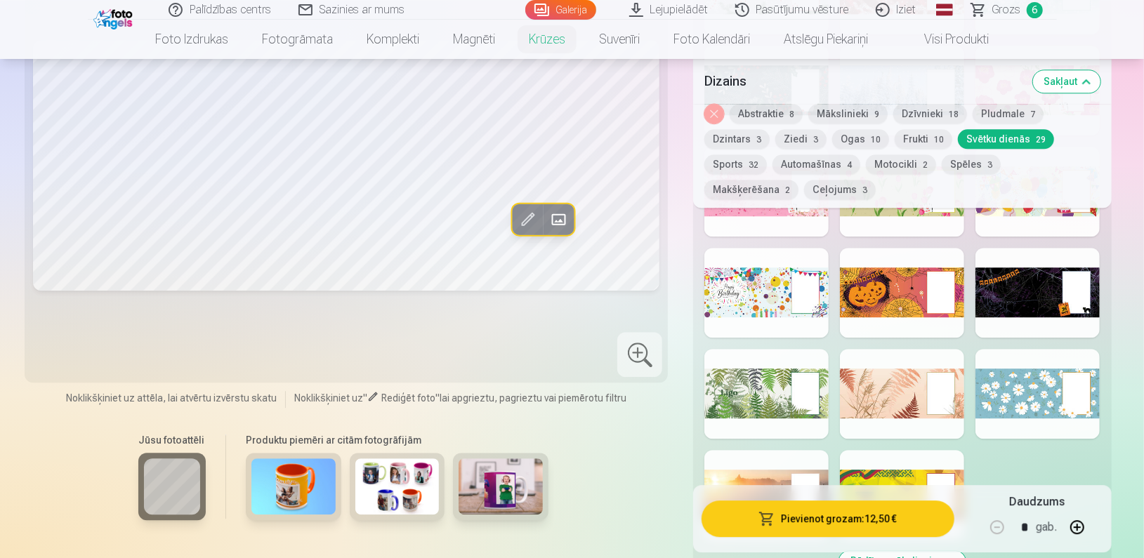
scroll to position [2334, 0]
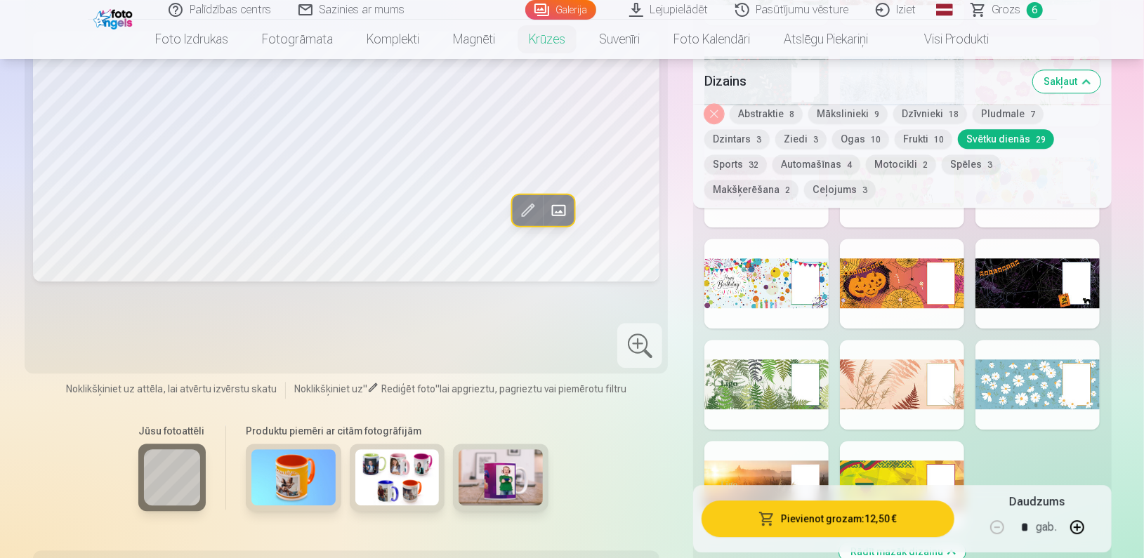
click at [756, 360] on div at bounding box center [766, 385] width 124 height 90
click at [900, 363] on div at bounding box center [902, 385] width 124 height 90
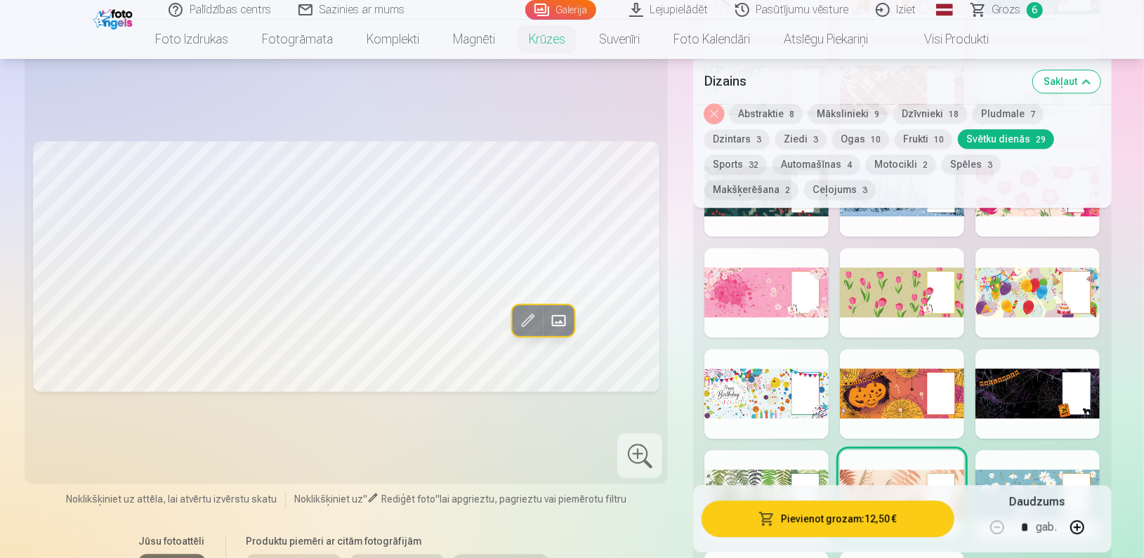
scroll to position [2205, 0]
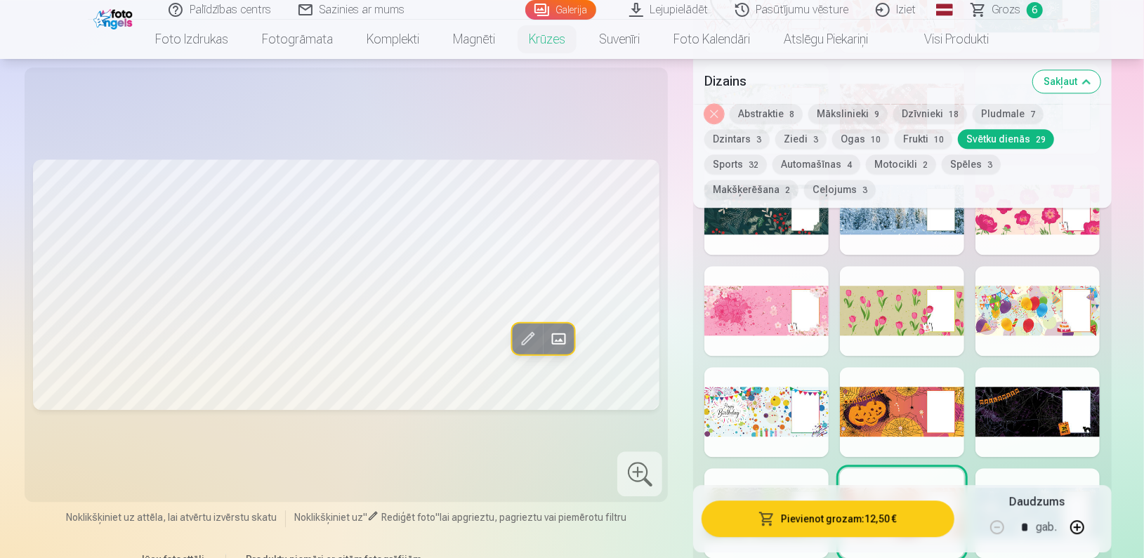
click at [890, 405] on div at bounding box center [902, 412] width 124 height 90
click at [934, 135] on span "10" at bounding box center [939, 140] width 10 height 10
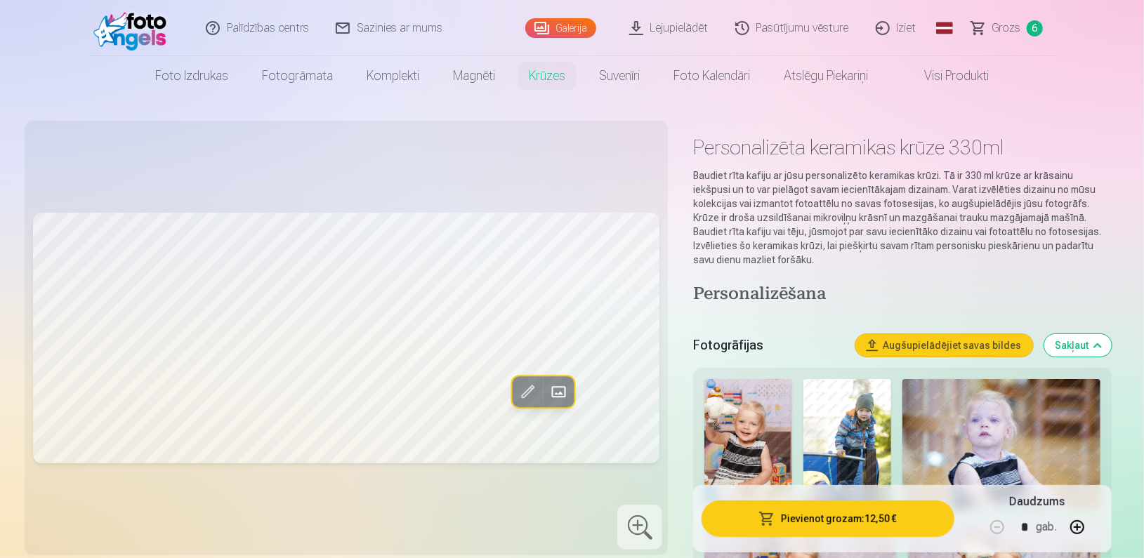
scroll to position [17, 0]
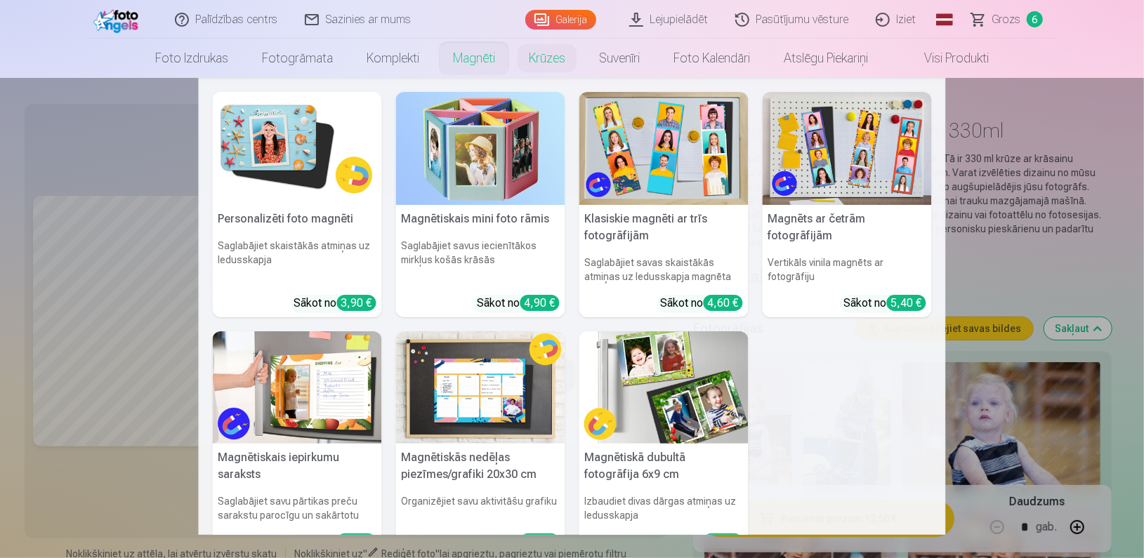
click at [473, 55] on link "Magnēti" at bounding box center [474, 58] width 76 height 39
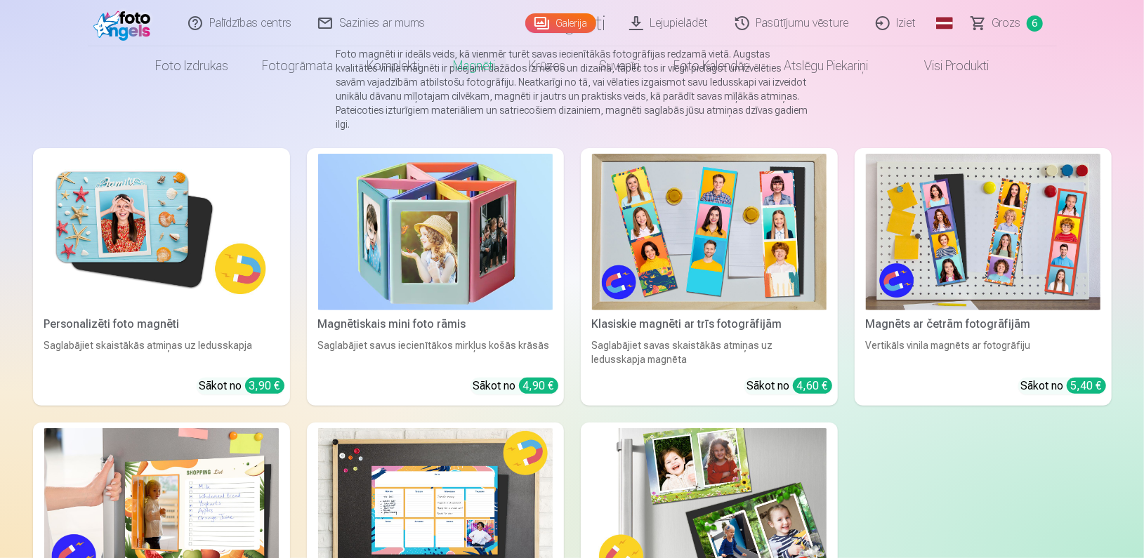
scroll to position [165, 0]
